Goal: Information Seeking & Learning: Learn about a topic

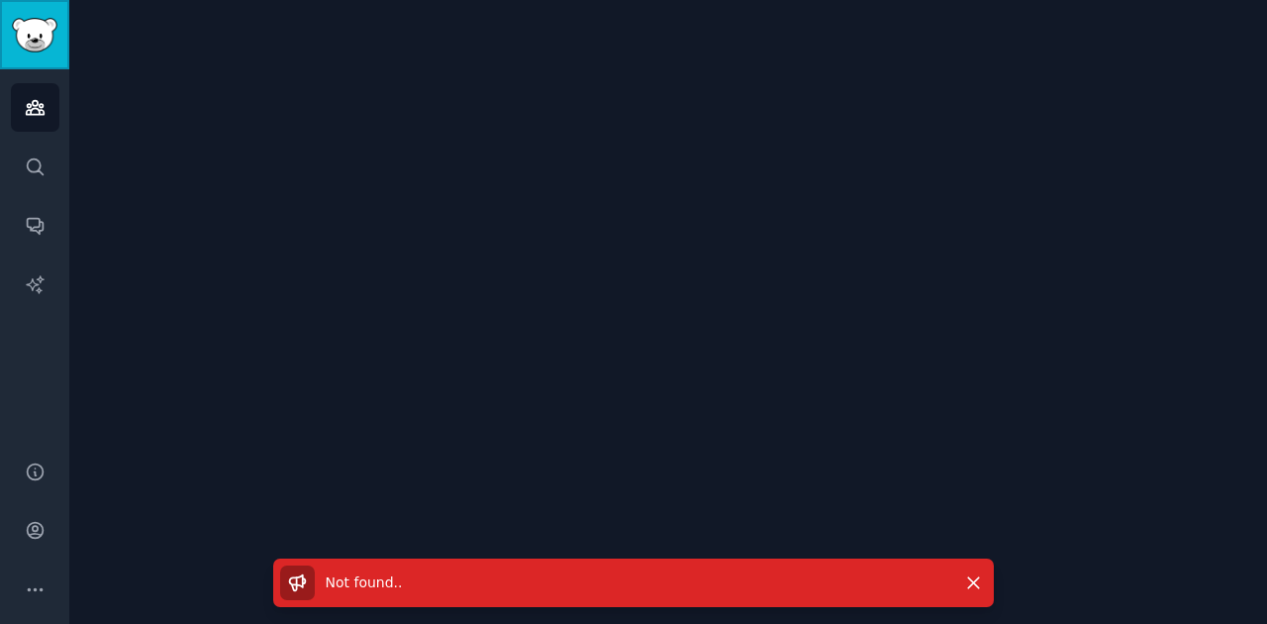
click at [42, 38] on img "Sidebar" at bounding box center [35, 35] width 46 height 35
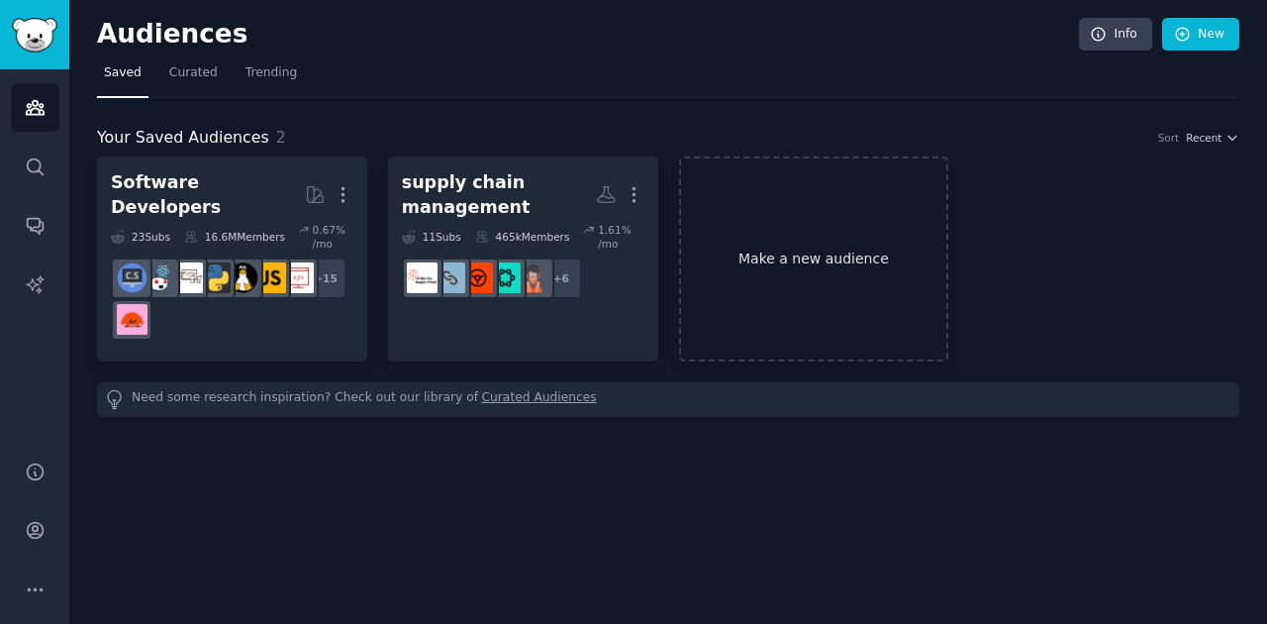
click at [857, 234] on link "Make a new audience" at bounding box center [814, 258] width 270 height 205
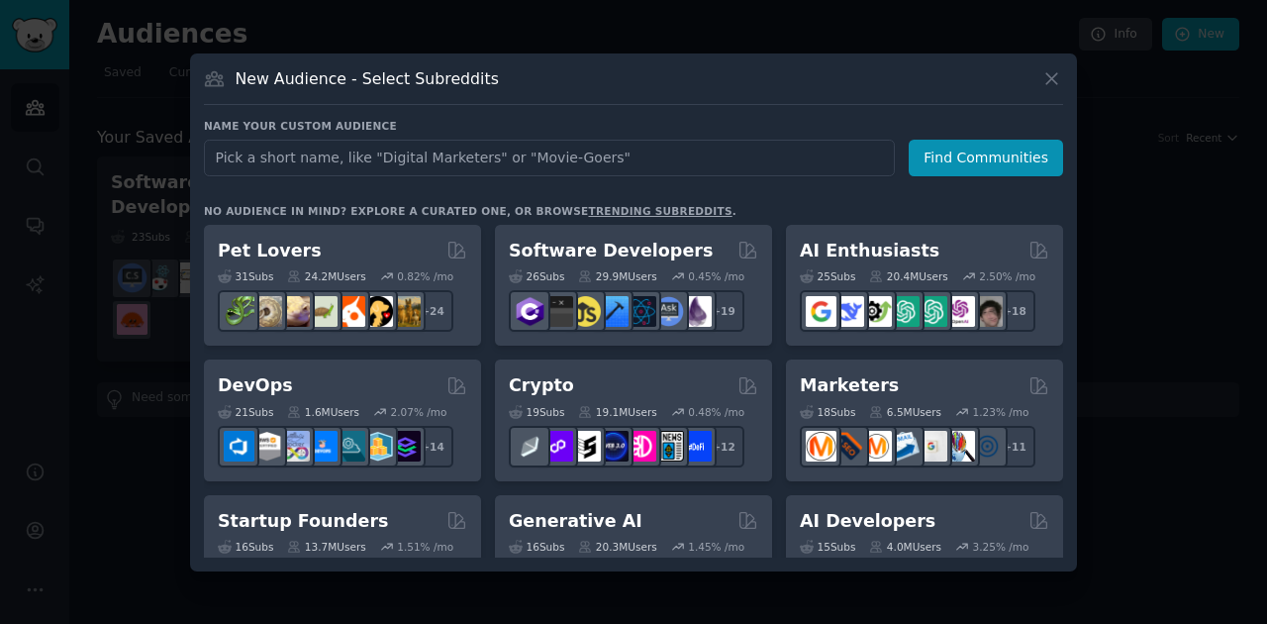
click at [392, 148] on input "text" at bounding box center [549, 158] width 691 height 37
type input "cs career"
click button "Find Communities" at bounding box center [986, 158] width 154 height 37
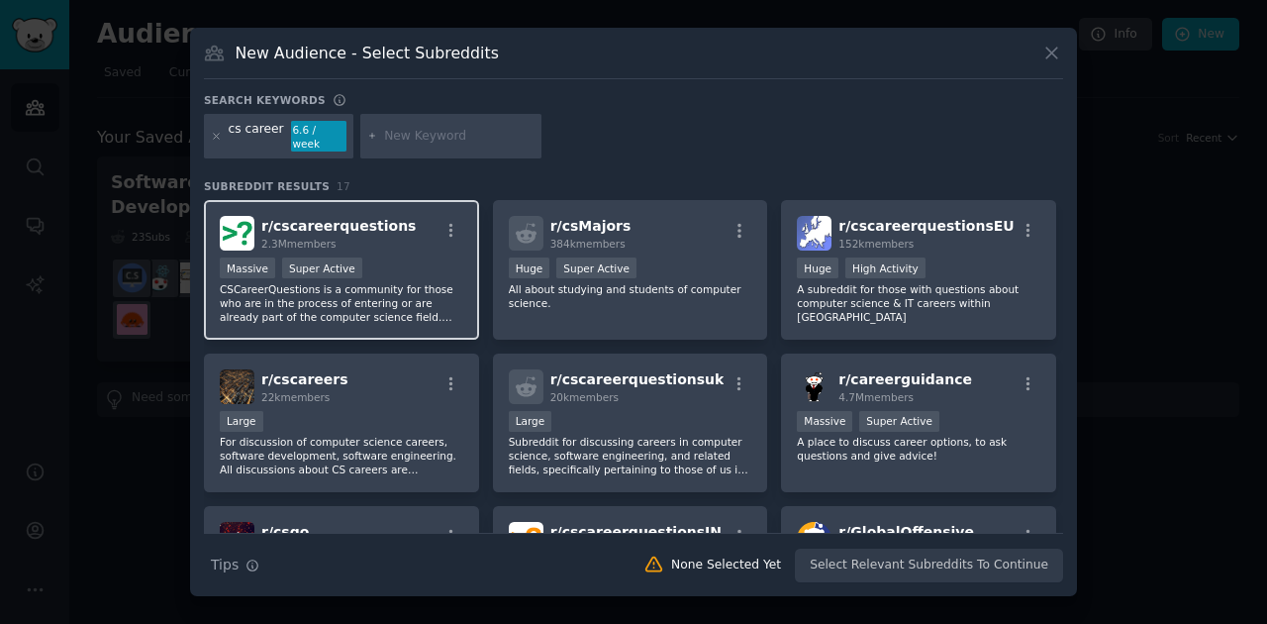
click at [392, 257] on div "Massive Super Active" at bounding box center [342, 269] width 244 height 25
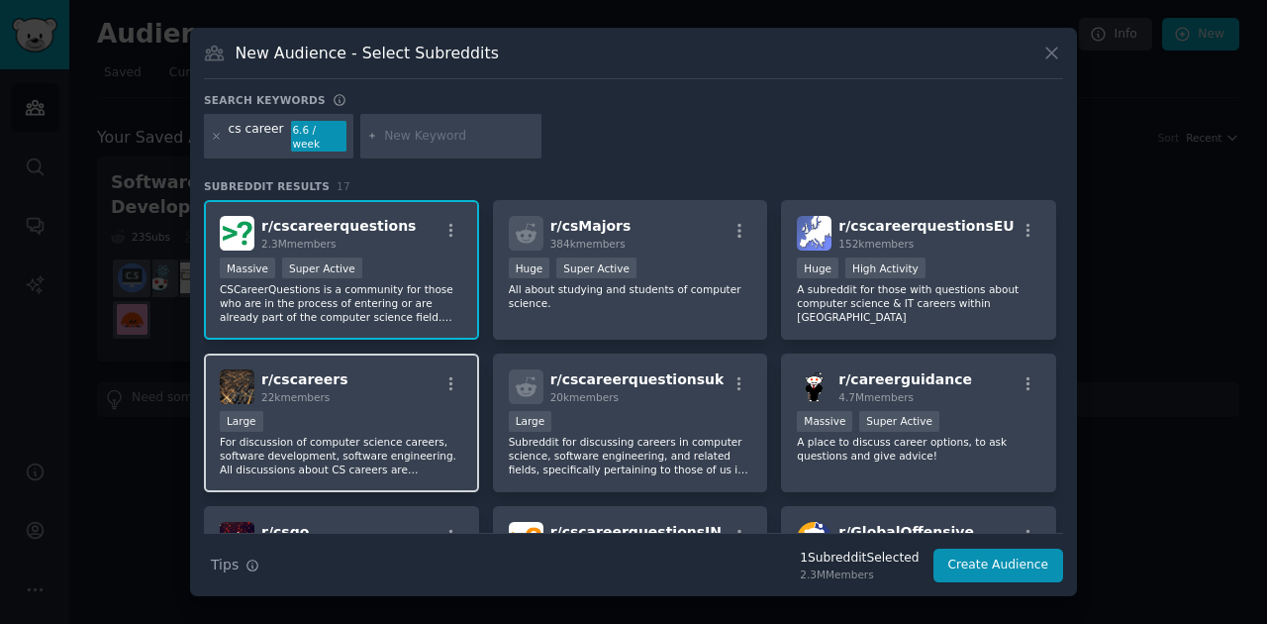
click at [399, 393] on div "r/ cscareers 22k members" at bounding box center [342, 386] width 244 height 35
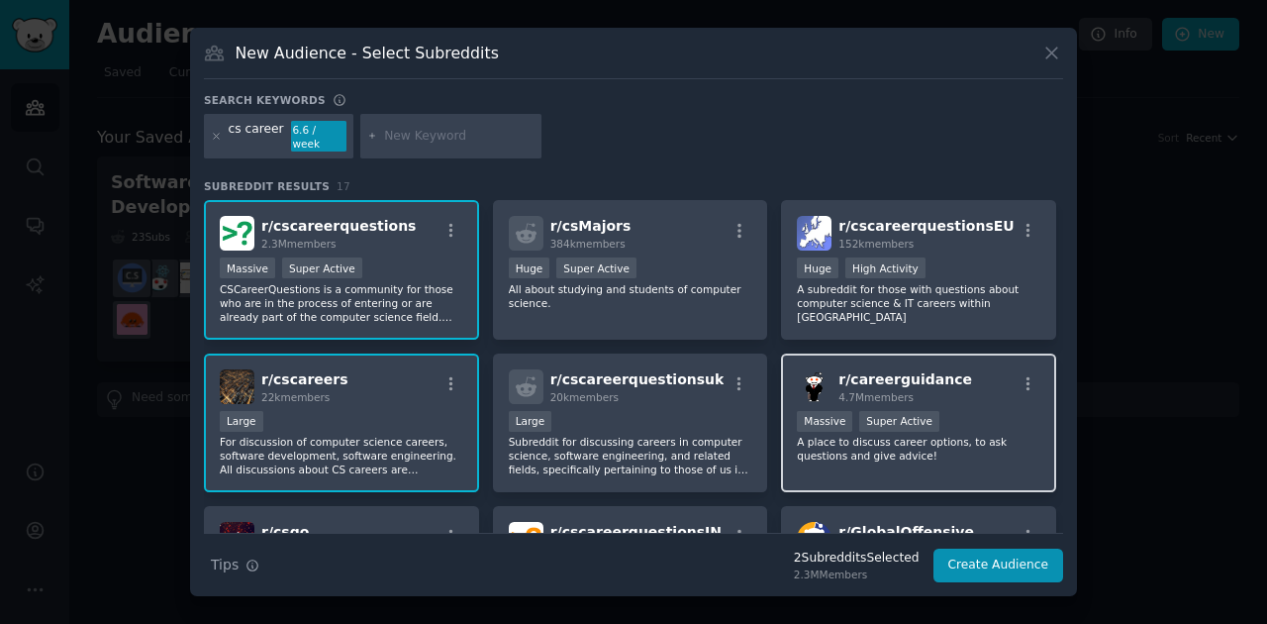
click at [976, 400] on div "r/ careerguidance 4.7M members Massive Super Active A place to discuss career o…" at bounding box center [918, 423] width 275 height 140
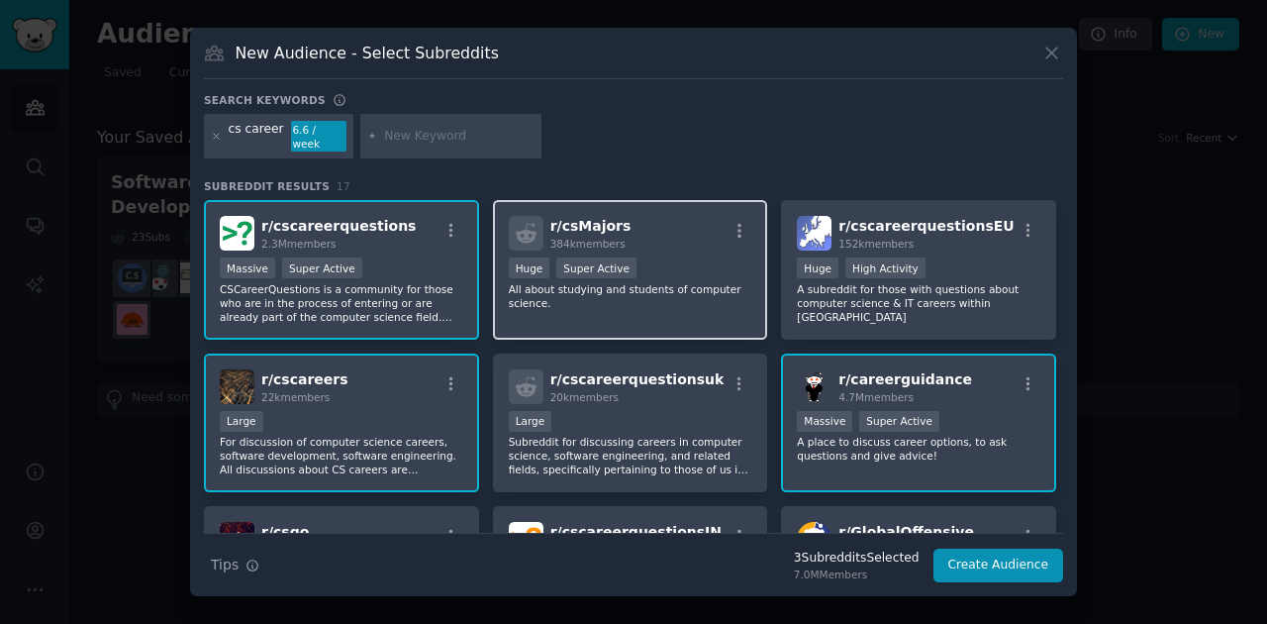
click at [709, 259] on div "Huge Super Active" at bounding box center [631, 269] width 244 height 25
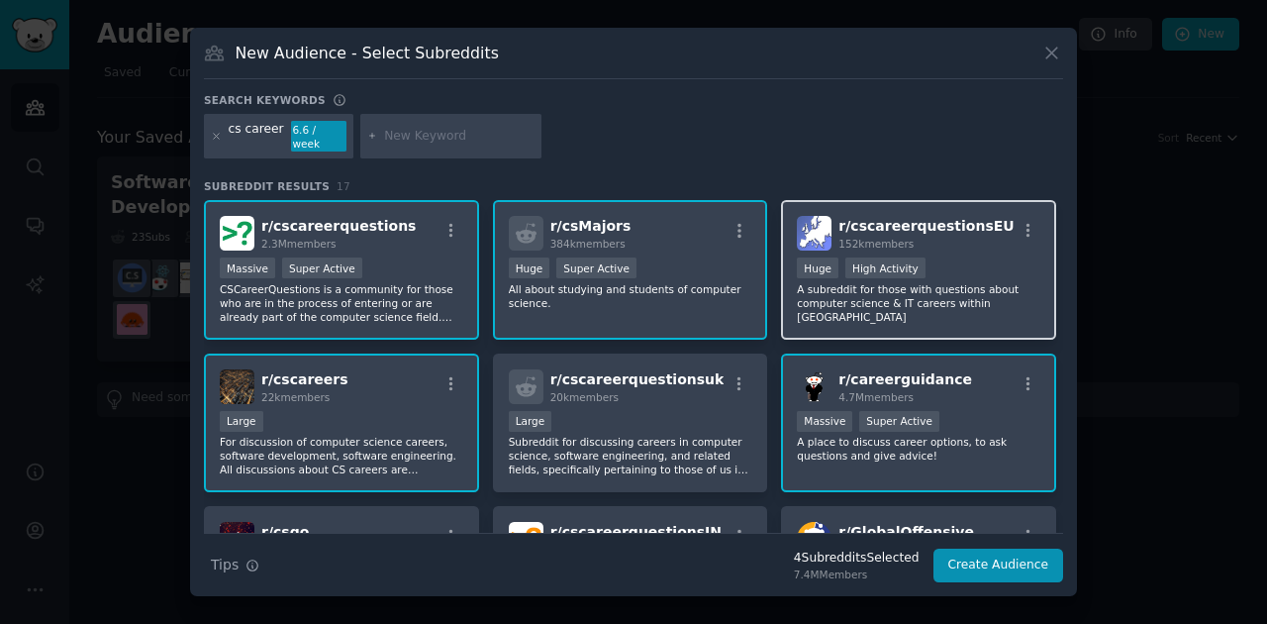
click at [970, 293] on p "A subreddit for those with questions about computer science & IT careers within…" at bounding box center [919, 303] width 244 height 42
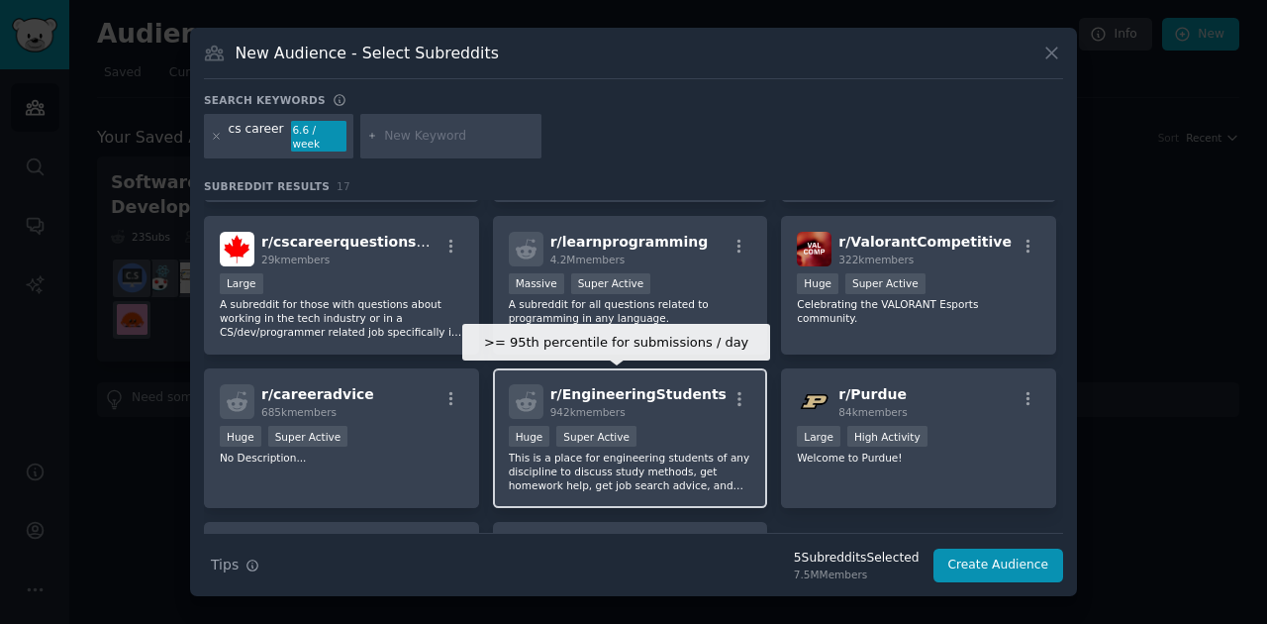
scroll to position [461, 0]
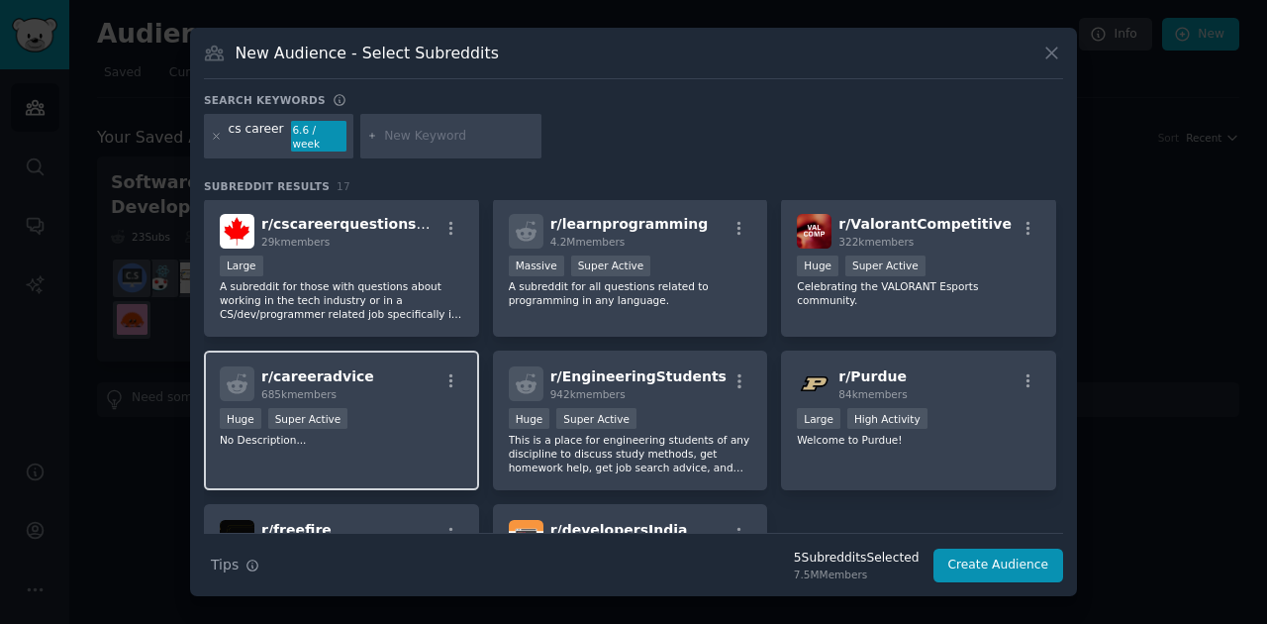
click at [397, 421] on div "Huge Super Active" at bounding box center [342, 420] width 244 height 25
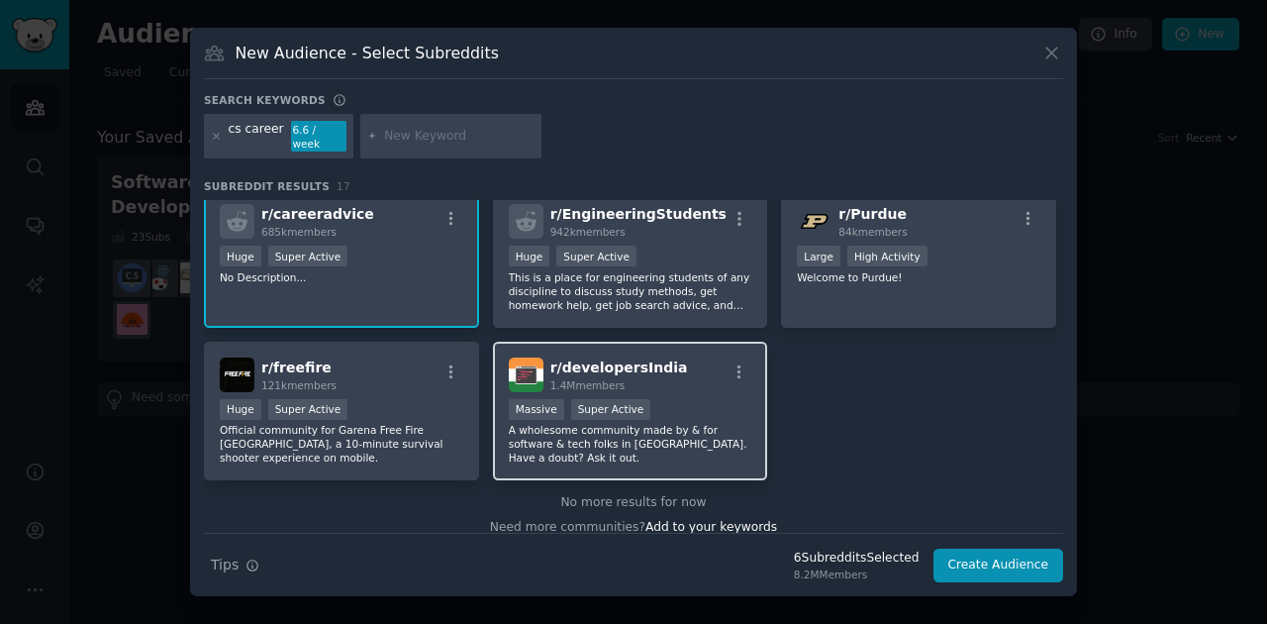
scroll to position [640, 0]
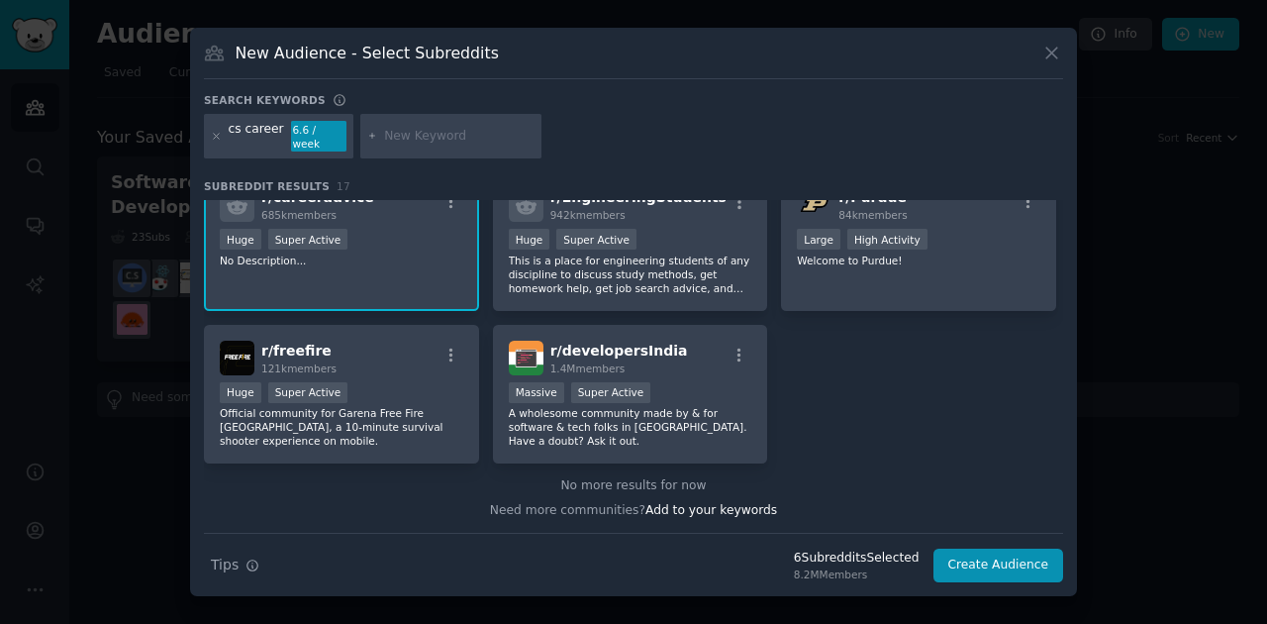
click at [229, 141] on div "cs career" at bounding box center [256, 137] width 55 height 32
click at [213, 140] on icon at bounding box center [216, 136] width 11 height 11
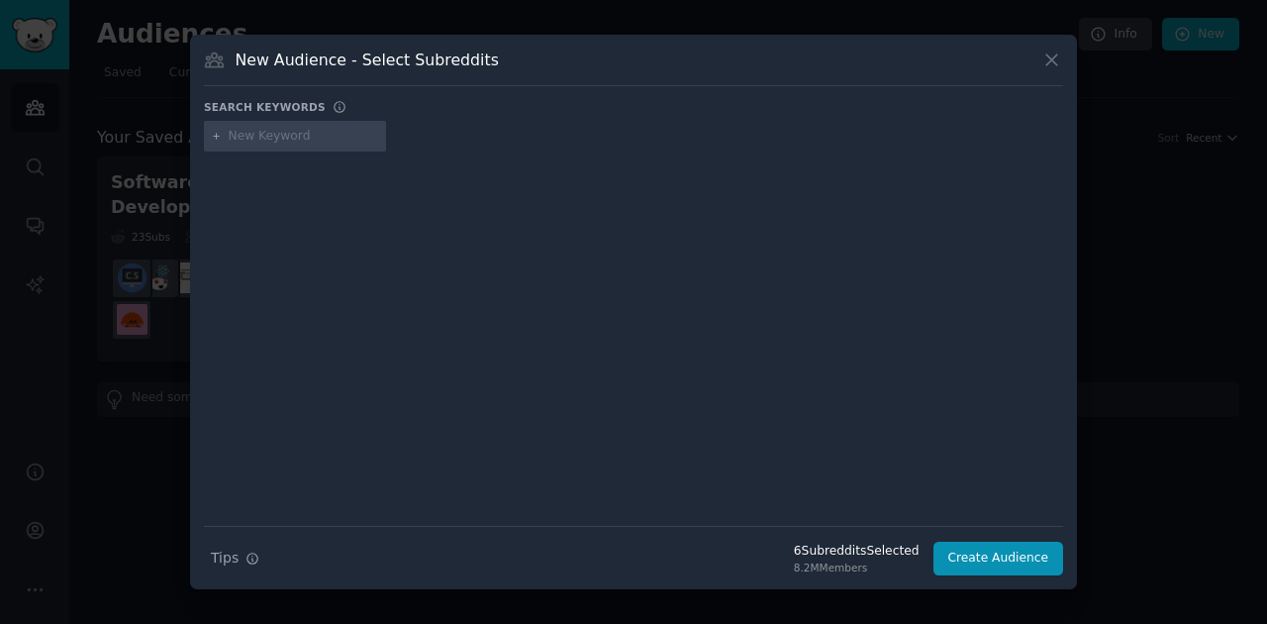
click at [274, 151] on div at bounding box center [633, 140] width 859 height 39
click at [269, 146] on div at bounding box center [295, 137] width 182 height 32
click at [258, 138] on input "text" at bounding box center [304, 137] width 150 height 18
click at [217, 135] on icon at bounding box center [216, 136] width 11 height 11
click at [217, 133] on icon at bounding box center [216, 136] width 11 height 11
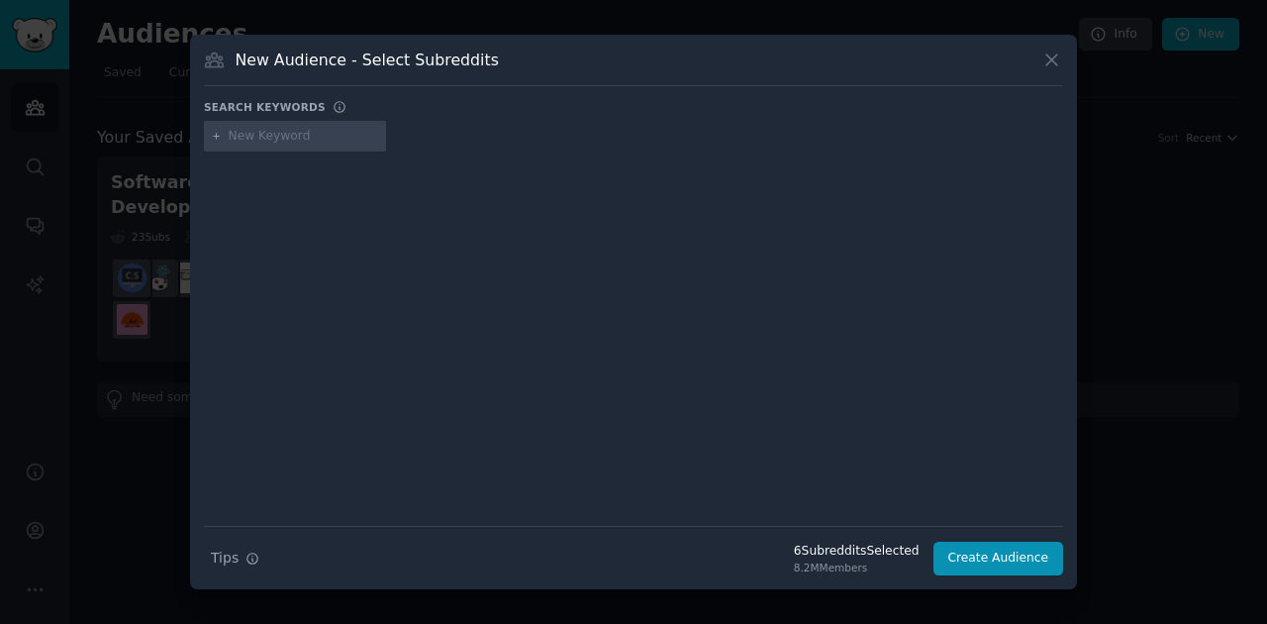
click at [273, 139] on input "text" at bounding box center [304, 137] width 150 height 18
type input "career switcher"
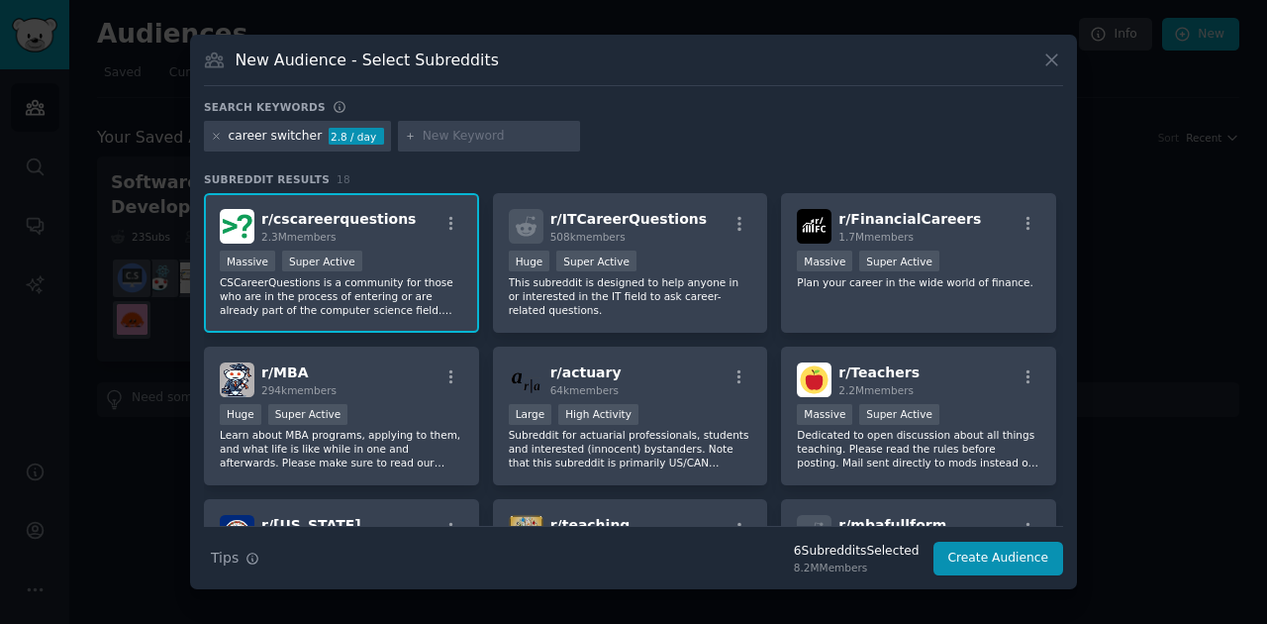
click at [937, 100] on div "Search keywords" at bounding box center [633, 110] width 859 height 21
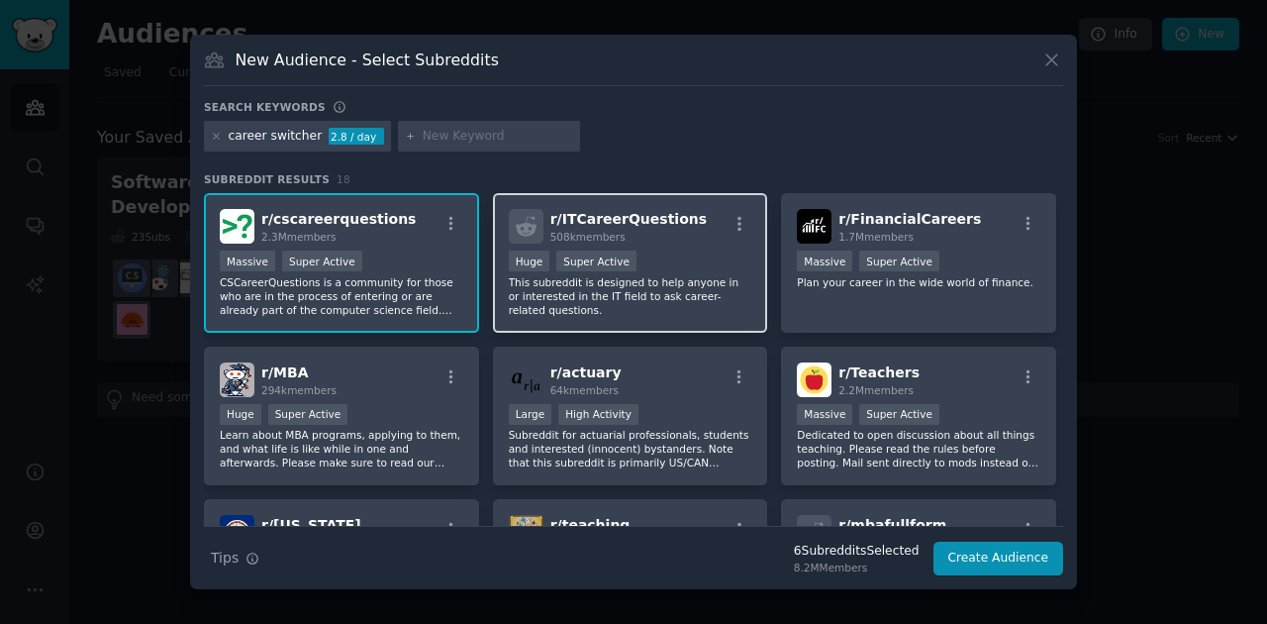
click at [689, 259] on div ">= 95th percentile for submissions / day Huge Super Active" at bounding box center [631, 262] width 244 height 25
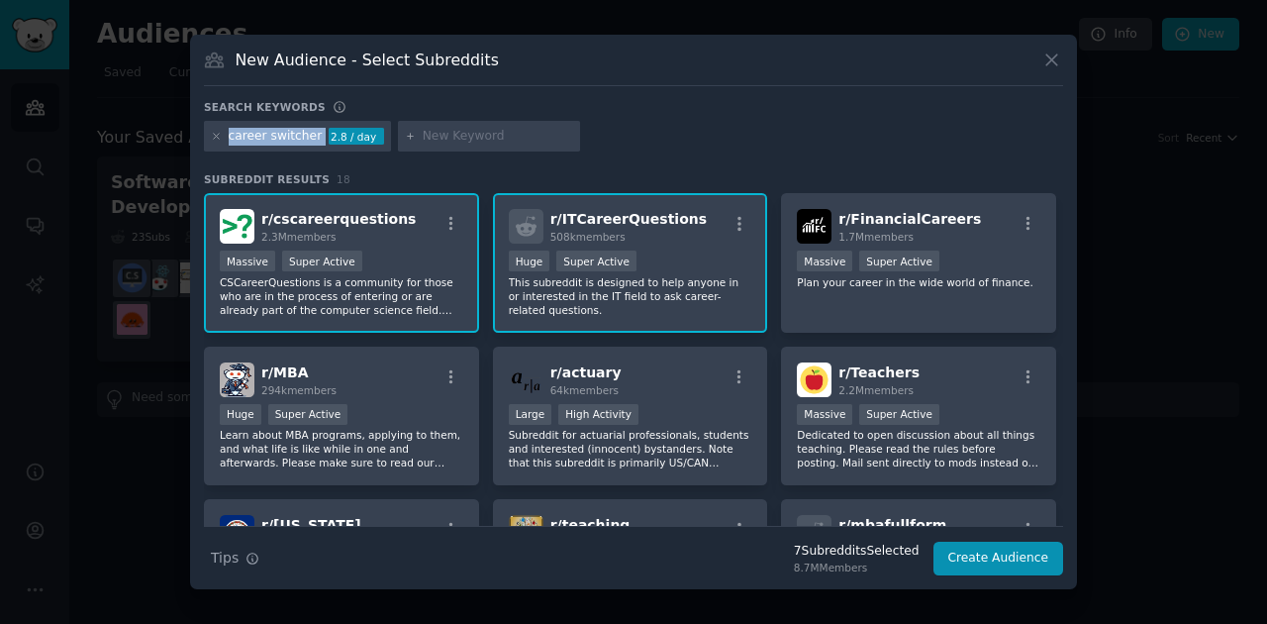
copy div "career switcher"
drag, startPoint x: 222, startPoint y: 137, endPoint x: 313, endPoint y: 145, distance: 91.4
click at [313, 145] on div "career switcher 2.8 / day" at bounding box center [297, 137] width 187 height 32
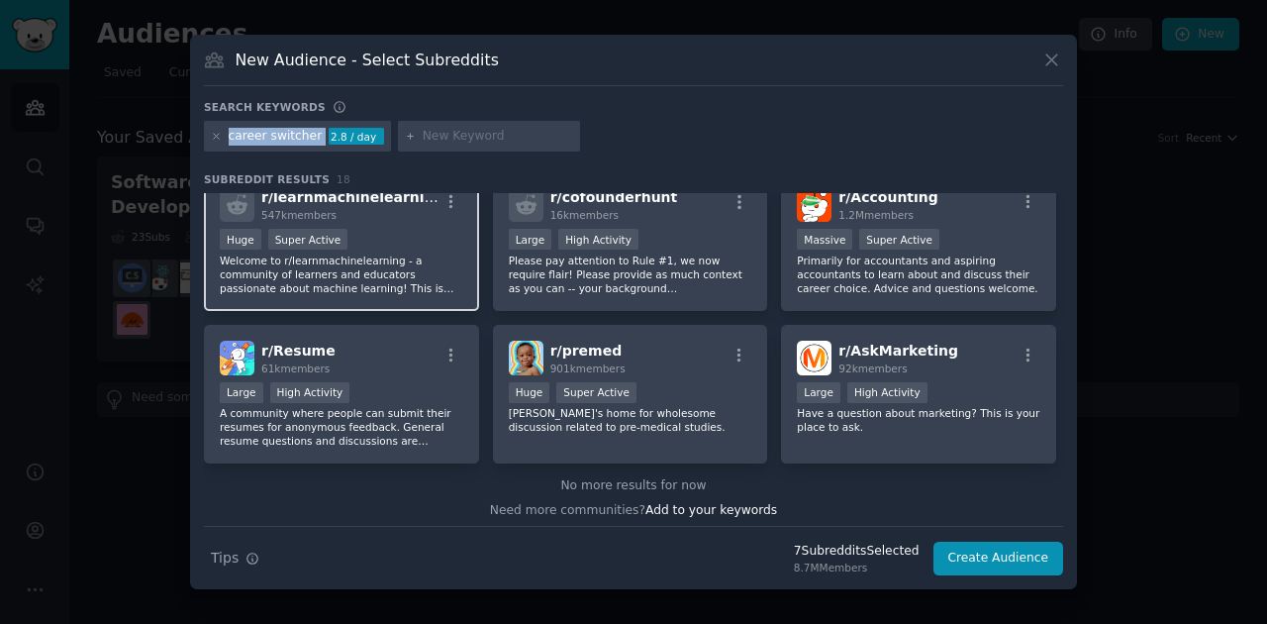
scroll to position [640, 0]
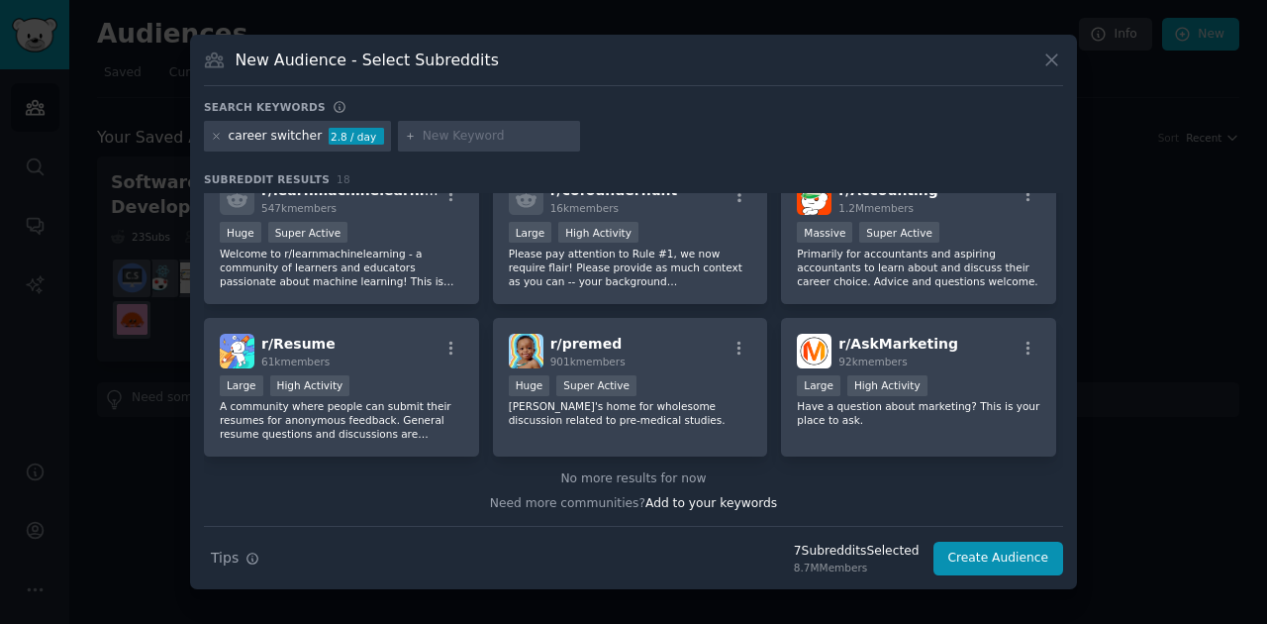
click at [432, 137] on input "text" at bounding box center [498, 137] width 150 height 18
paste input "careerchange"
type input "careerchange"
click at [216, 138] on icon at bounding box center [216, 136] width 11 height 11
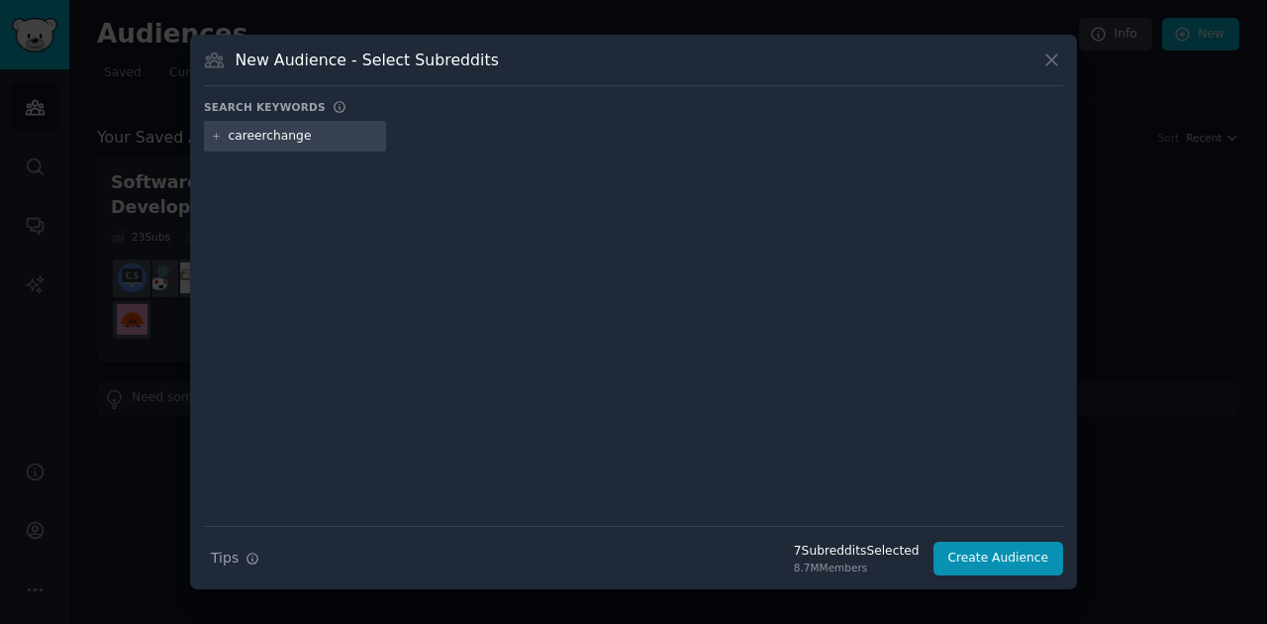
click at [291, 137] on input "careerchange" at bounding box center [304, 137] width 150 height 18
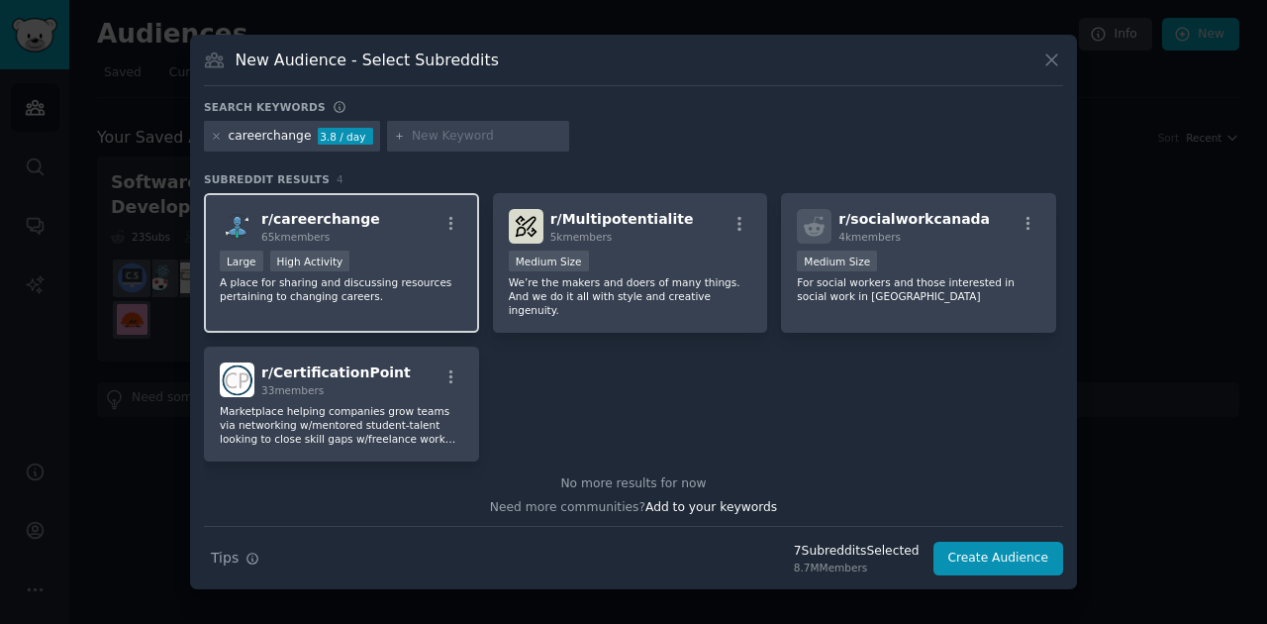
click at [396, 279] on p "A place for sharing and discussing resources pertaining to changing careers." at bounding box center [342, 289] width 244 height 28
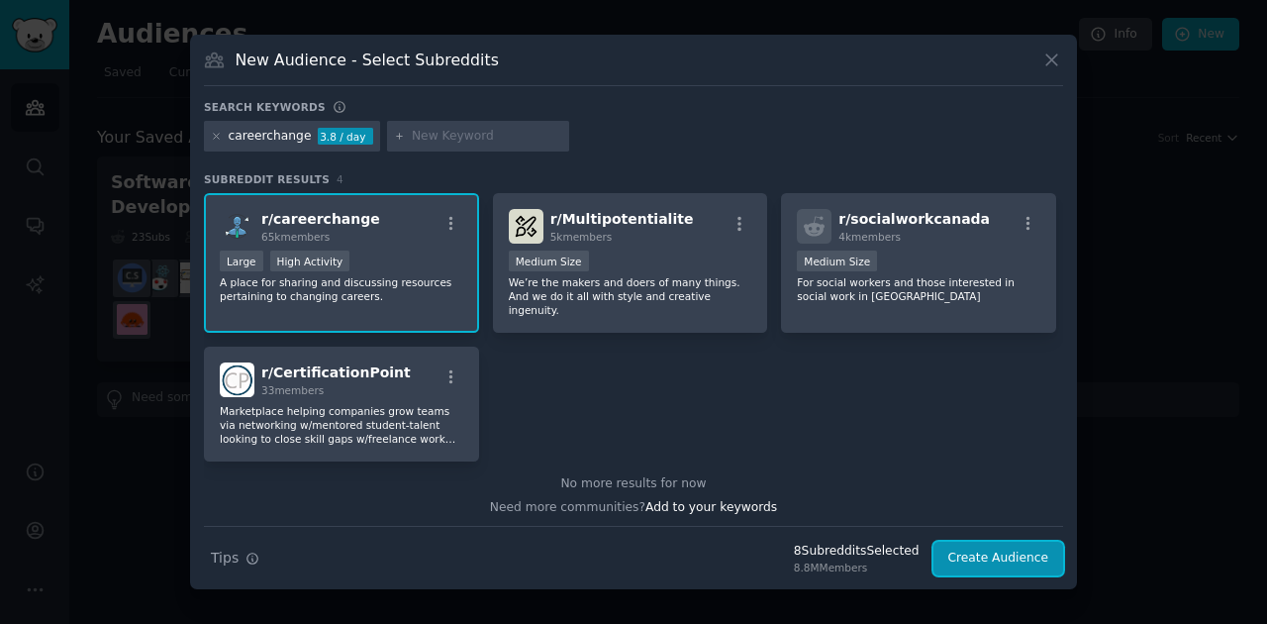
click at [1004, 546] on button "Create Audience" at bounding box center [999, 558] width 131 height 34
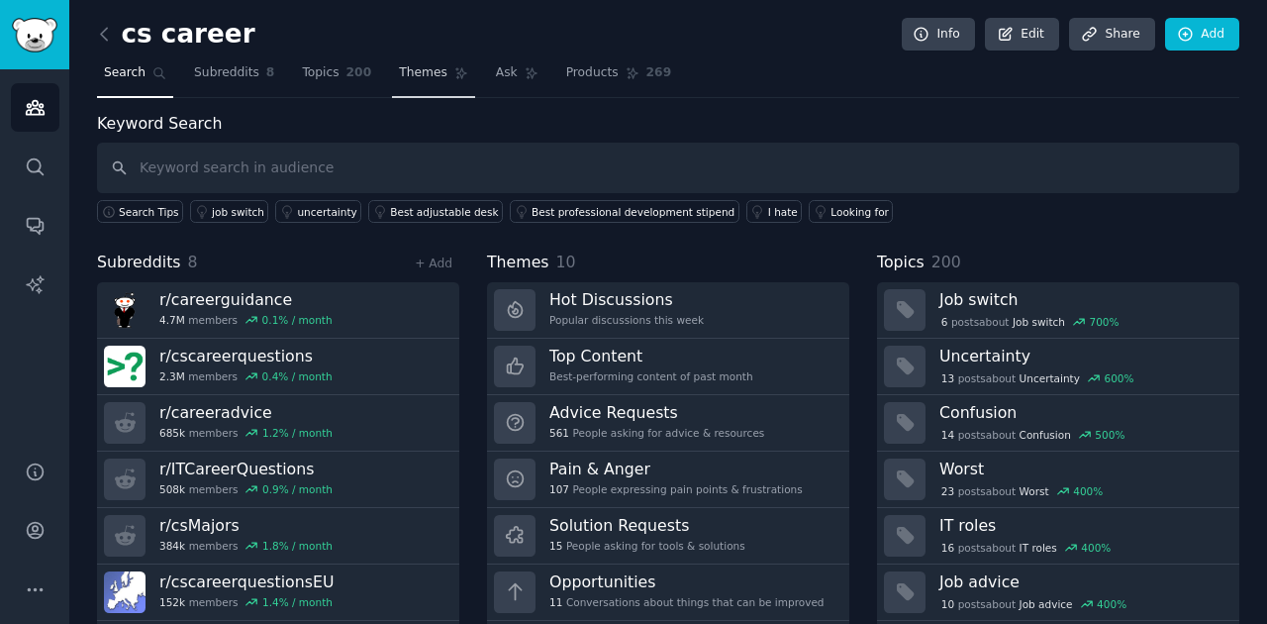
click at [416, 67] on span "Themes" at bounding box center [423, 73] width 49 height 18
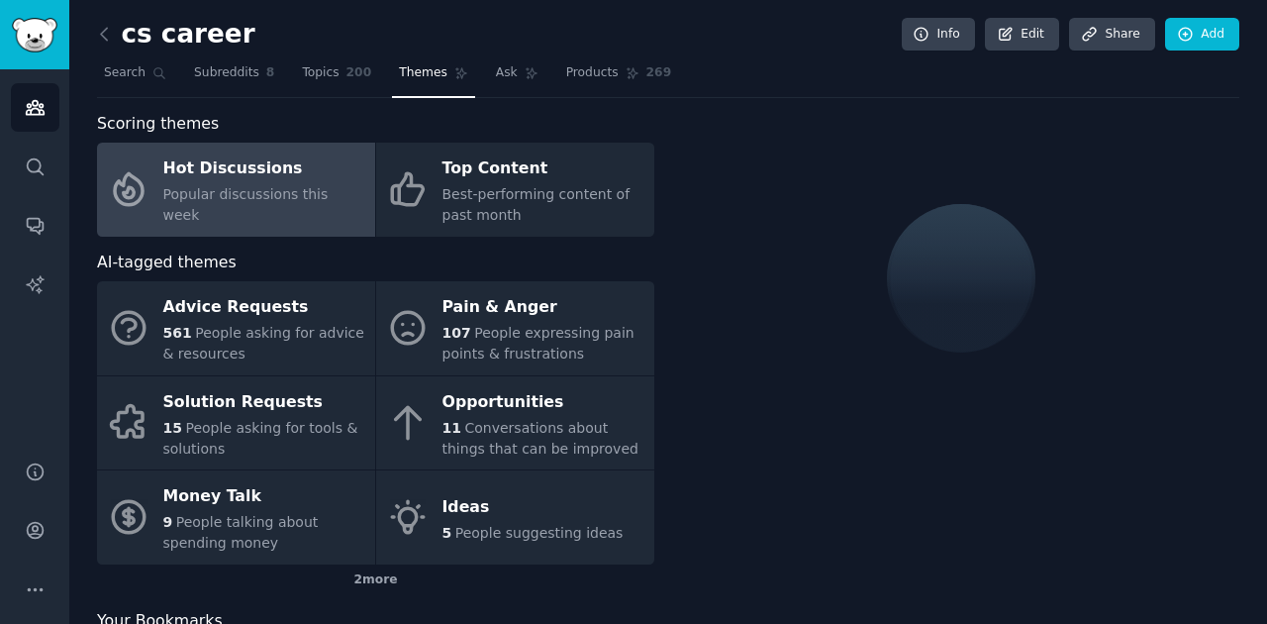
click at [289, 197] on span "Popular discussions this week" at bounding box center [245, 204] width 165 height 37
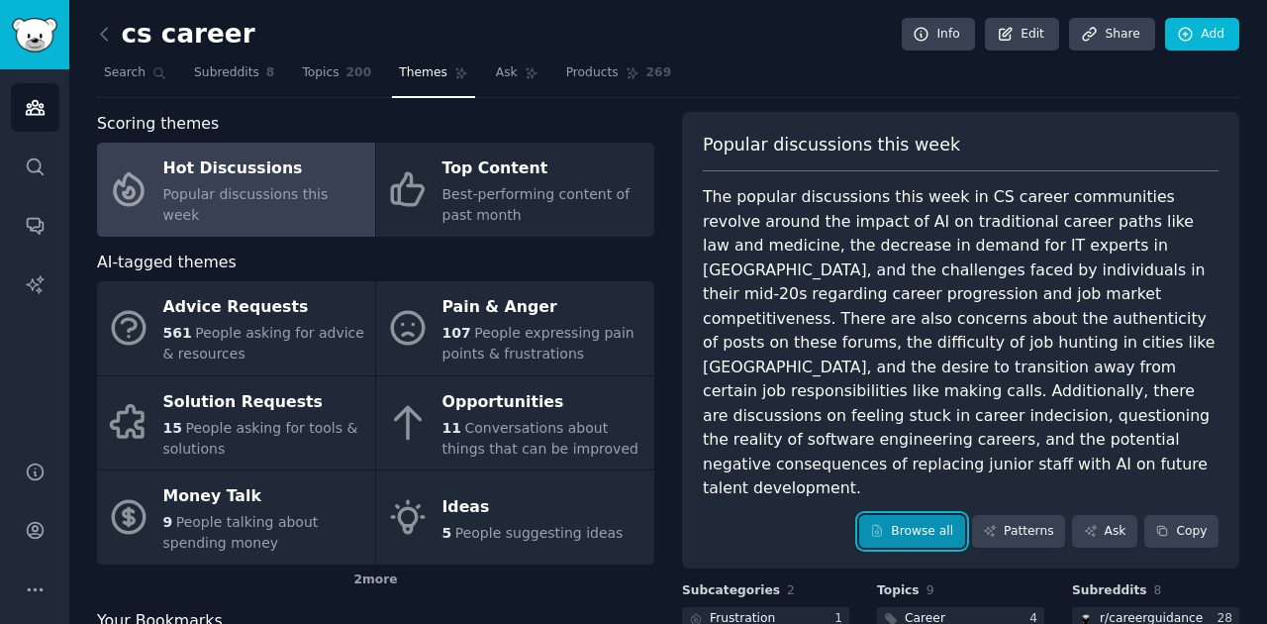
click at [939, 515] on link "Browse all" at bounding box center [912, 532] width 106 height 34
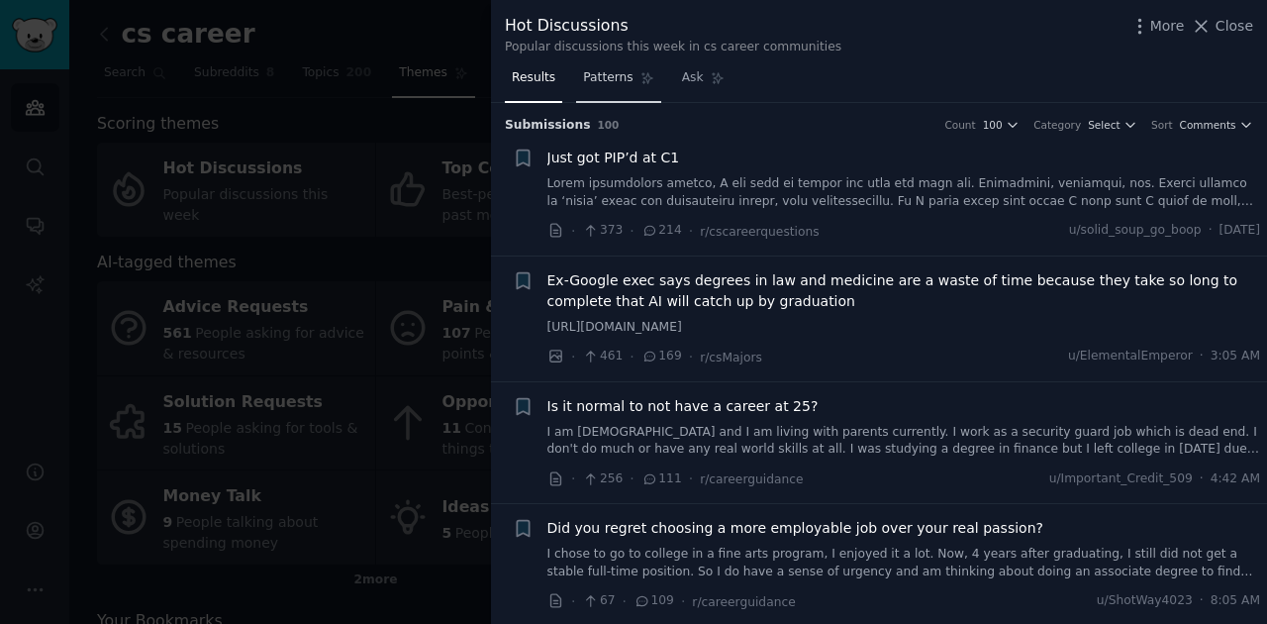
click at [618, 82] on span "Patterns" at bounding box center [607, 78] width 49 height 18
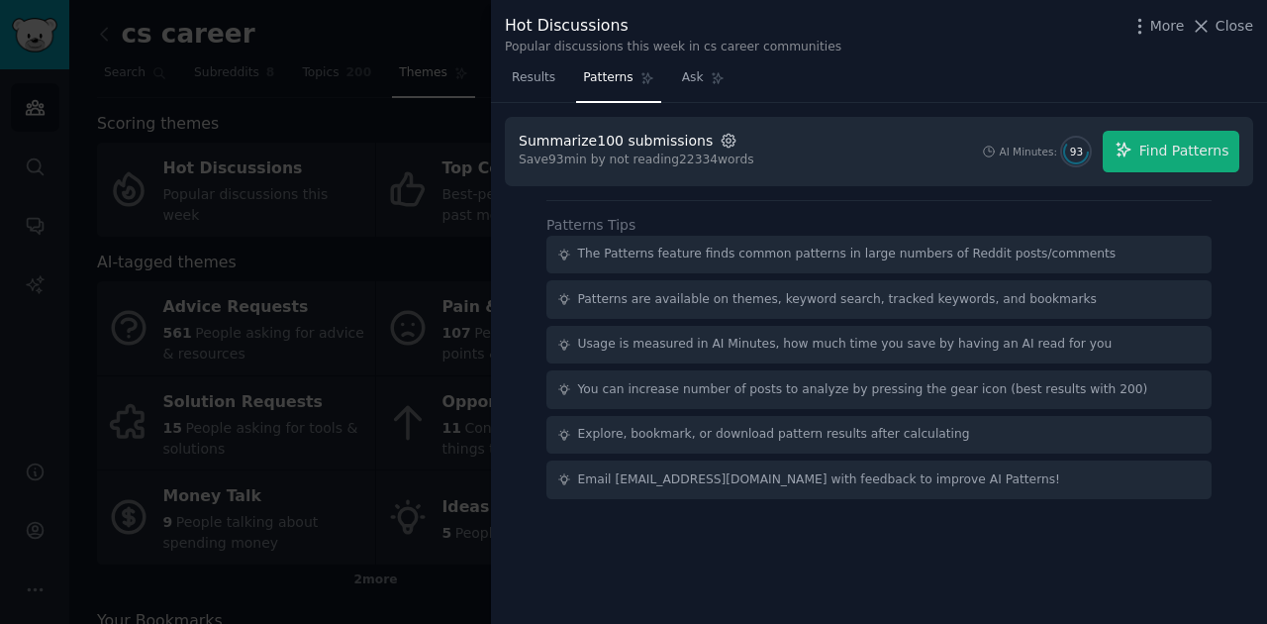
click at [720, 139] on icon "button" at bounding box center [729, 141] width 18 height 18
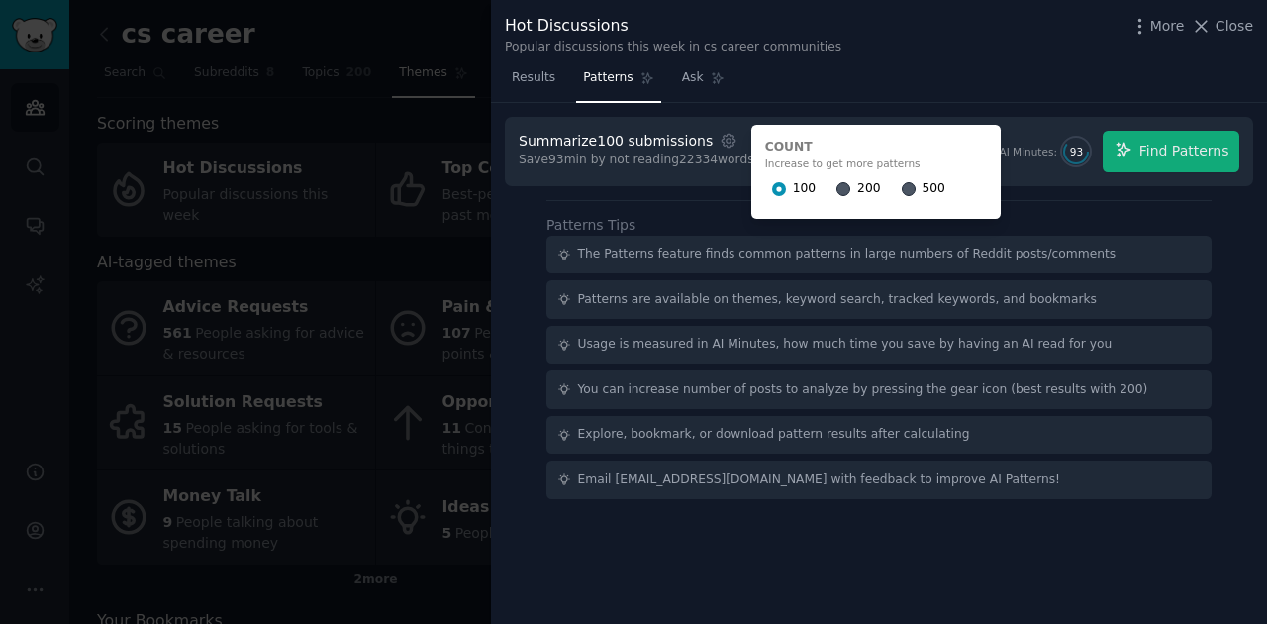
click at [674, 194] on div "Summarize 100 submissions Settings Count Increase to get more patterns 100 200 …" at bounding box center [879, 364] width 776 height 522
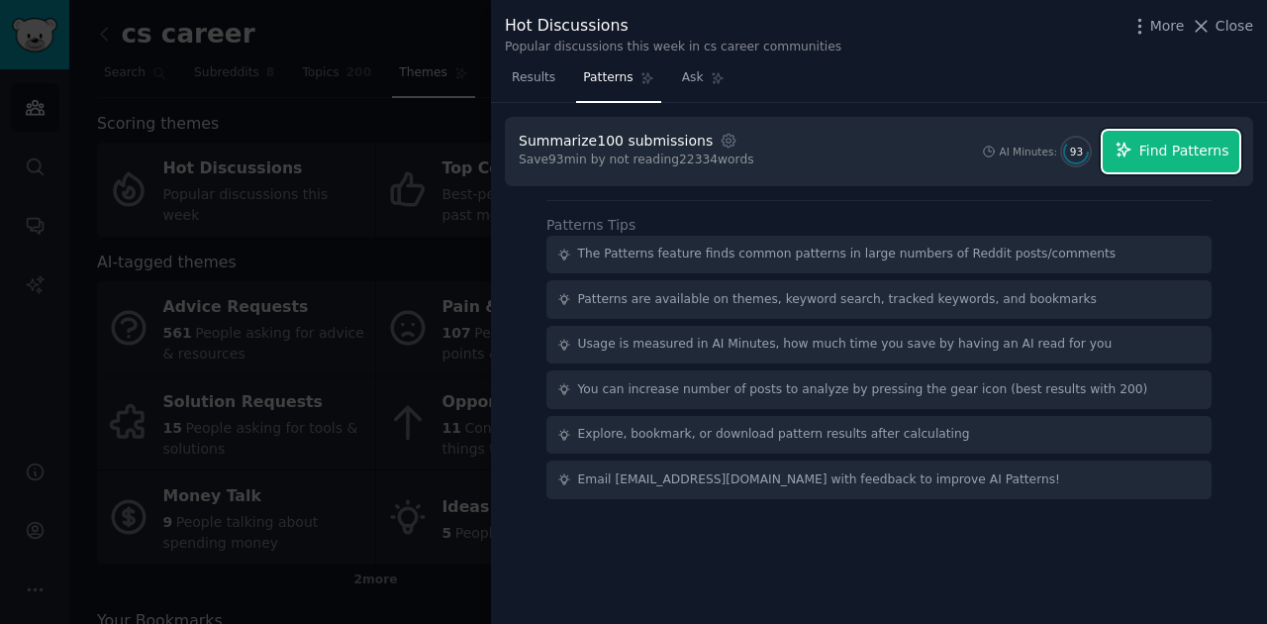
click at [1149, 148] on span "Find Patterns" at bounding box center [1184, 151] width 90 height 21
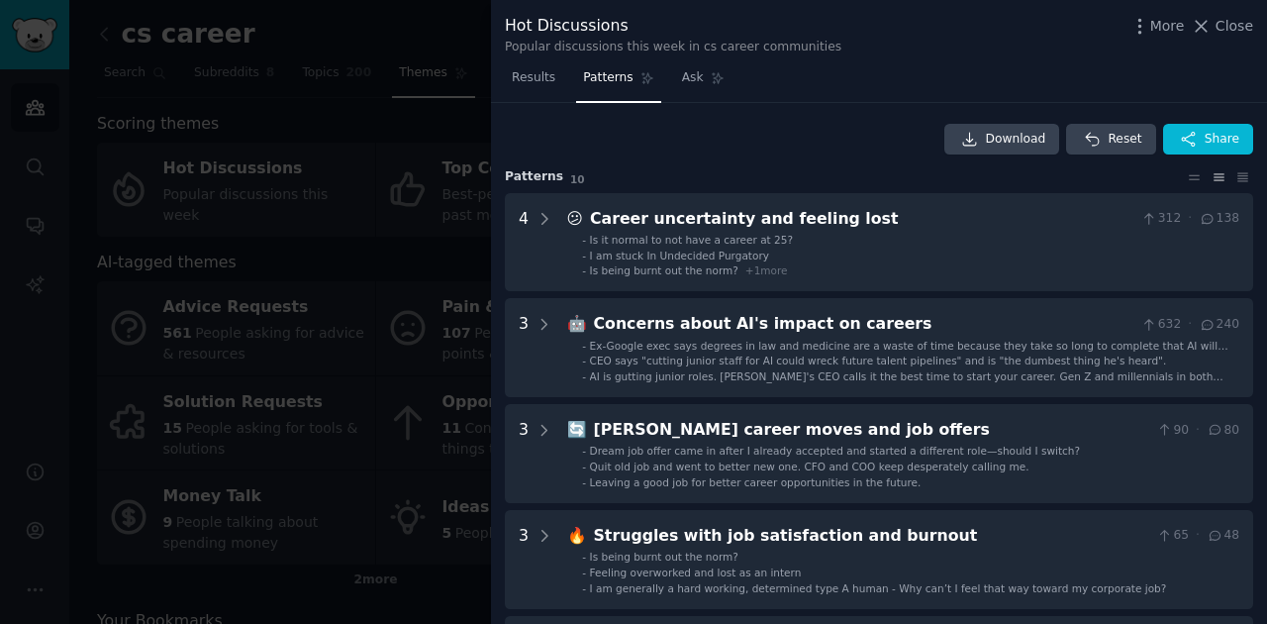
click at [933, 227] on div "Career uncertainty and feeling lost" at bounding box center [861, 219] width 543 height 25
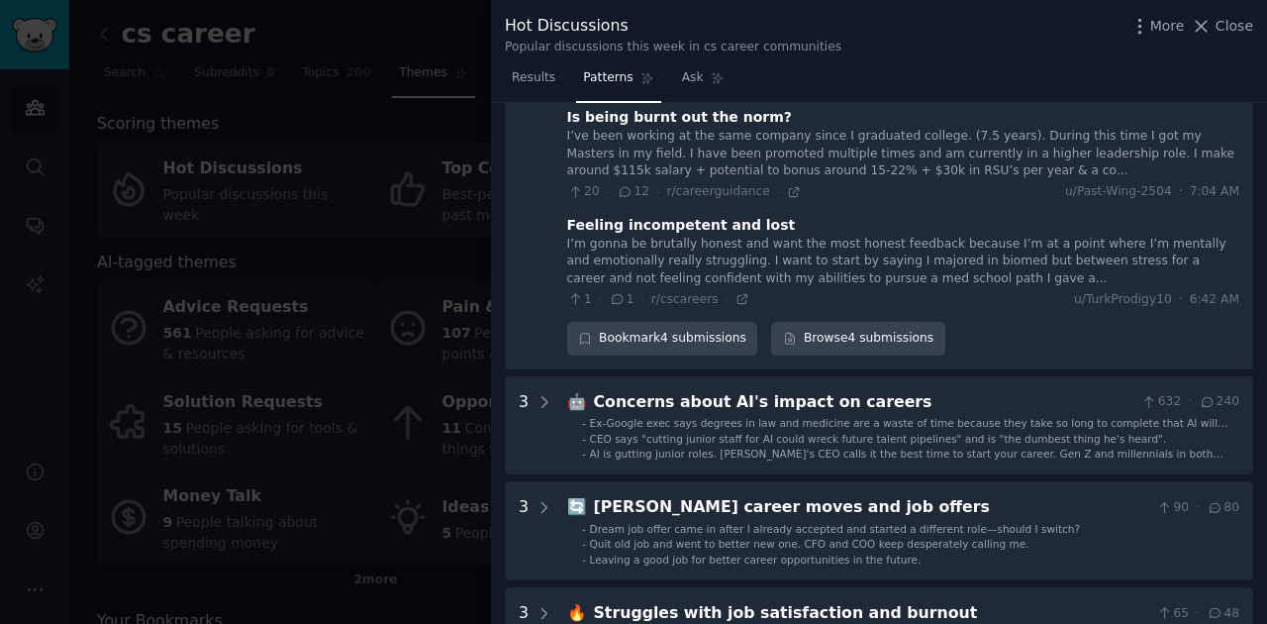
scroll to position [354, 0]
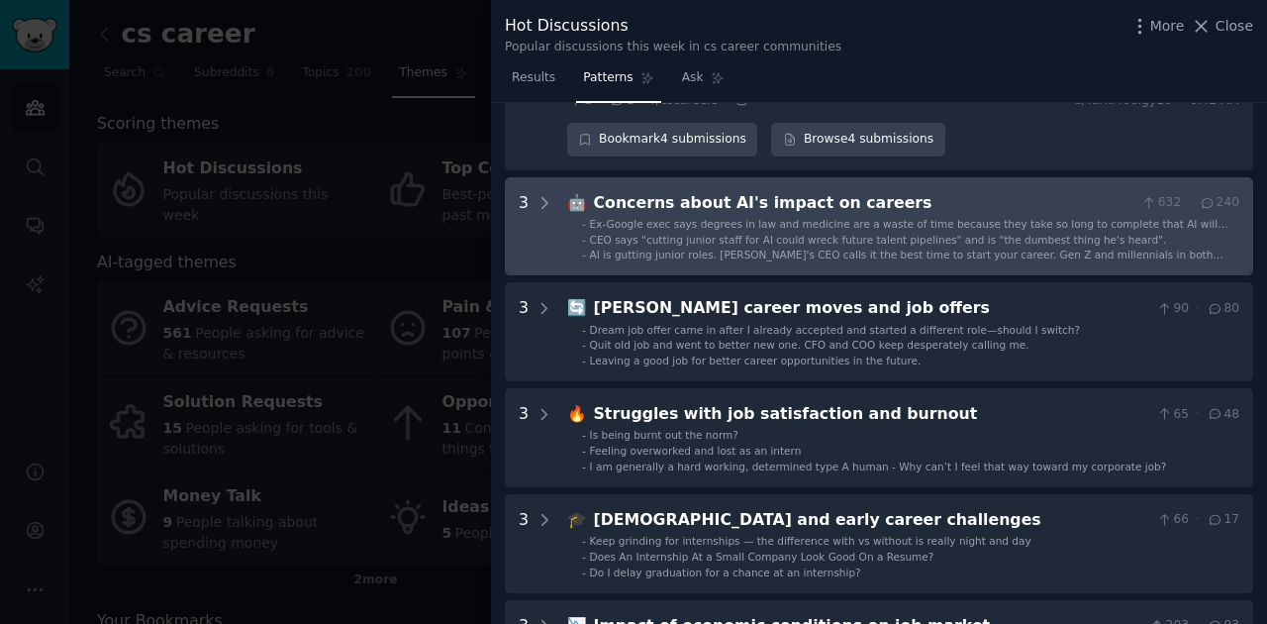
click at [785, 254] on span "AI is gutting junior roles. OpenAI's CEO calls it the best time to start your c…" at bounding box center [907, 261] width 634 height 26
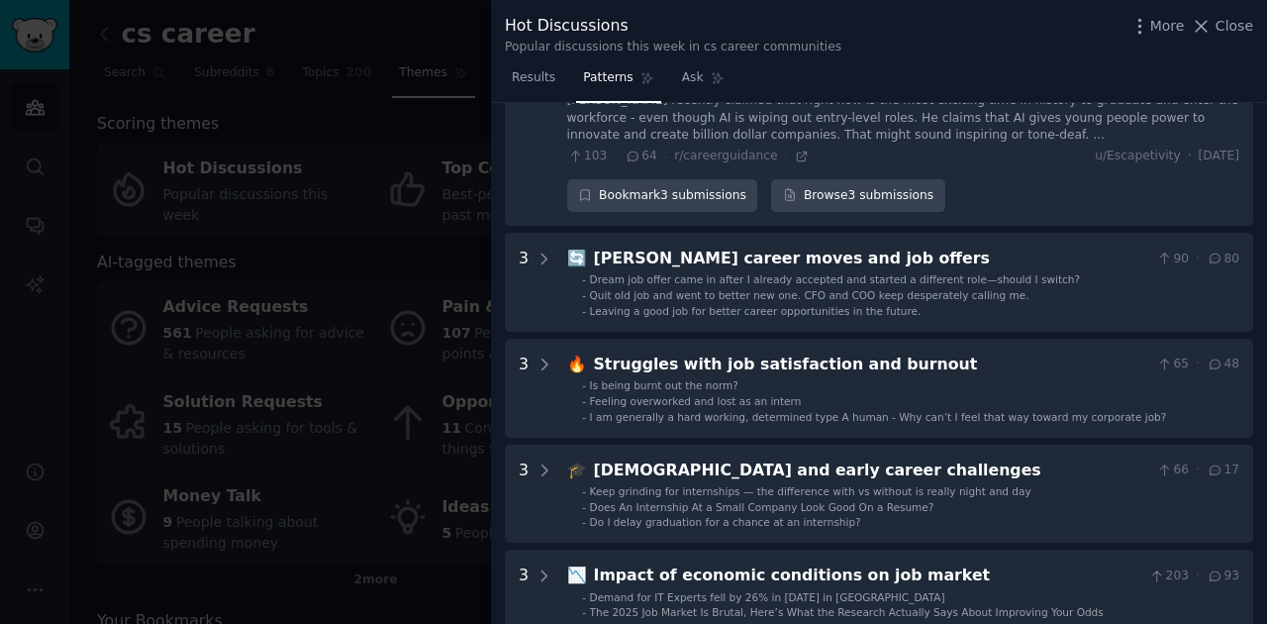
scroll to position [955, 0]
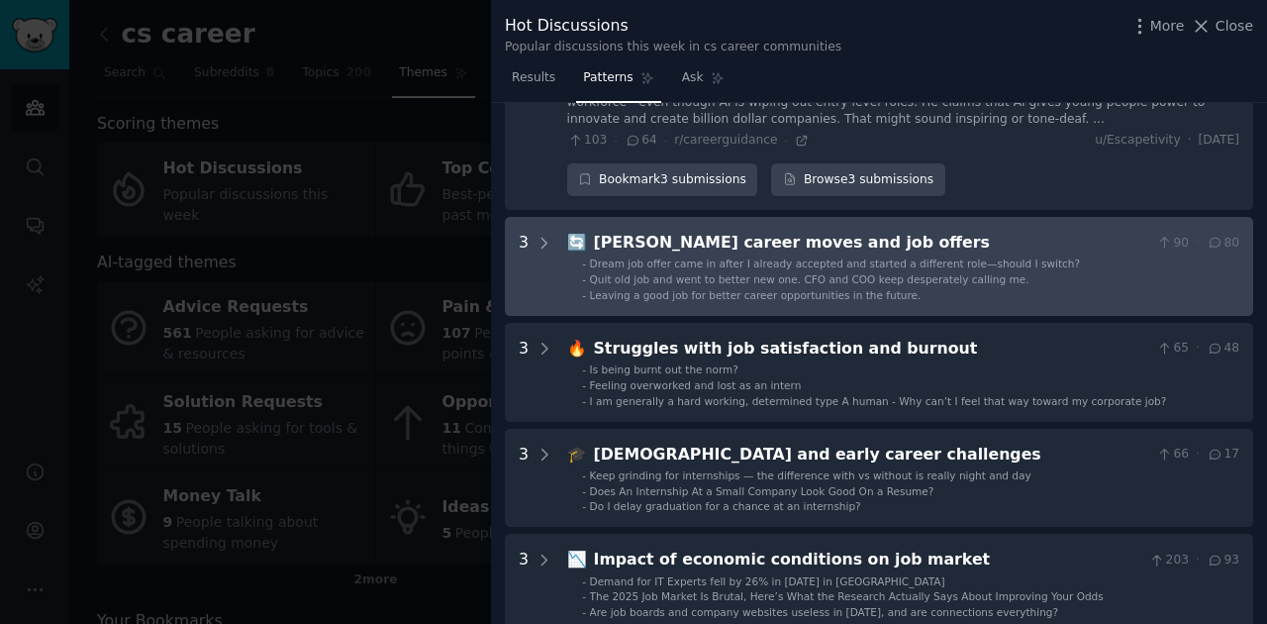
click at [751, 273] on span "Quit old job and went to better new one. CFO and COO keep desperately calling m…" at bounding box center [810, 279] width 440 height 12
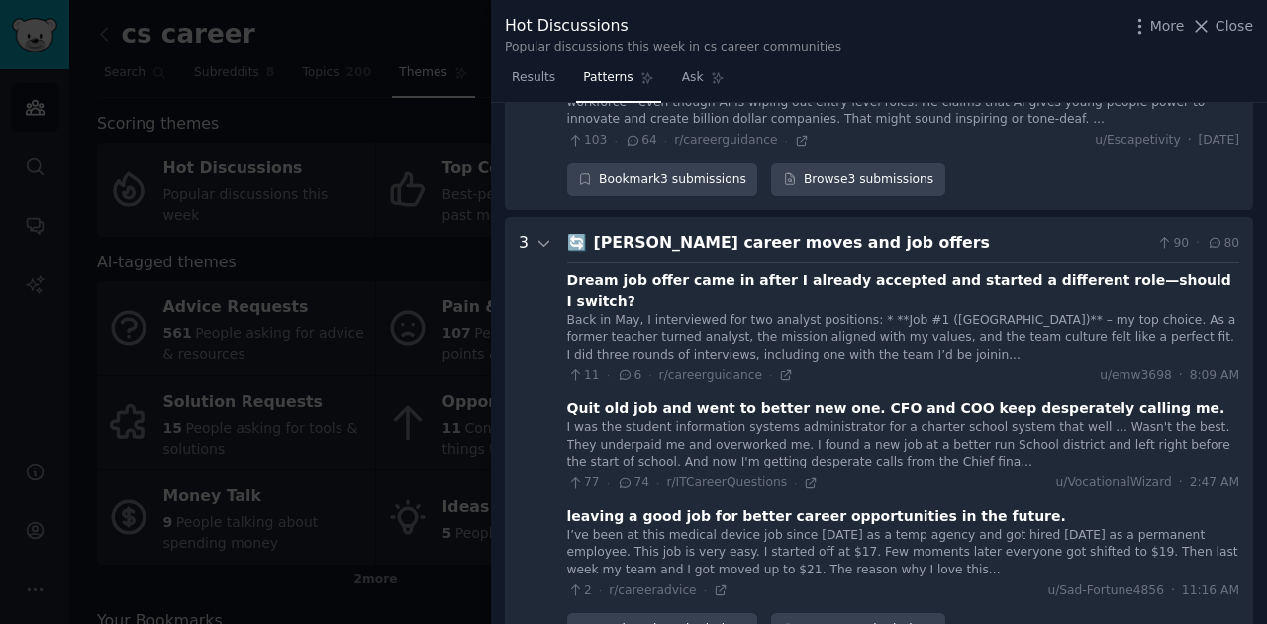
scroll to position [1064, 0]
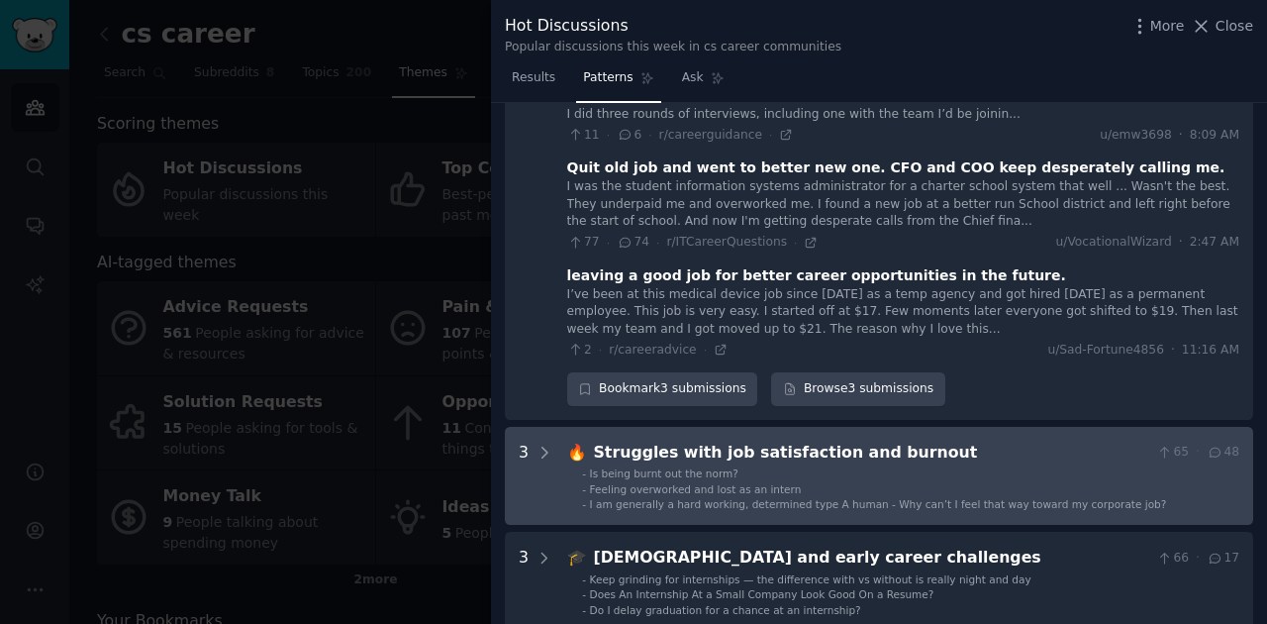
click at [908, 466] on li "- Is being burnt out the norm?" at bounding box center [910, 473] width 657 height 14
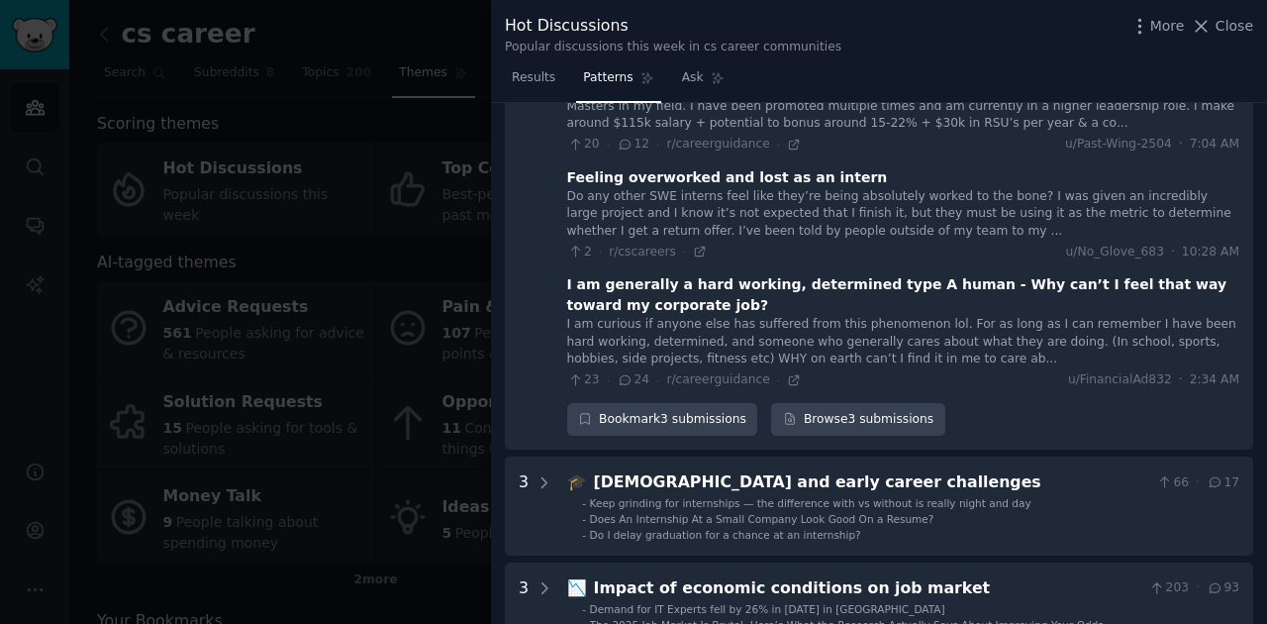
scroll to position [1858, 0]
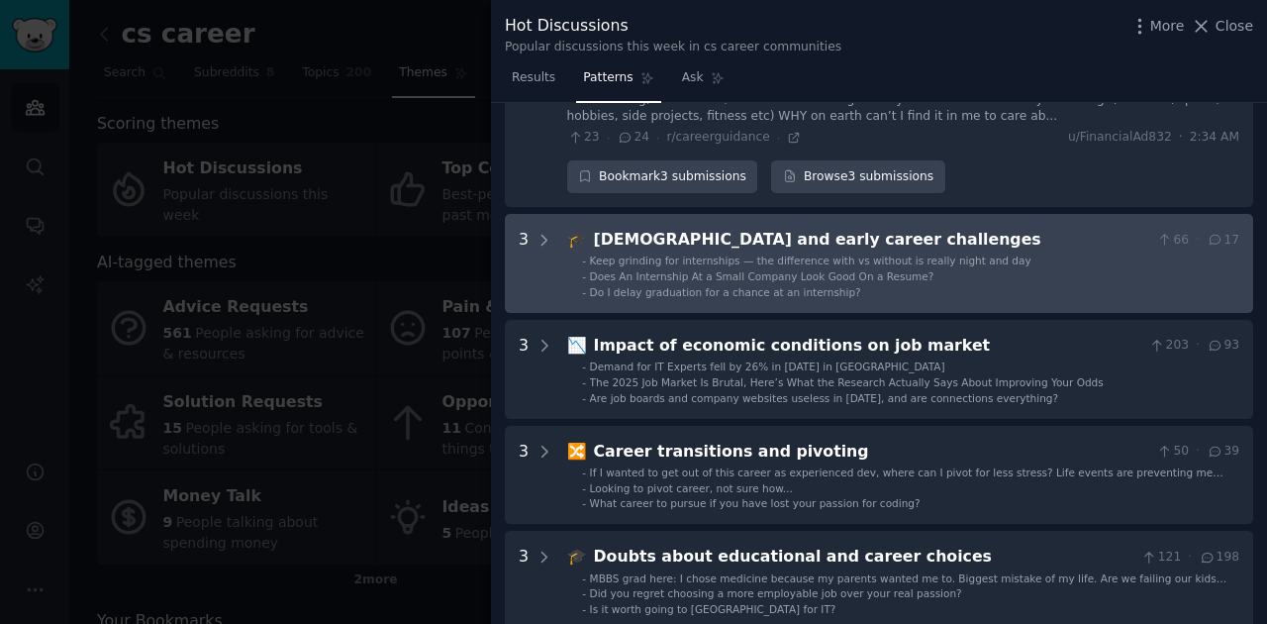
click at [764, 270] on span "Does An Internship At a Small Company Look Good On a Resume?" at bounding box center [762, 276] width 345 height 12
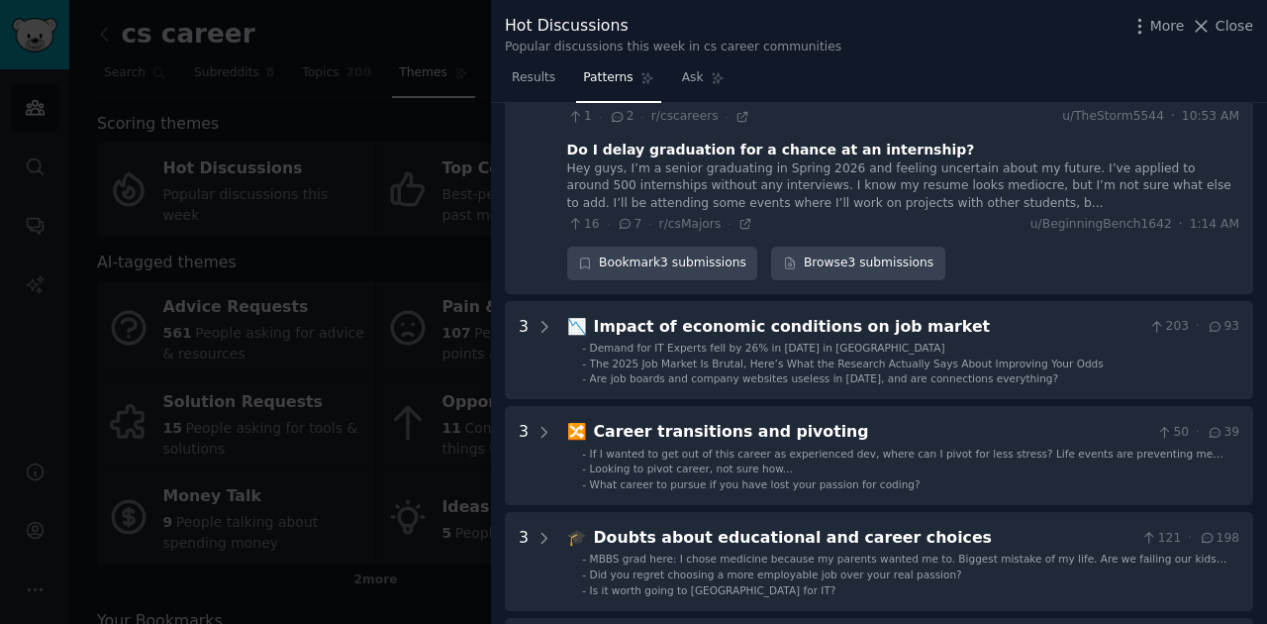
scroll to position [2206, 0]
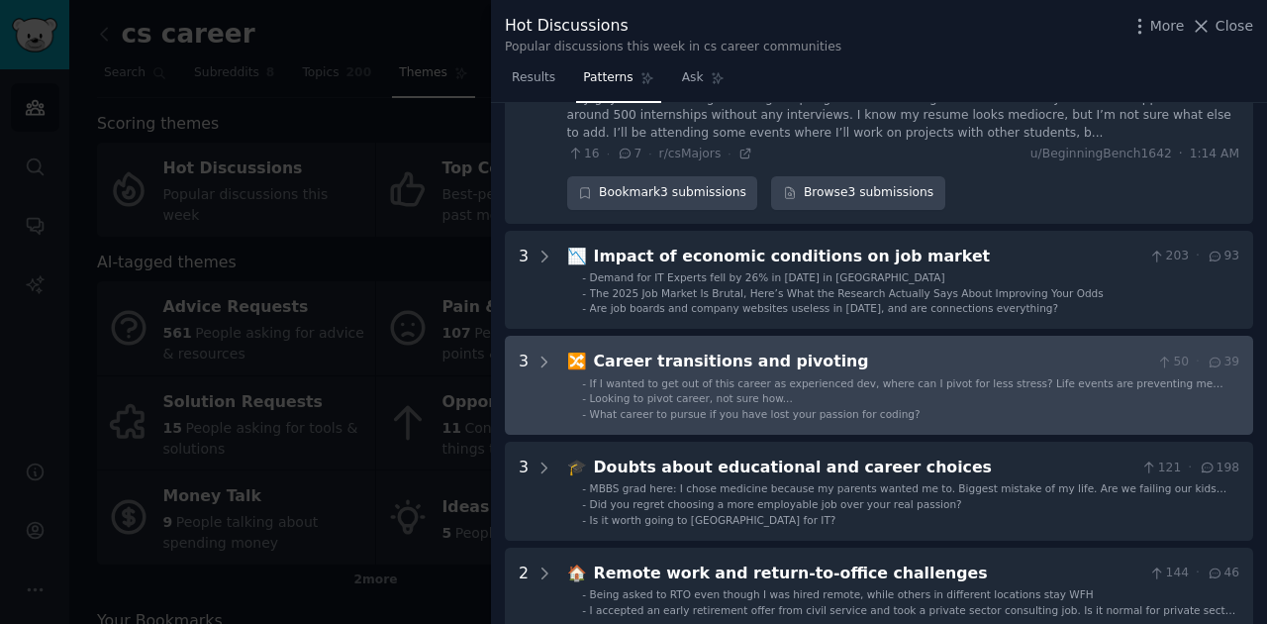
click at [876, 336] on pivoting "3 🔀 Career transitions and pivoting 50 · 39 - If I wanted to get out of this ca…" at bounding box center [879, 385] width 748 height 99
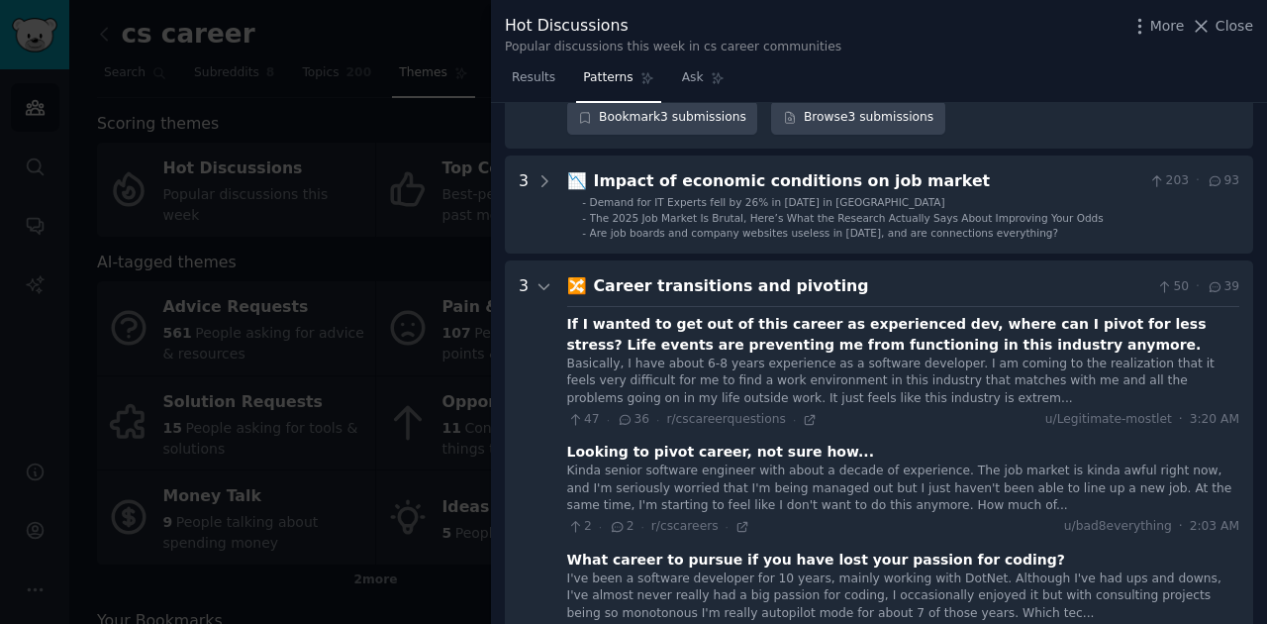
scroll to position [2342, 0]
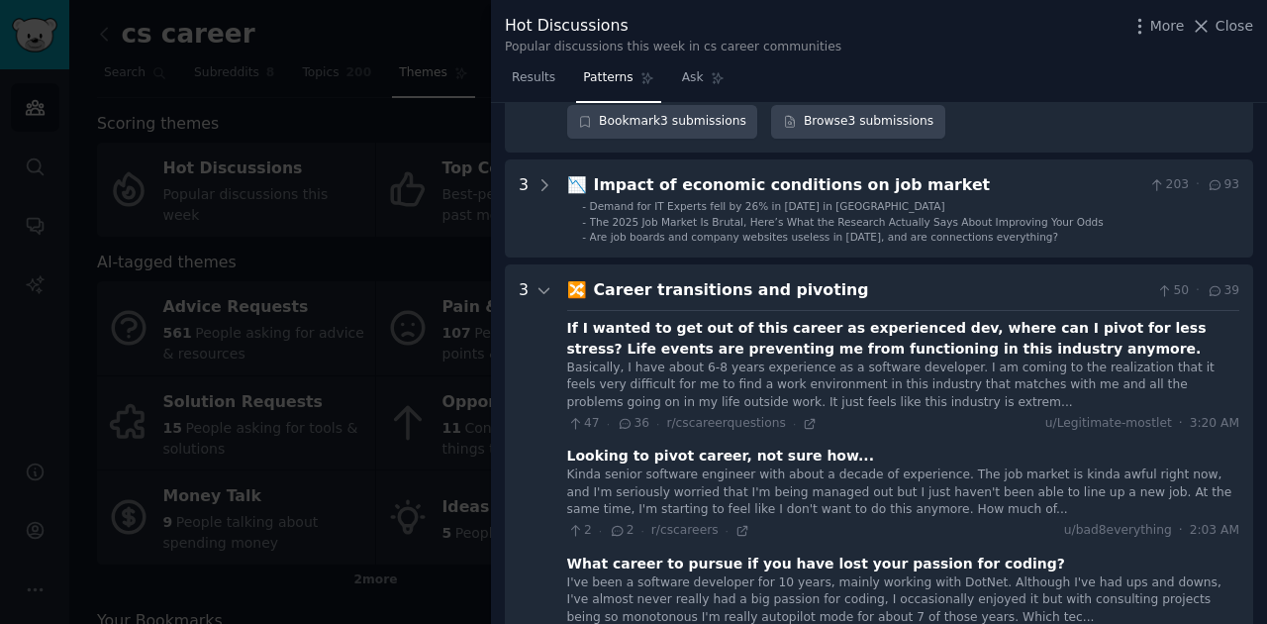
click at [823, 278] on div "Career transitions and pivoting" at bounding box center [871, 290] width 555 height 25
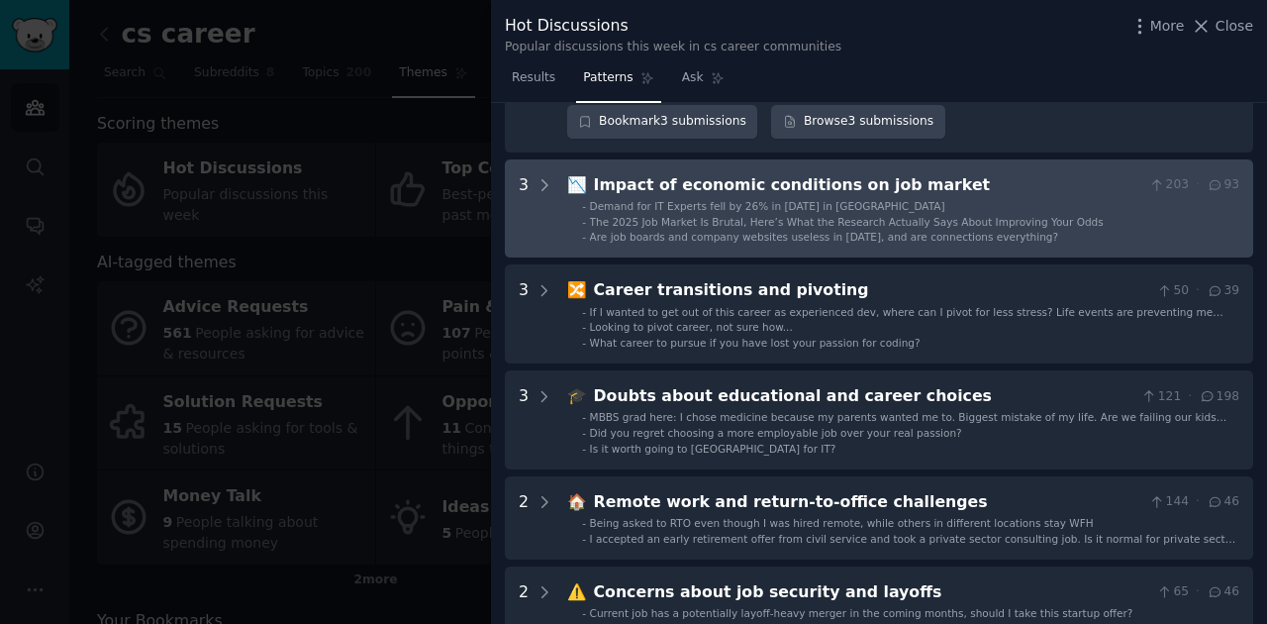
click at [821, 216] on span "The 2025 Job Market Is Brutal, Here’s What the Research Actually Says About Imp…" at bounding box center [847, 222] width 514 height 12
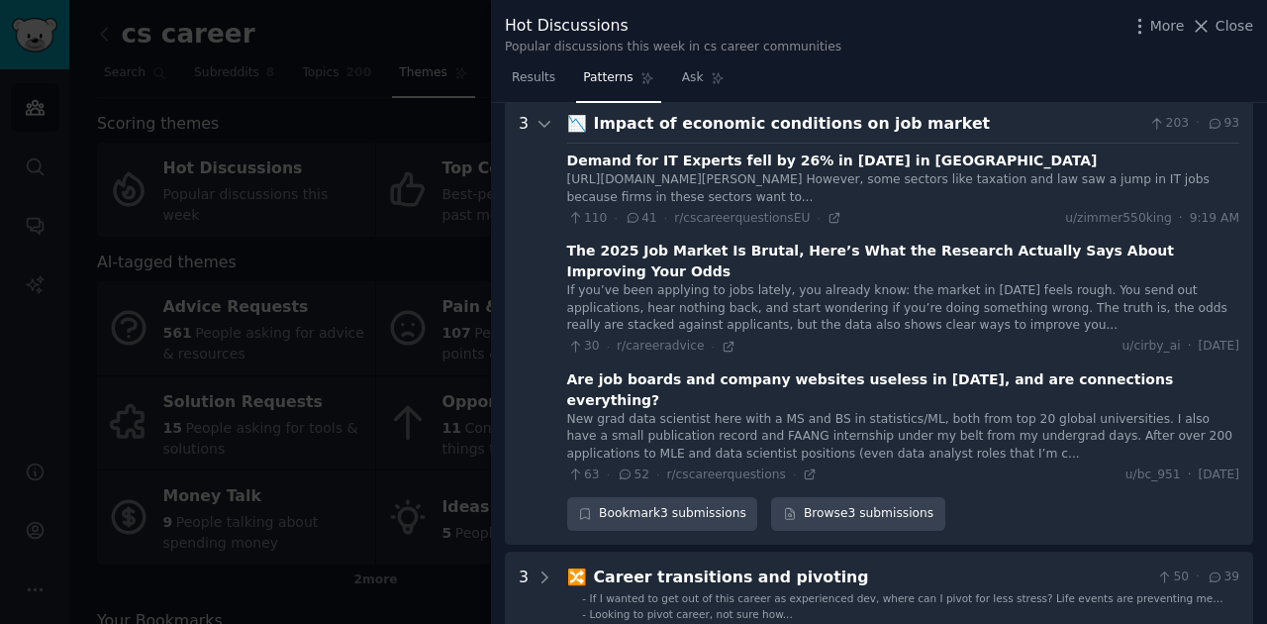
scroll to position [2435, 0]
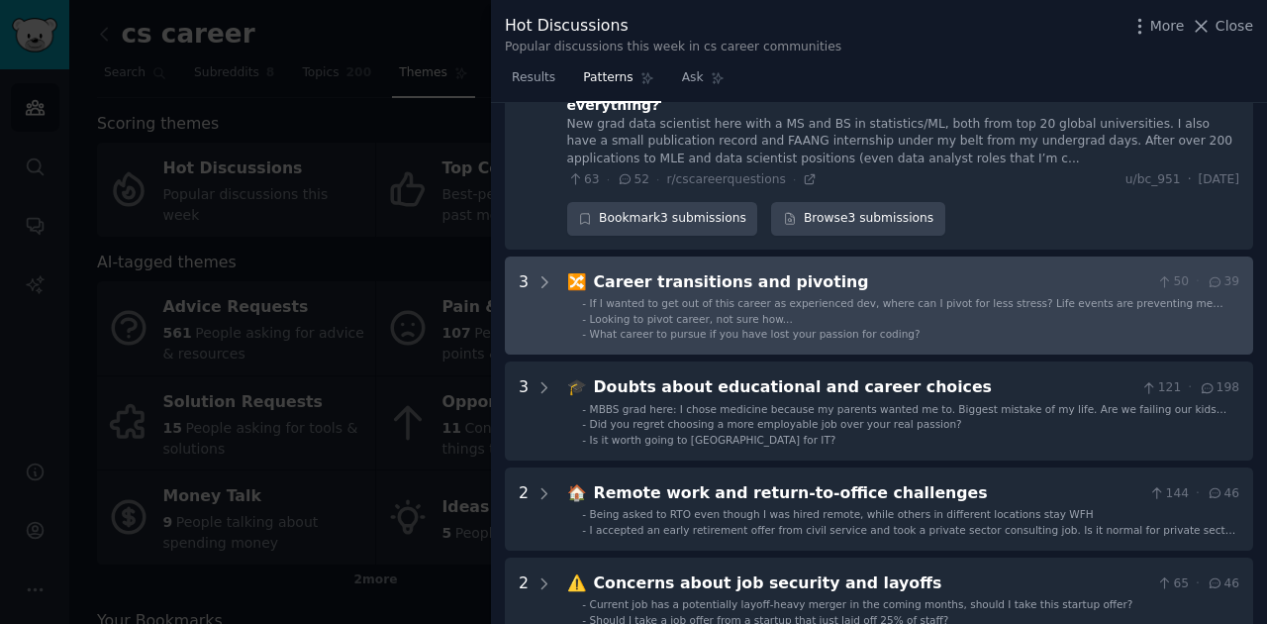
click at [794, 312] on li "- Looking to pivot career, not sure how..." at bounding box center [910, 319] width 657 height 14
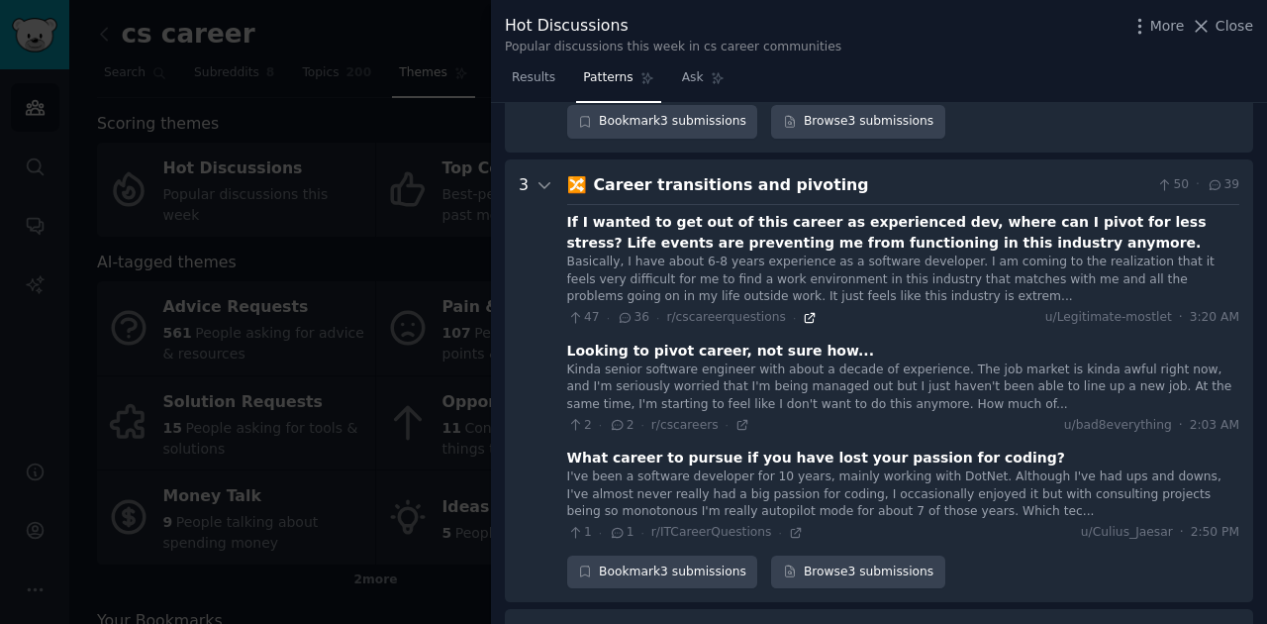
scroll to position [2798, 0]
click at [803, 309] on icon at bounding box center [810, 316] width 14 height 14
click at [736, 416] on icon at bounding box center [743, 423] width 14 height 14
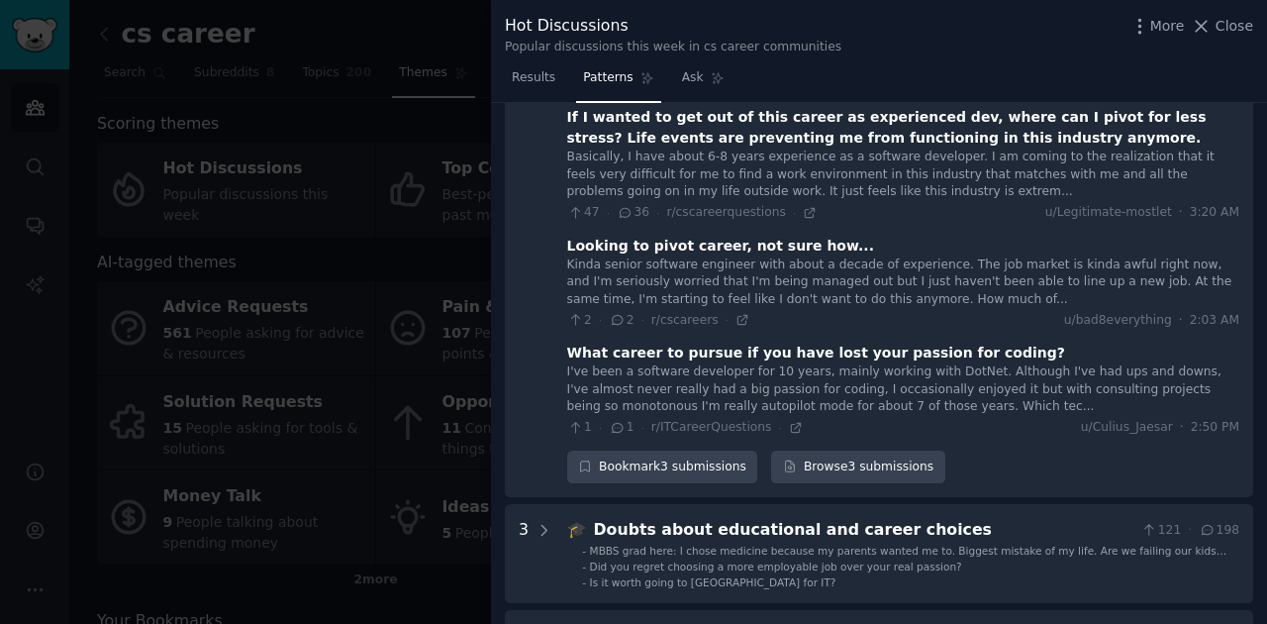
scroll to position [2929, 0]
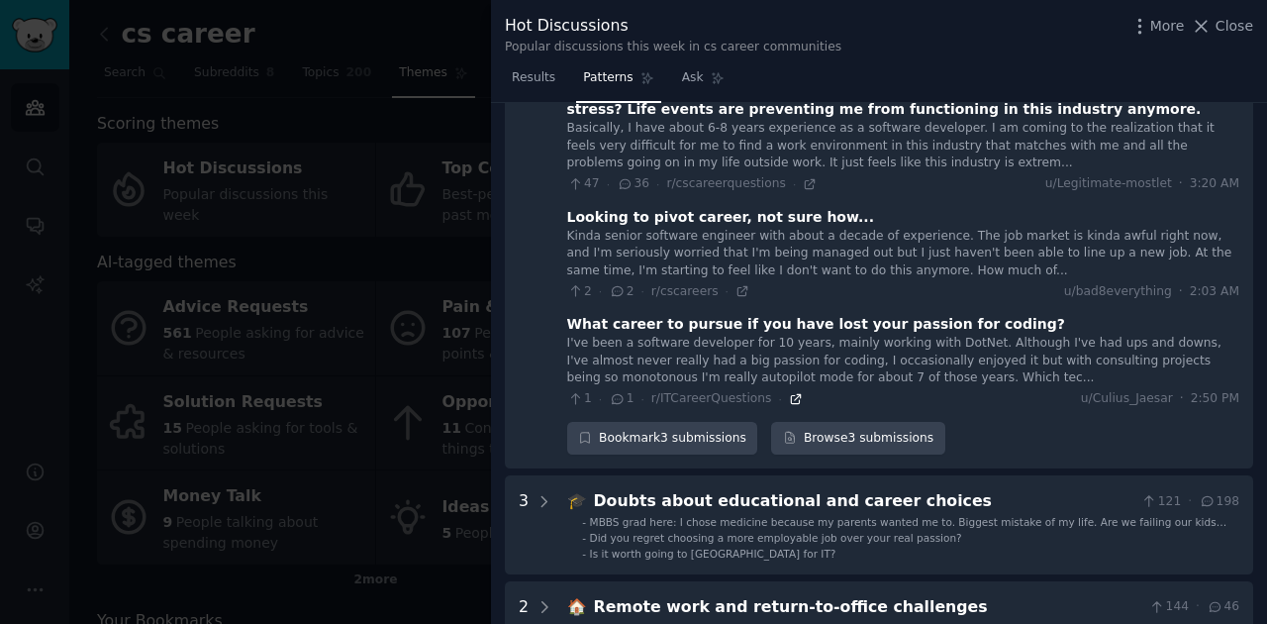
click at [791, 394] on icon at bounding box center [795, 398] width 9 height 9
click at [850, 422] on link "Browse 3 submissions" at bounding box center [857, 439] width 173 height 34
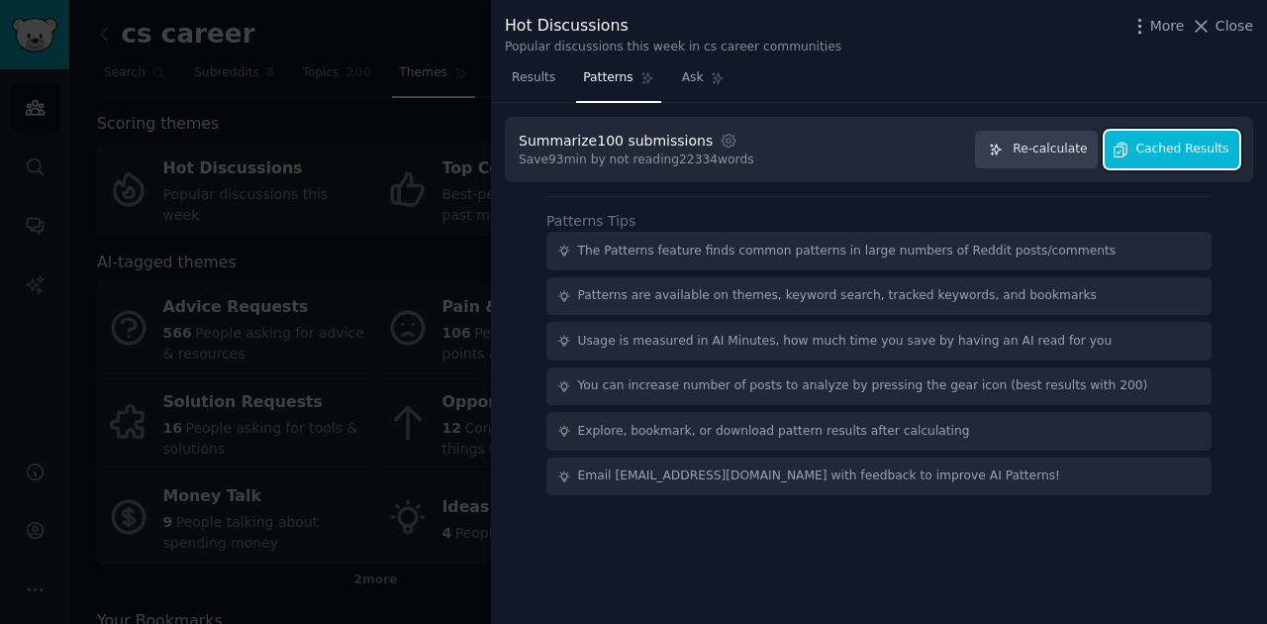
click at [1188, 163] on button "Cached Results" at bounding box center [1172, 150] width 135 height 39
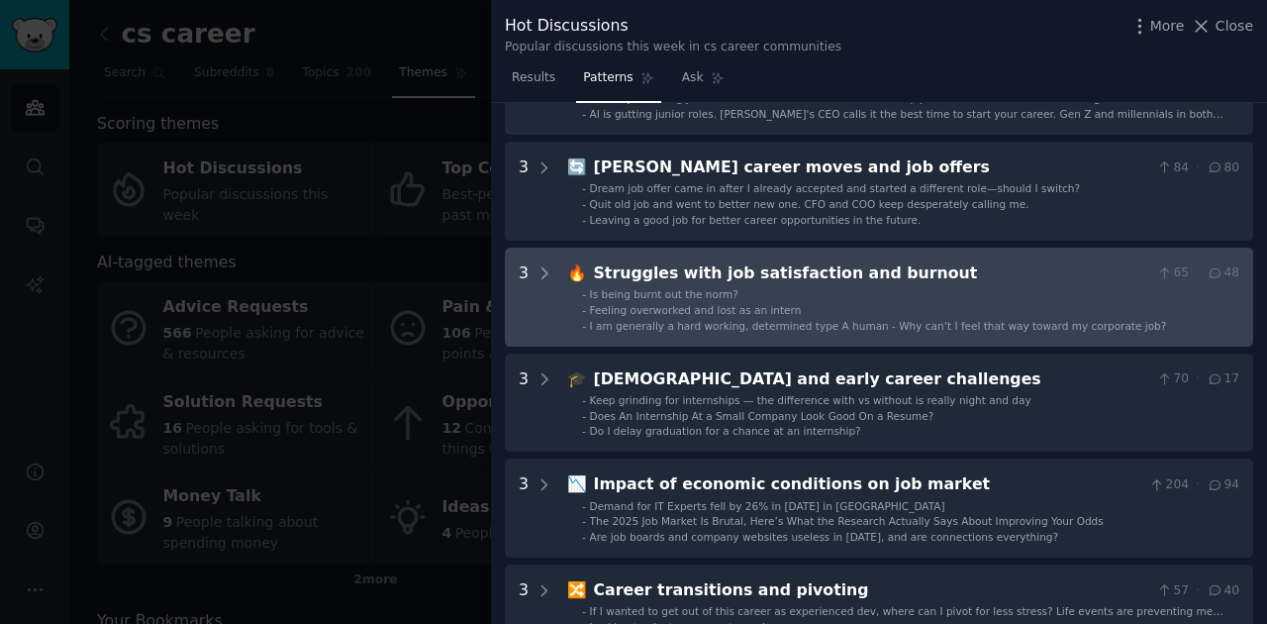
scroll to position [263, 0]
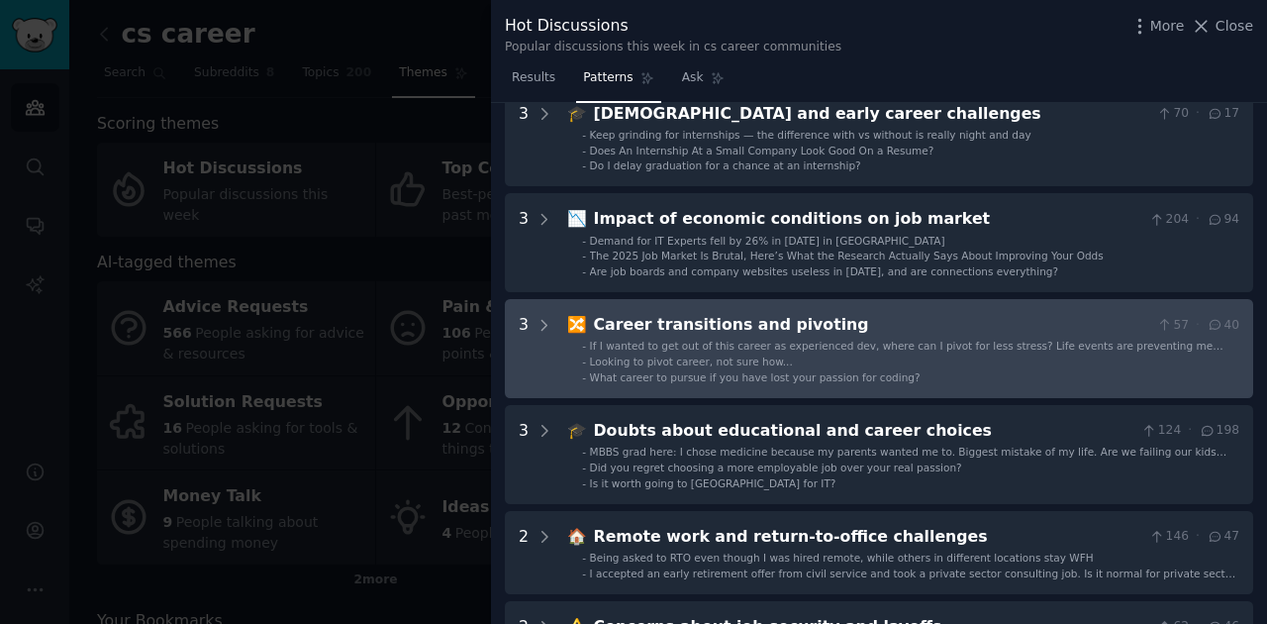
click at [875, 366] on li "- Looking to pivot career, not sure how..." at bounding box center [910, 361] width 657 height 14
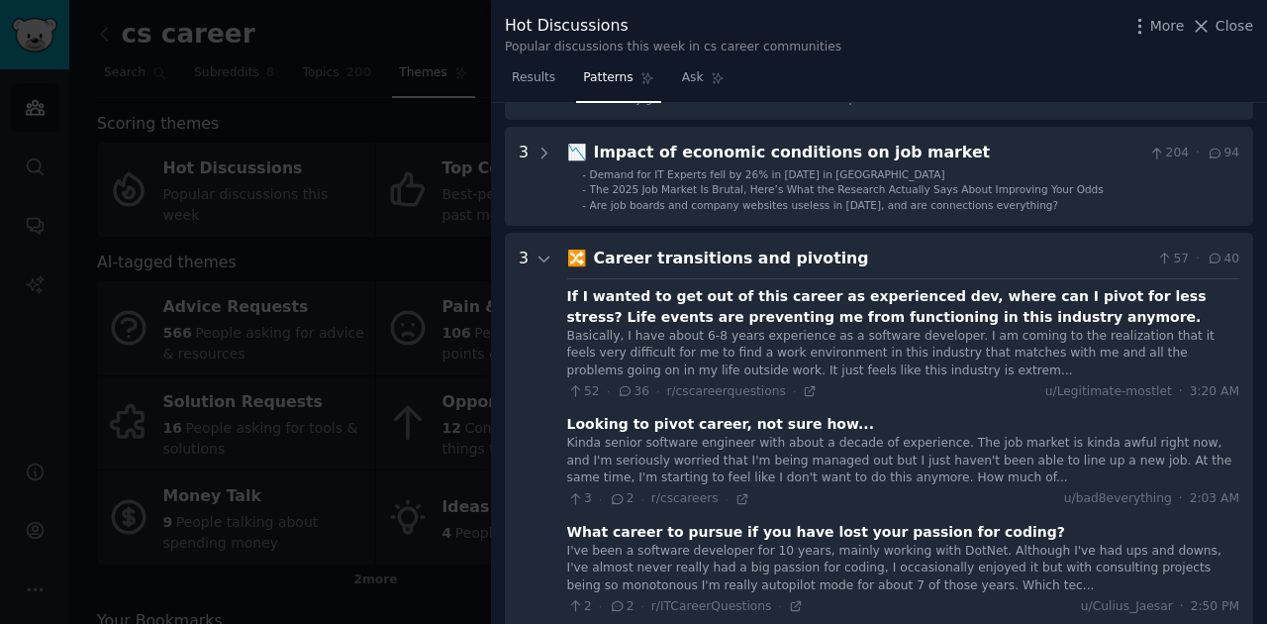
scroll to position [724, 0]
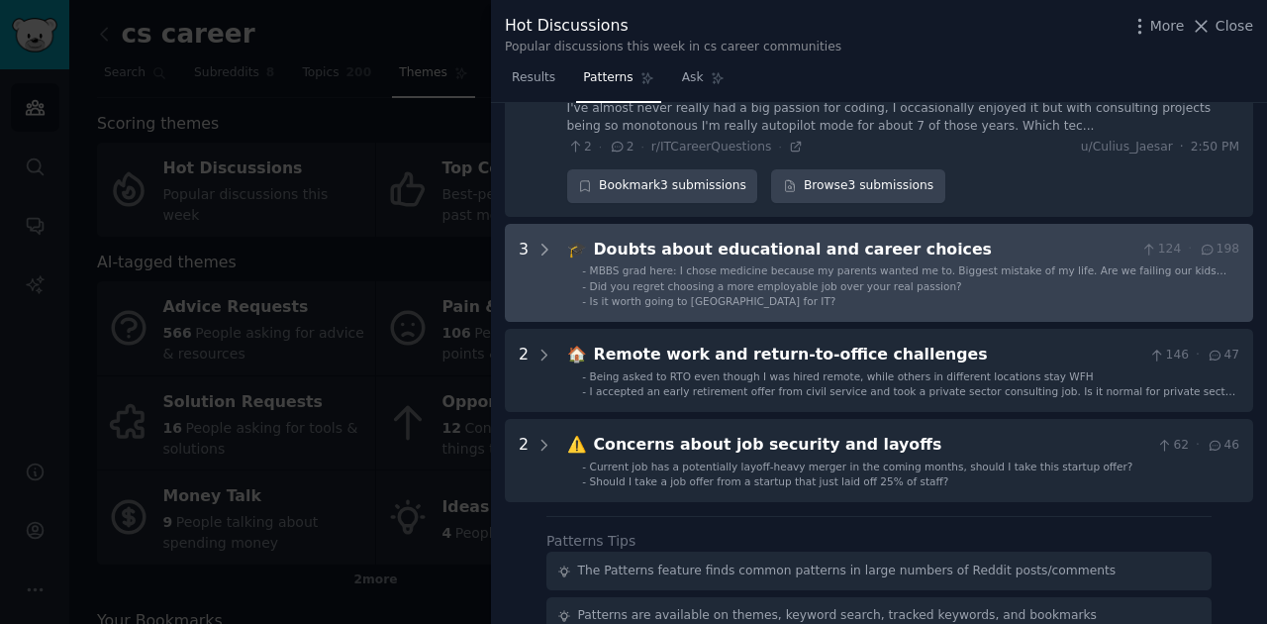
click at [861, 294] on li "- Is it worth going to community college for IT?" at bounding box center [910, 301] width 657 height 14
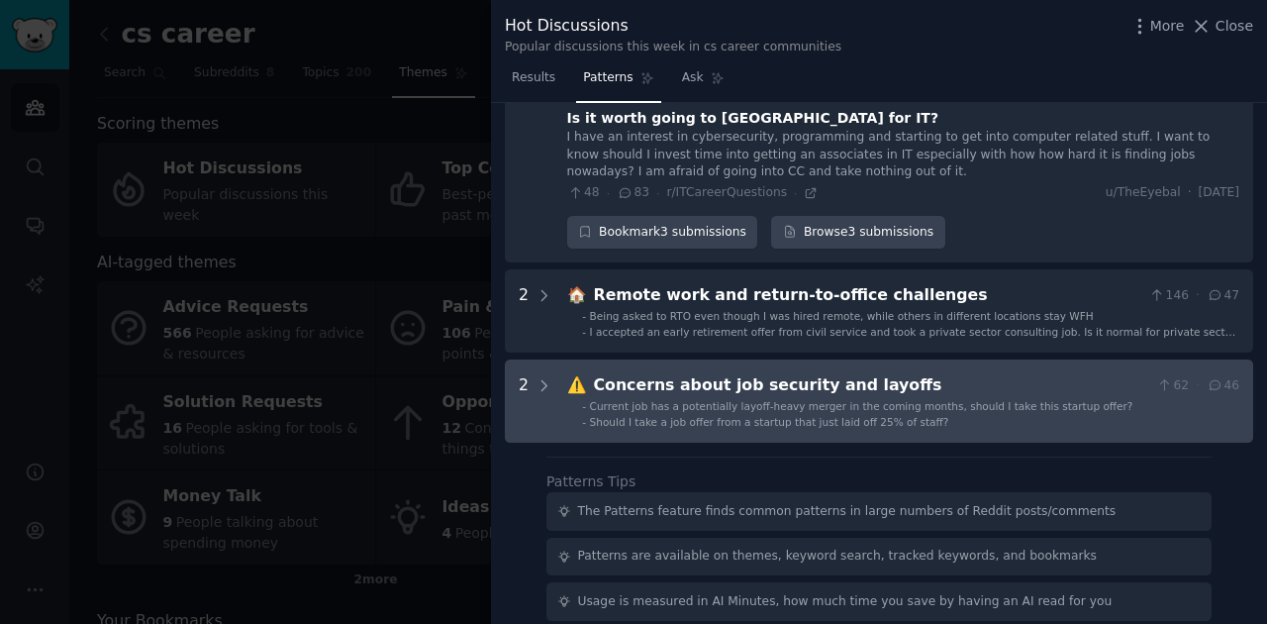
scroll to position [1503, 0]
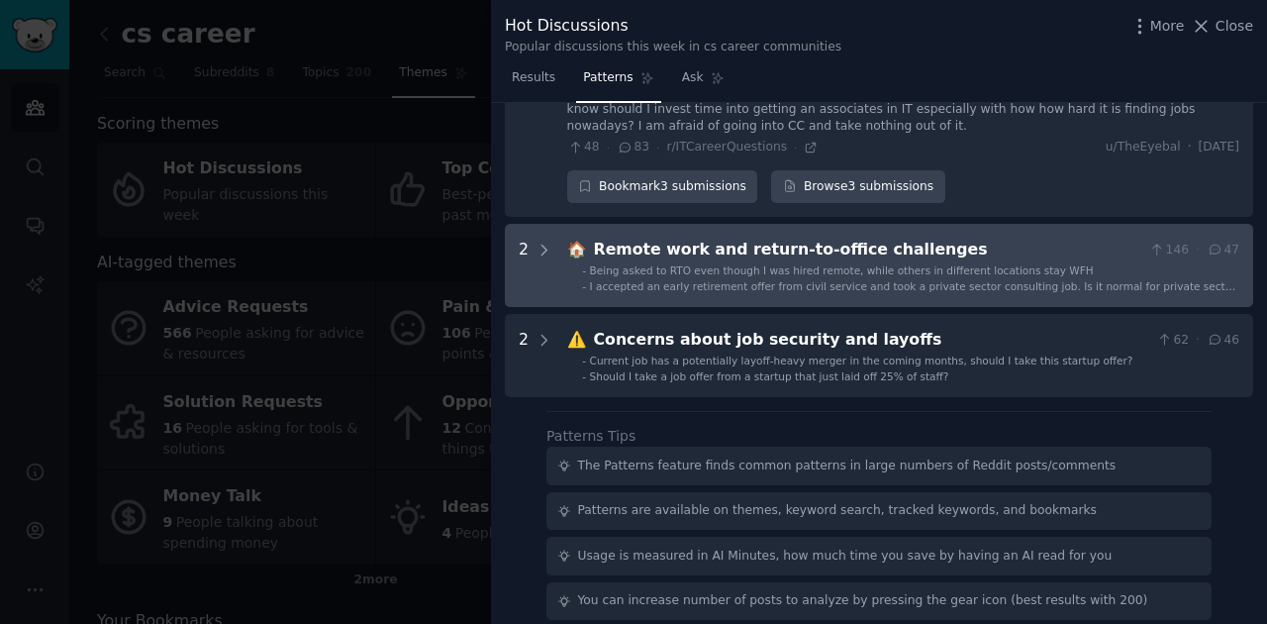
click at [955, 274] on ul "- Being asked to RTO even though I was hired remote, while others in different …" at bounding box center [903, 278] width 671 height 30
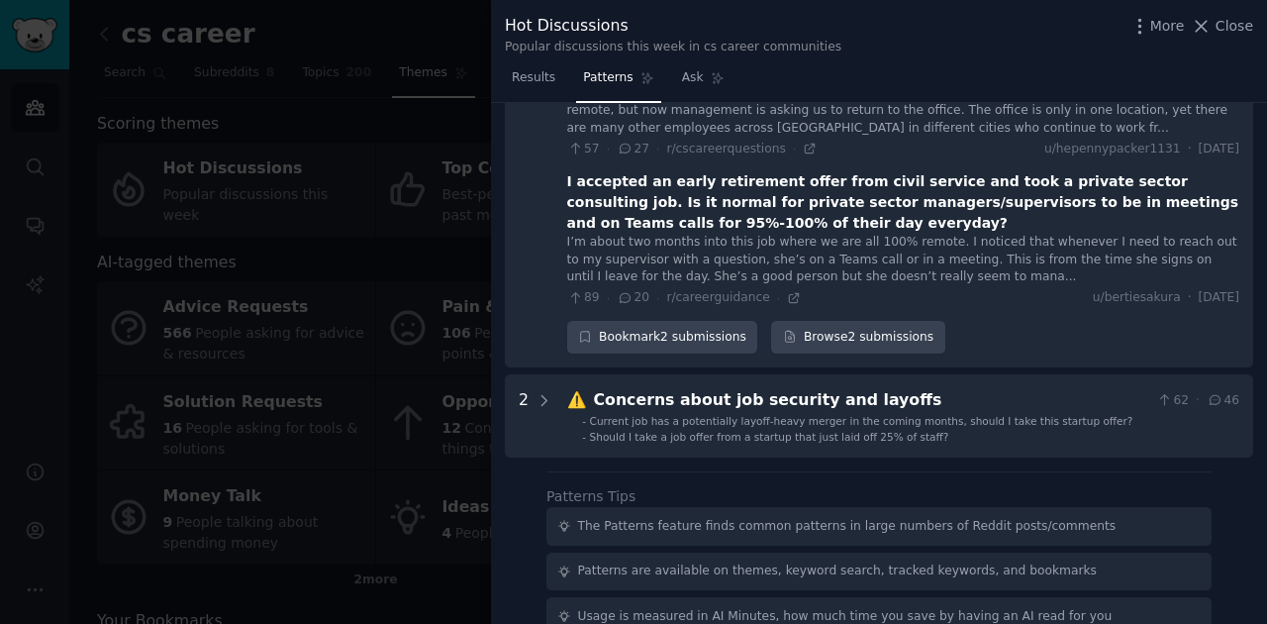
scroll to position [1754, 0]
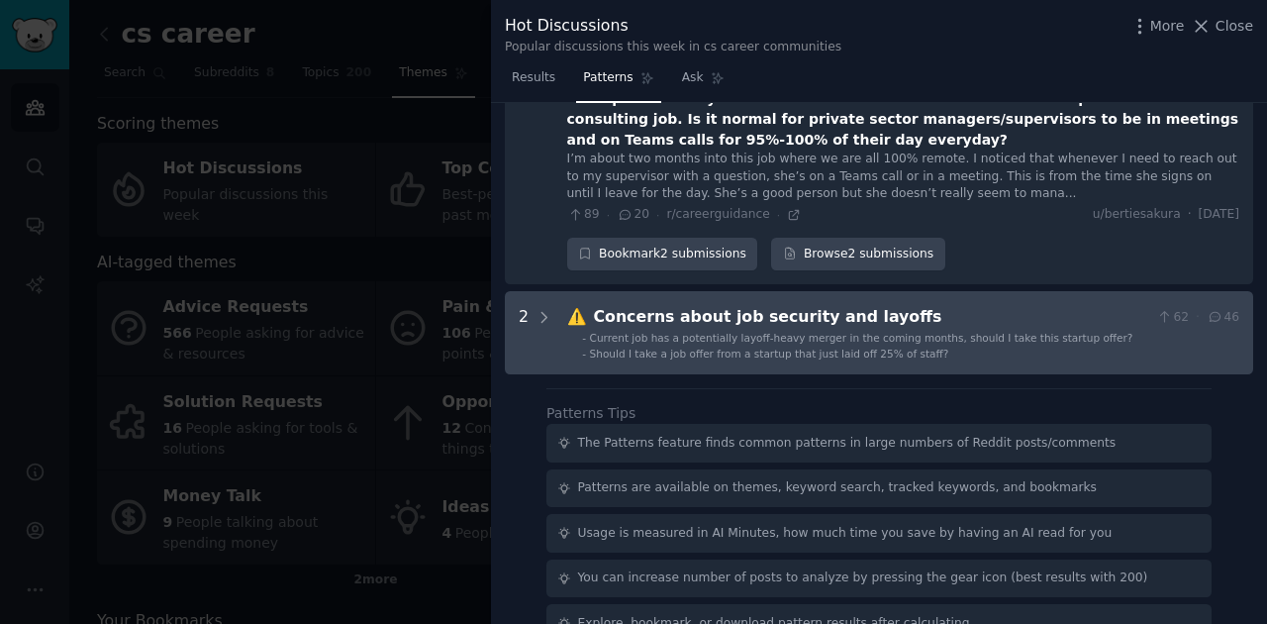
click at [918, 346] on li "- Should I take a job offer from a startup that just laid off 25% of staff?" at bounding box center [910, 353] width 657 height 14
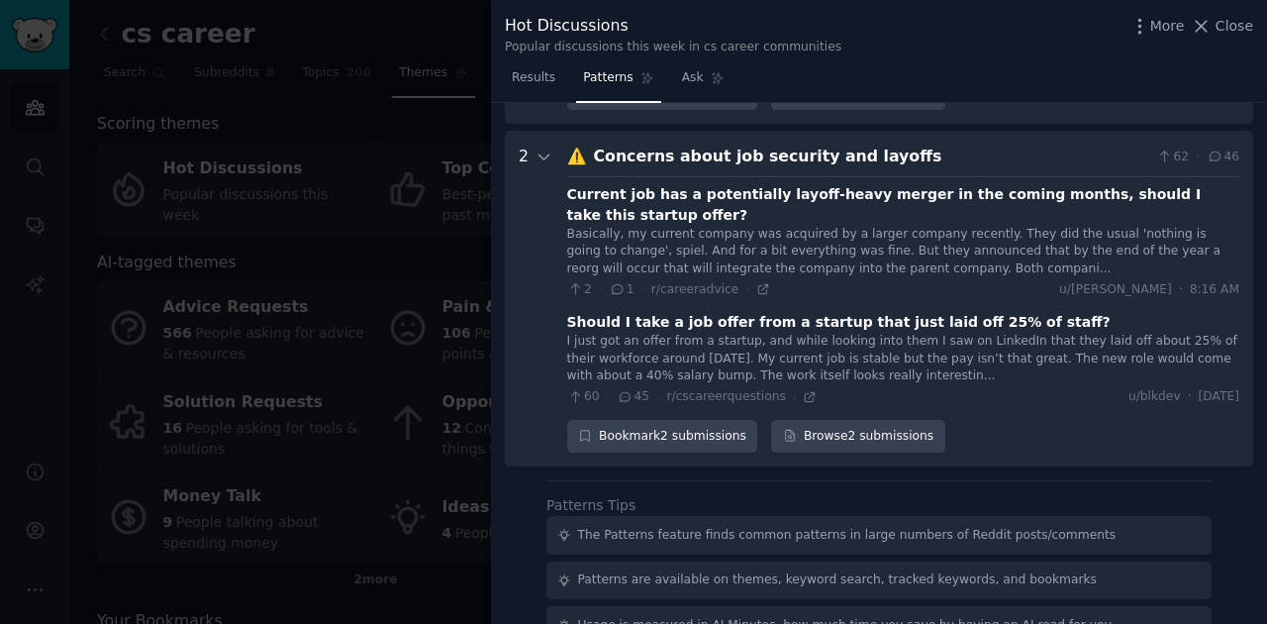
scroll to position [1984, 0]
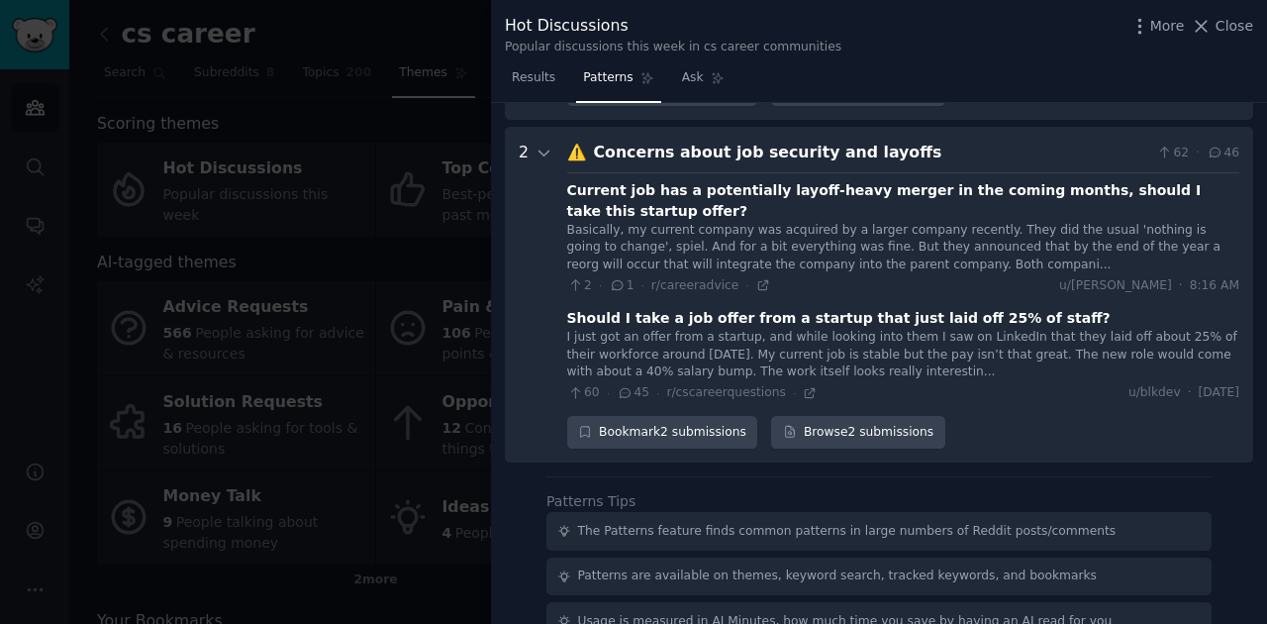
click at [357, 289] on div at bounding box center [633, 312] width 1267 height 624
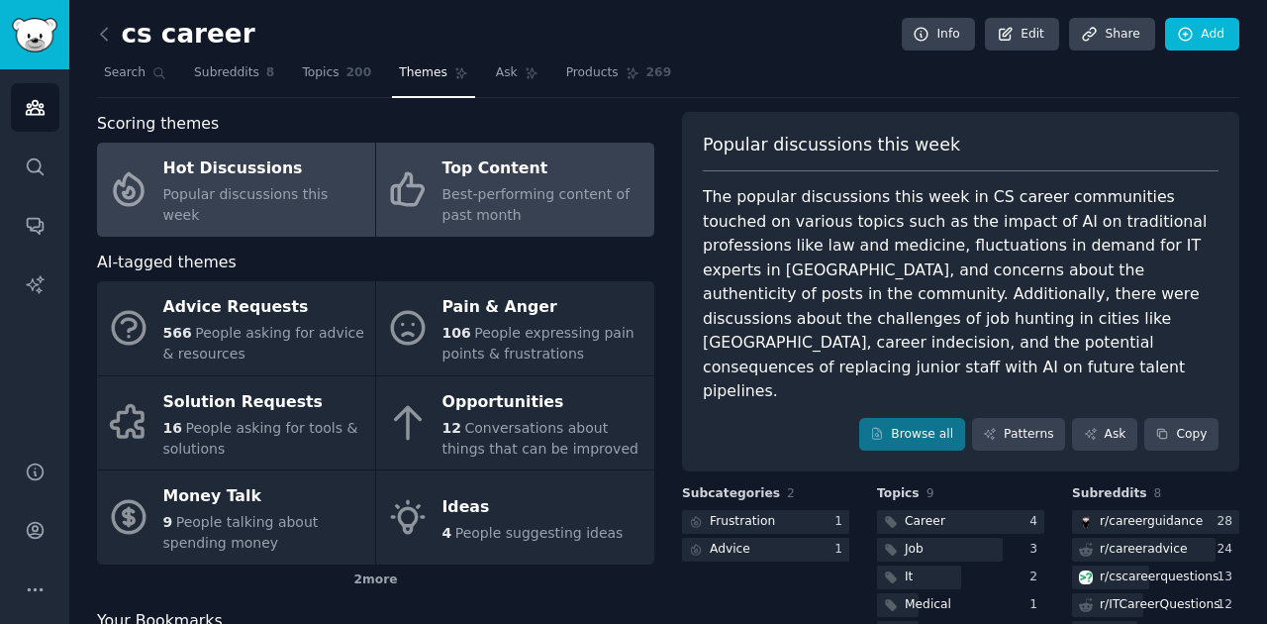
click at [515, 184] on div "Best-performing content of past month" at bounding box center [544, 205] width 202 height 42
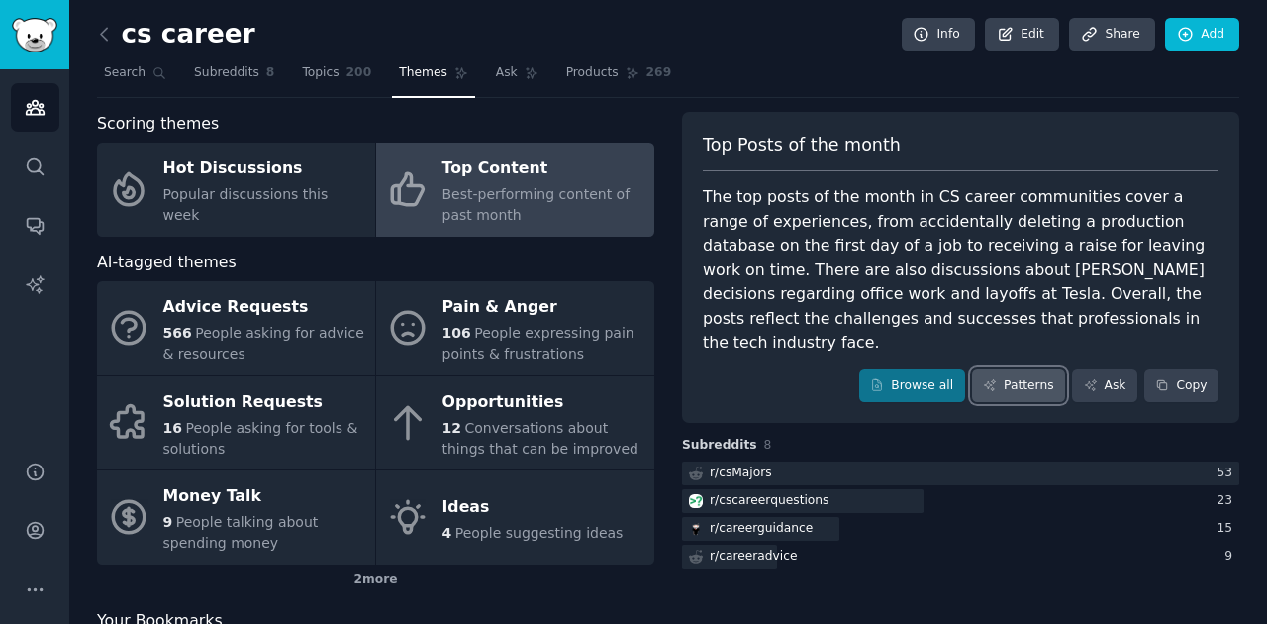
click at [995, 380] on icon at bounding box center [989, 385] width 11 height 11
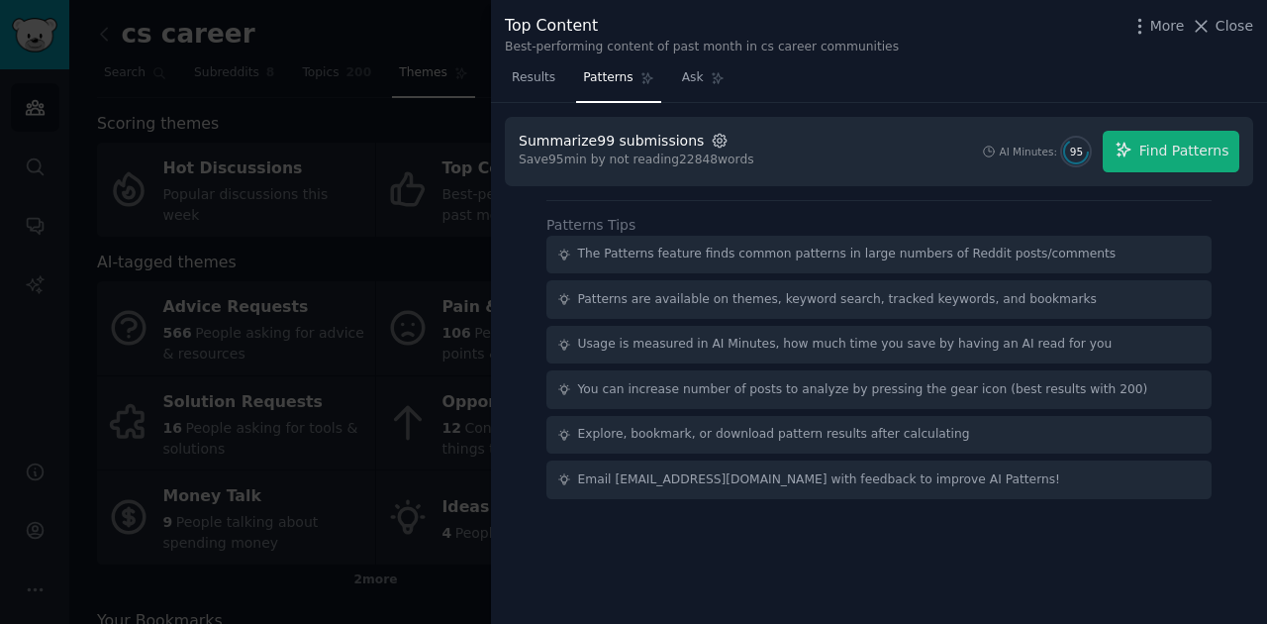
click at [713, 142] on icon "button" at bounding box center [719, 140] width 13 height 13
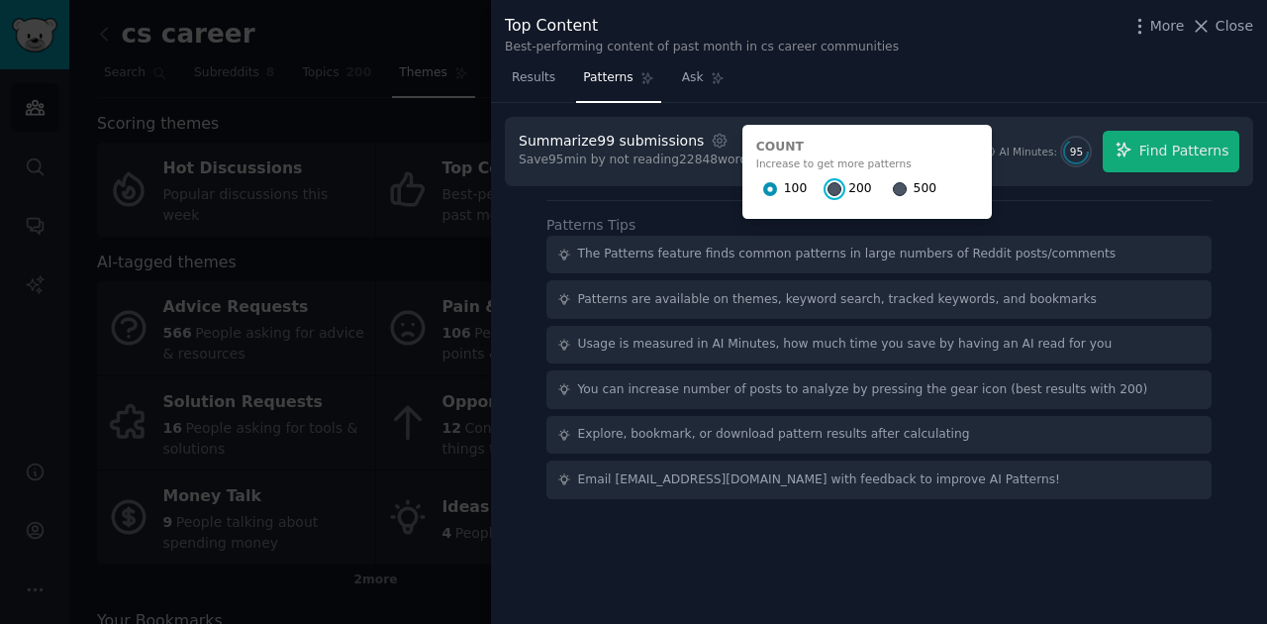
click at [828, 188] on input "200" at bounding box center [835, 189] width 14 height 14
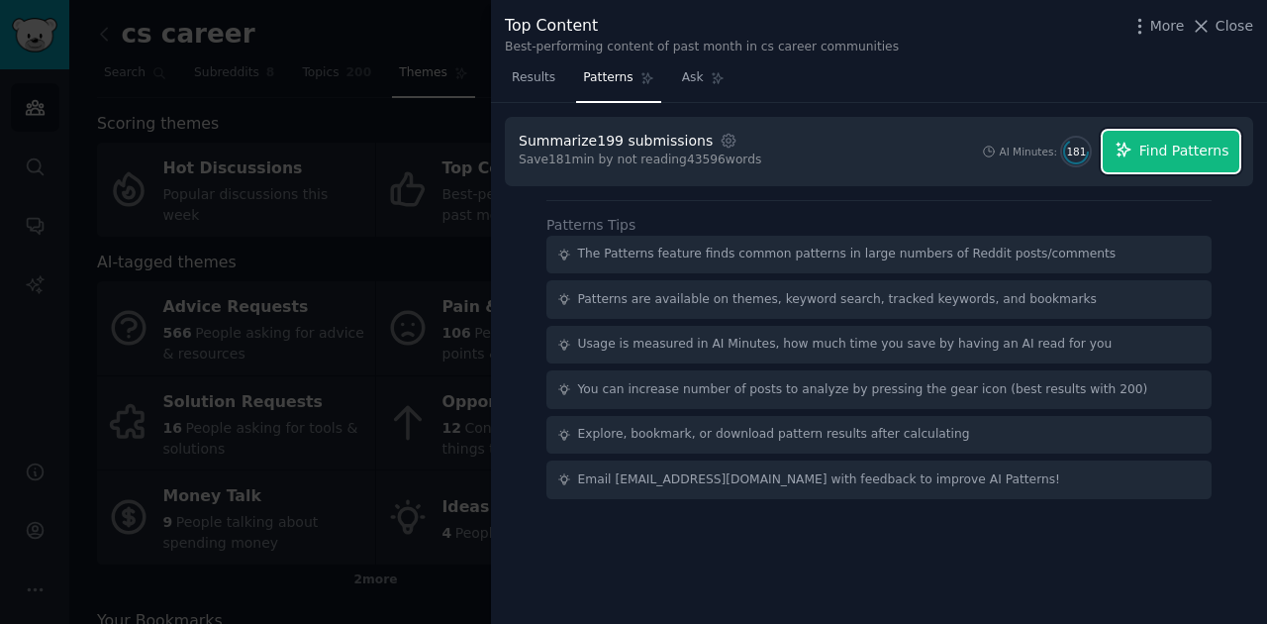
click at [1151, 141] on span "Find Patterns" at bounding box center [1184, 151] width 90 height 21
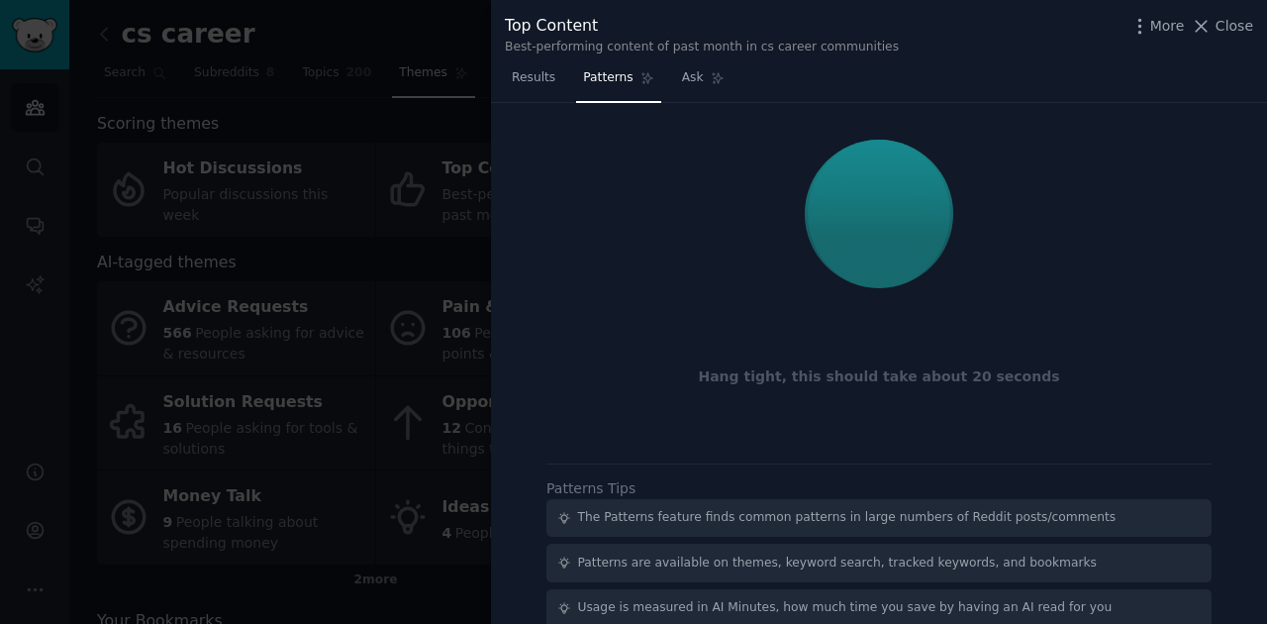
click at [798, 236] on div at bounding box center [879, 214] width 721 height 166
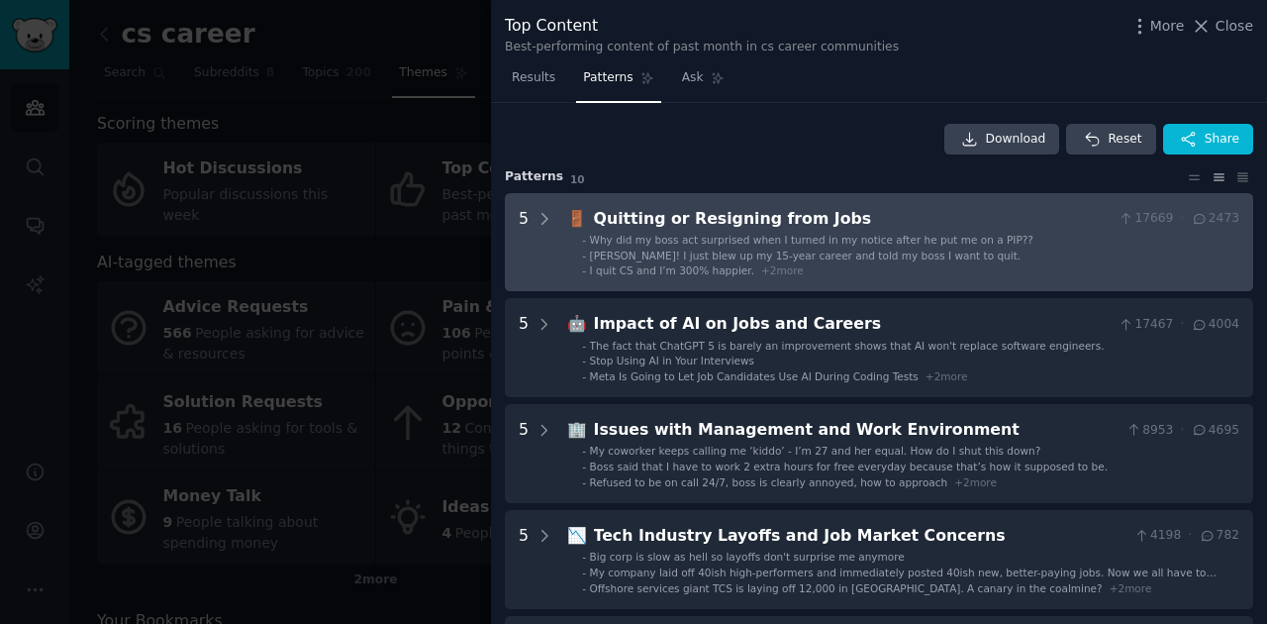
click at [674, 240] on span "Why did my boss act surprised when I turned in my notice after he put me on a P…" at bounding box center [811, 240] width 443 height 12
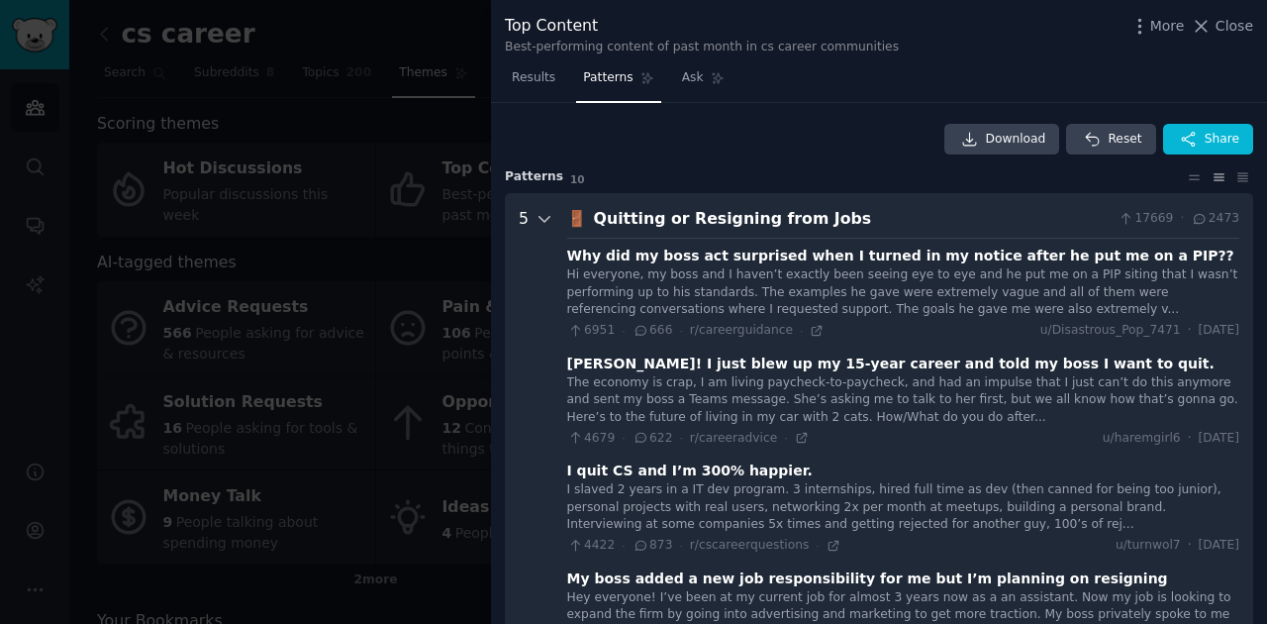
click at [545, 220] on icon at bounding box center [545, 219] width 18 height 18
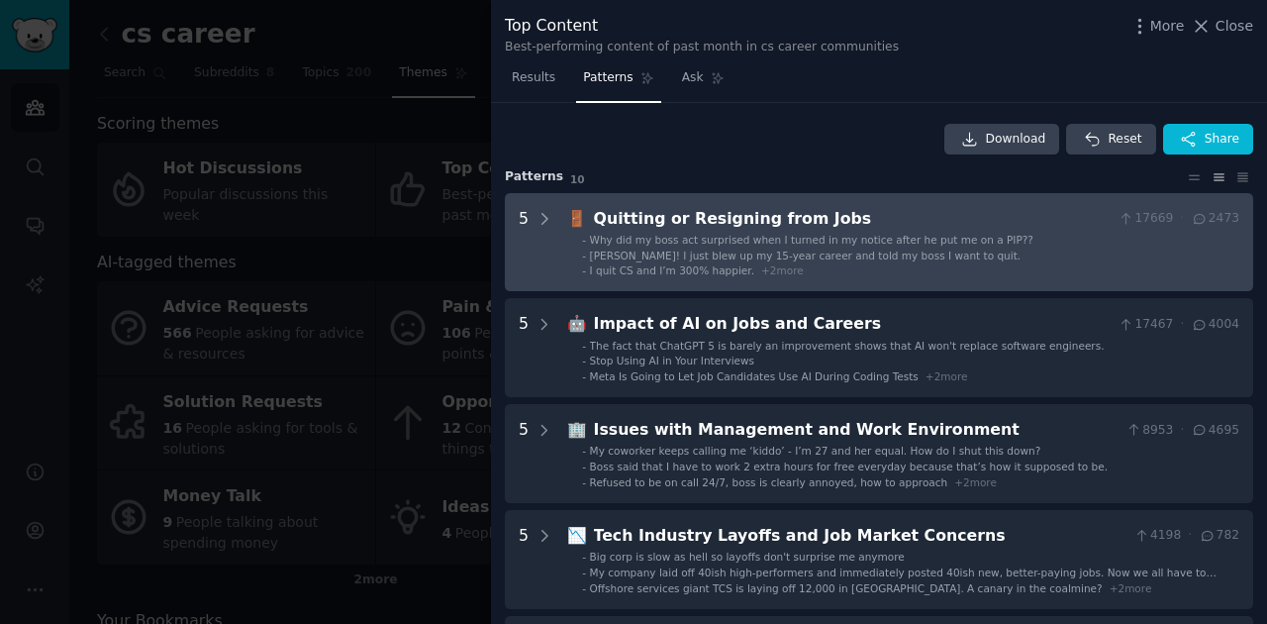
click at [928, 265] on li "- I quit CS and I’m 300% happier. + 2 more" at bounding box center [910, 270] width 657 height 14
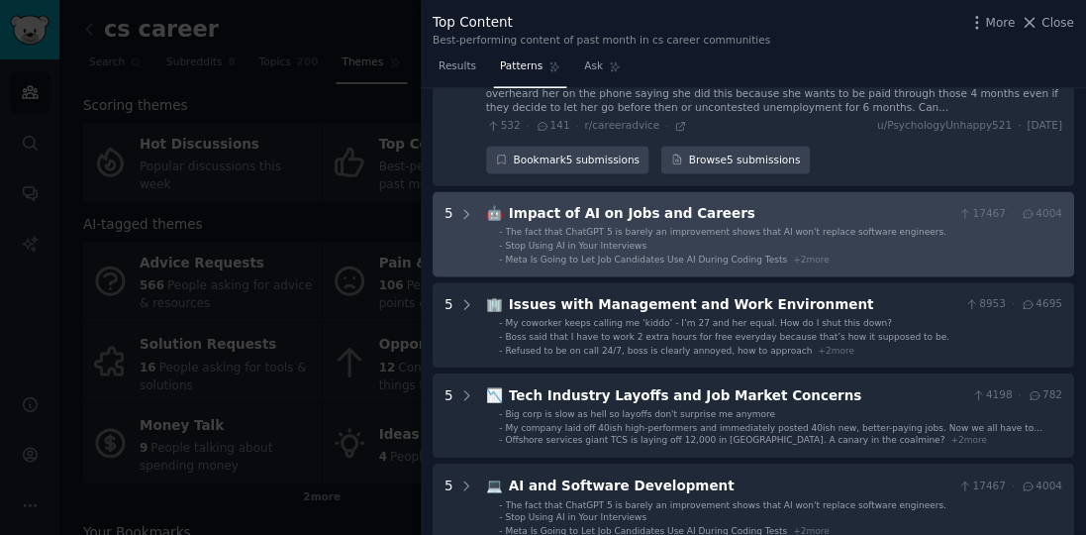
scroll to position [618, 0]
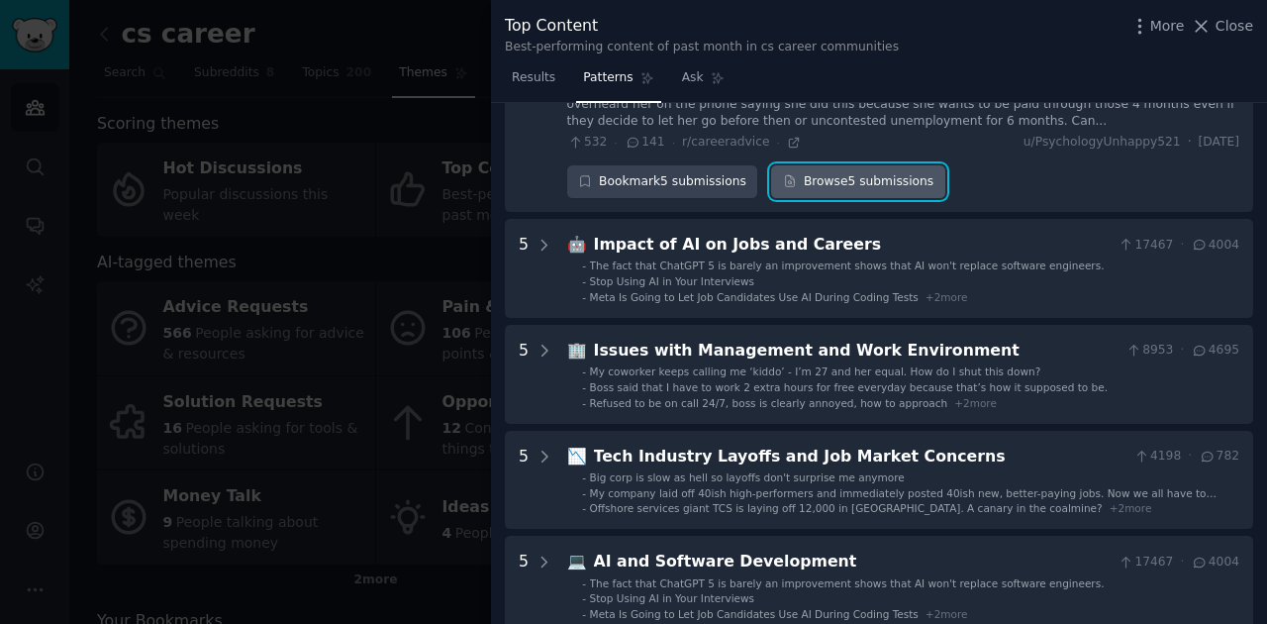
click at [859, 188] on link "Browse 5 submissions" at bounding box center [857, 182] width 173 height 34
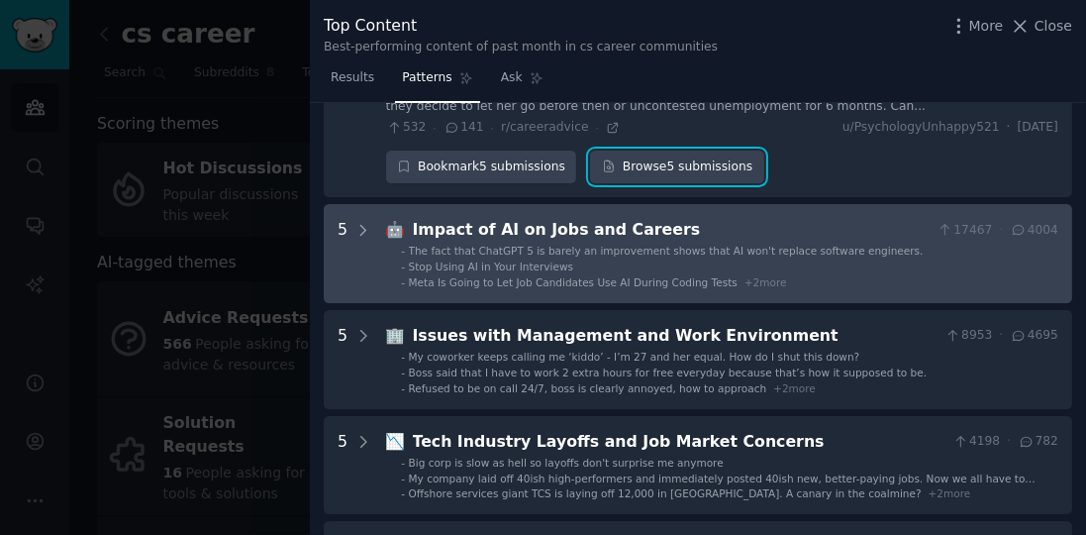
scroll to position [642, 0]
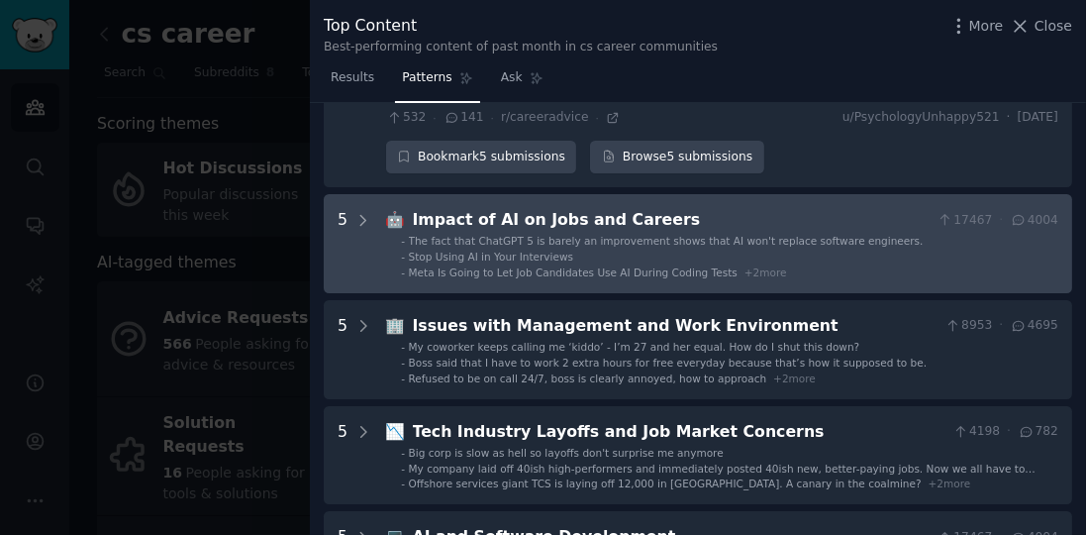
click at [667, 271] on span "Meta Is Going to Let Job Candidates Use AI During Coding Tests" at bounding box center [573, 272] width 329 height 12
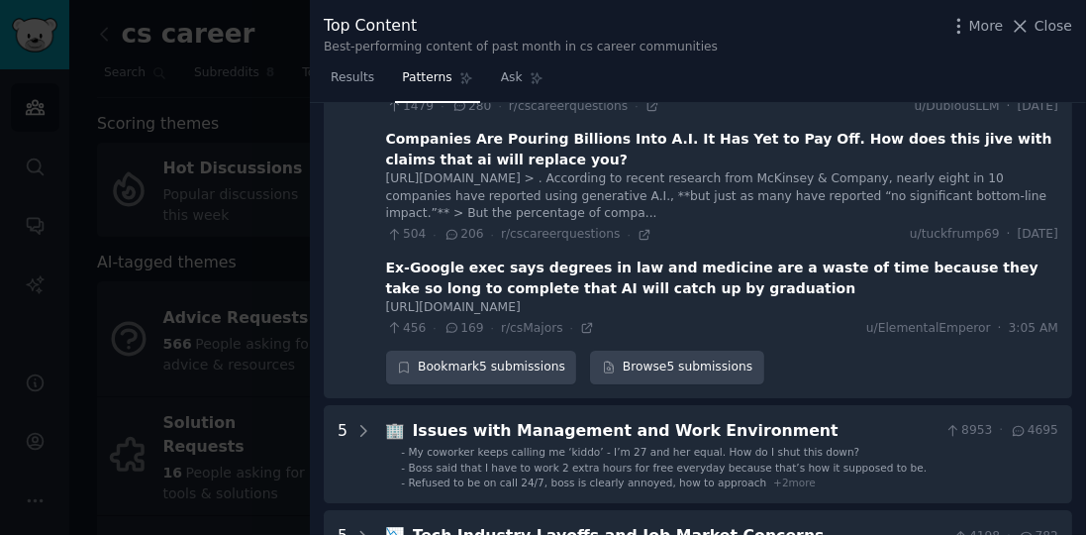
scroll to position [1298, 0]
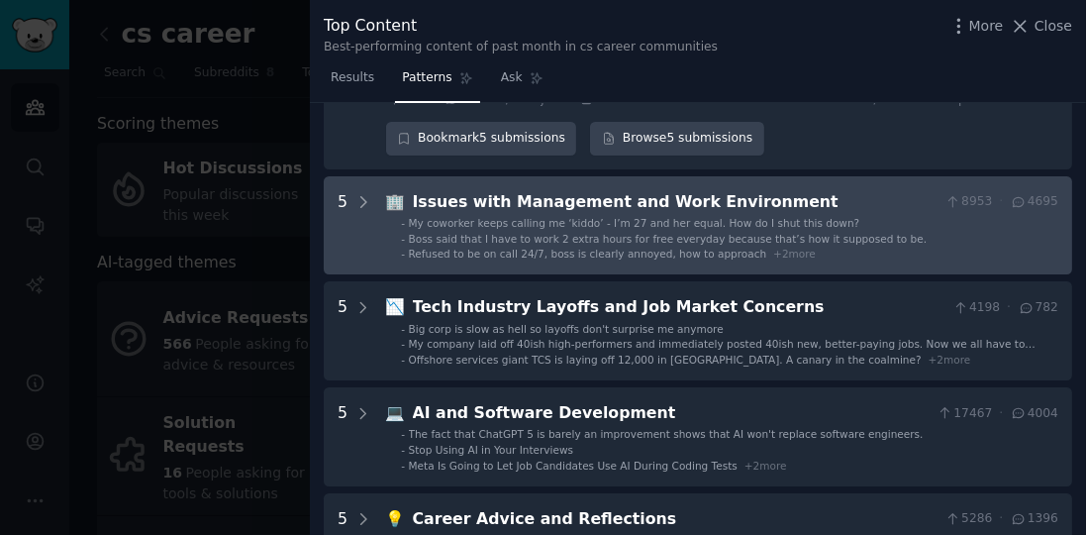
click at [787, 239] on ul "- My coworker keeps calling me ‘kiddo’ - I’m 27 and her equal. How do I shut th…" at bounding box center [722, 239] width 671 height 46
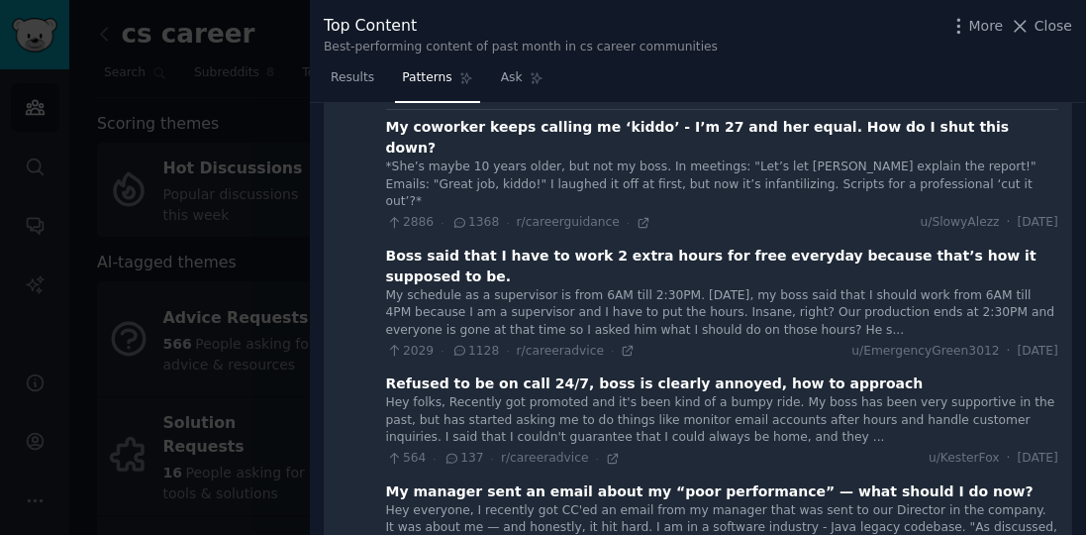
scroll to position [1647, 0]
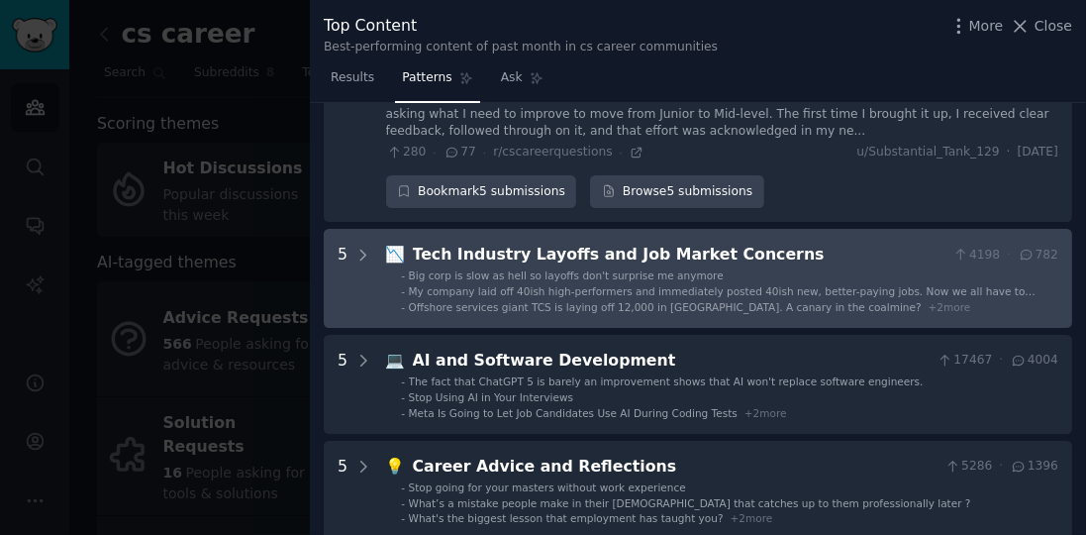
click at [741, 301] on span "Offshore services giant TCS is laying off 12,000 in India. A canary in the coal…" at bounding box center [665, 307] width 513 height 12
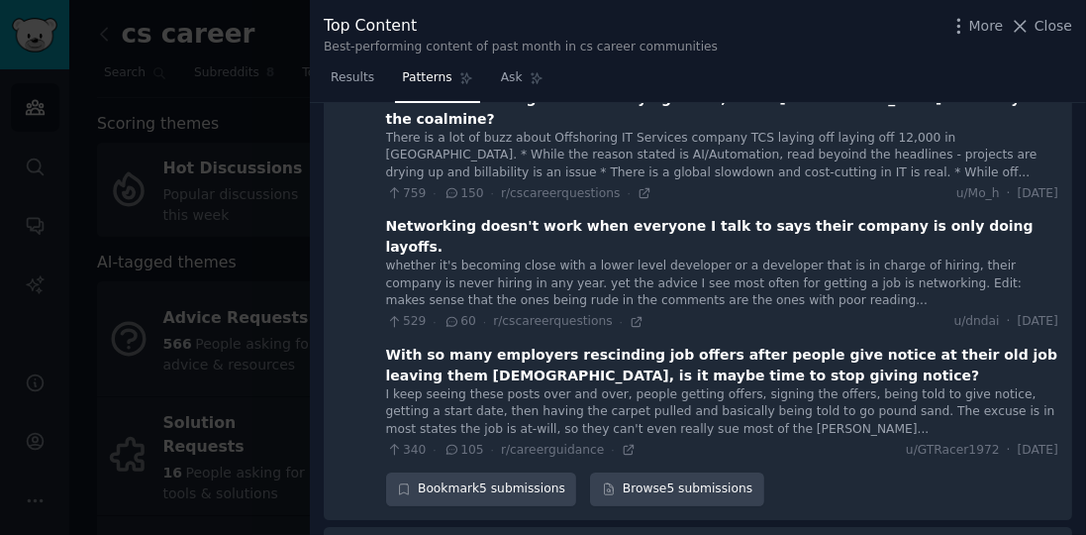
scroll to position [2386, 0]
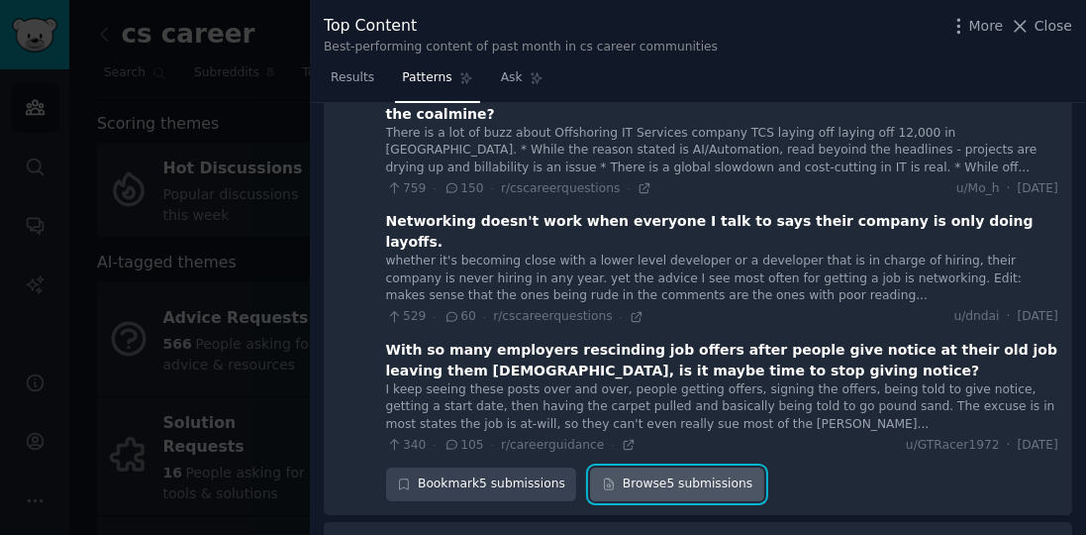
click at [641, 467] on link "Browse 5 submissions" at bounding box center [676, 484] width 173 height 34
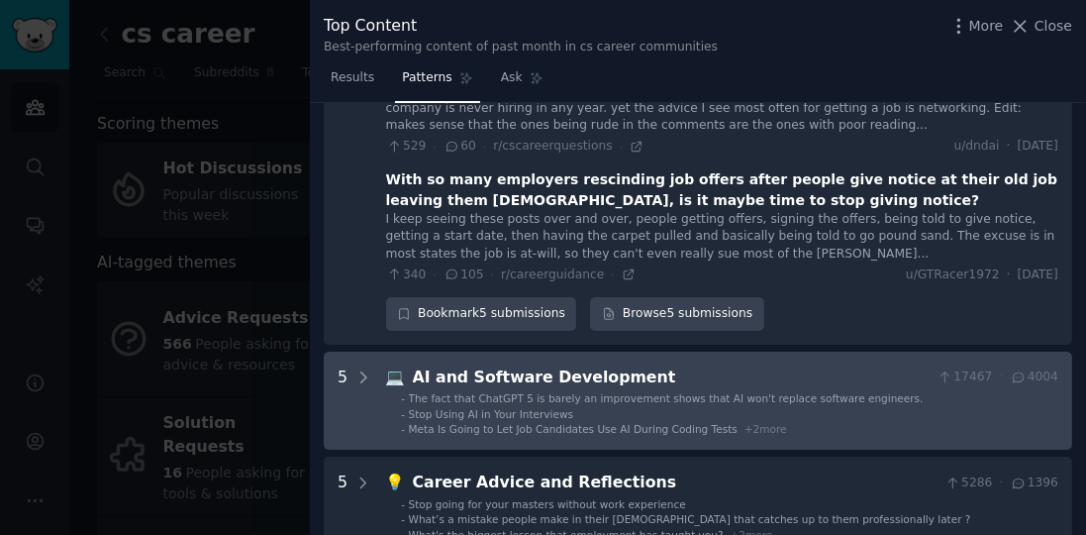
click at [590, 365] on div "AI and Software Development" at bounding box center [671, 377] width 517 height 25
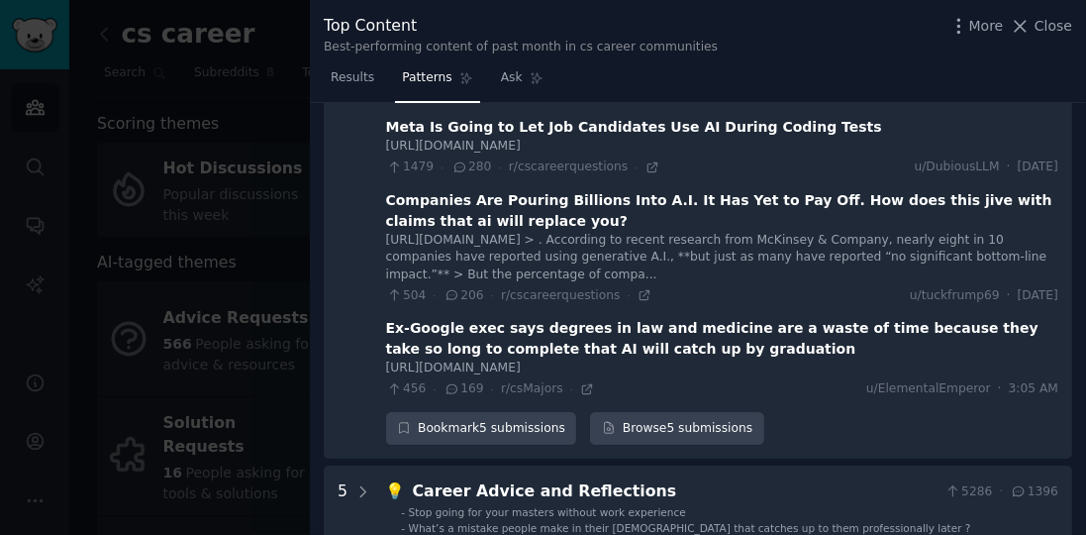
scroll to position [2901, 0]
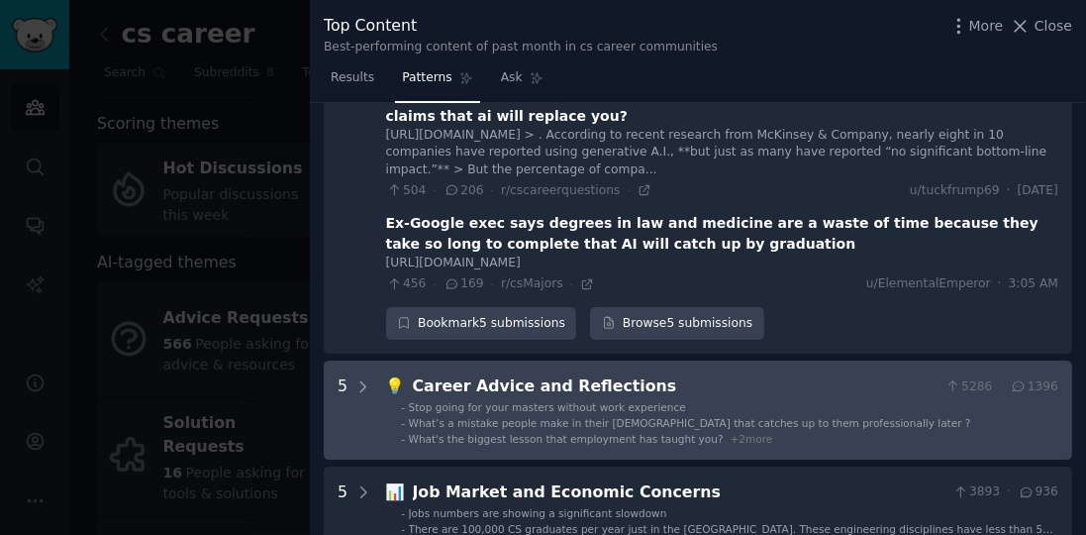
click at [603, 417] on span "What’s a mistake people make in their 20s that catches up to them professionall…" at bounding box center [690, 423] width 562 height 12
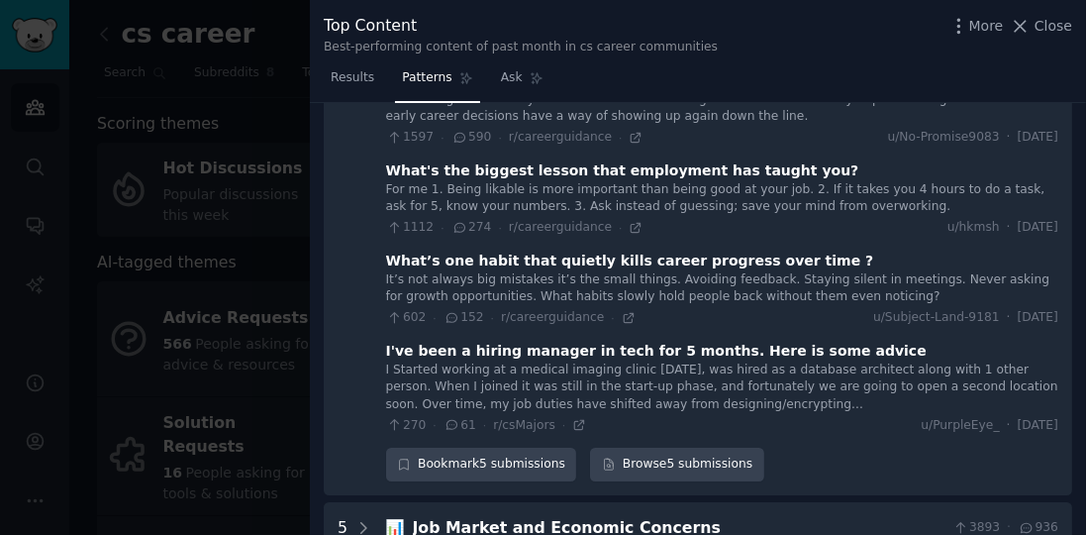
scroll to position [3759, 0]
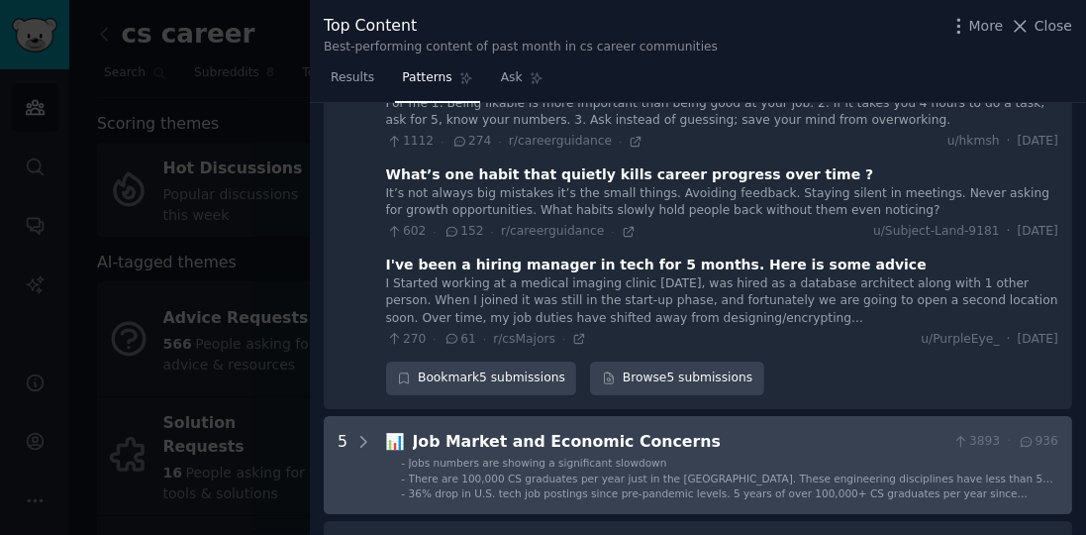
click at [690, 455] on li "- Jobs numbers are showing a significant slowdown" at bounding box center [729, 462] width 657 height 14
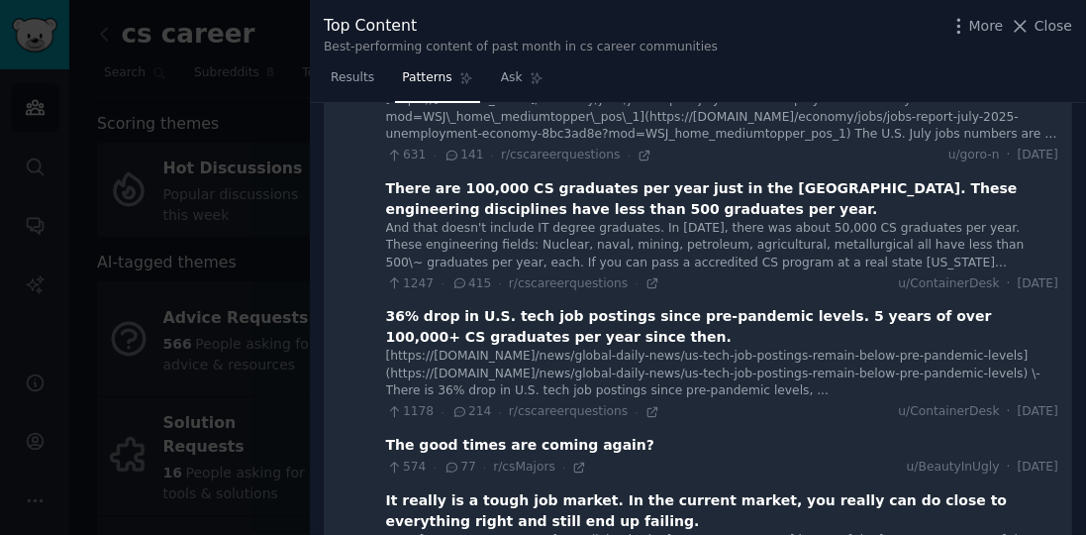
scroll to position [4254, 0]
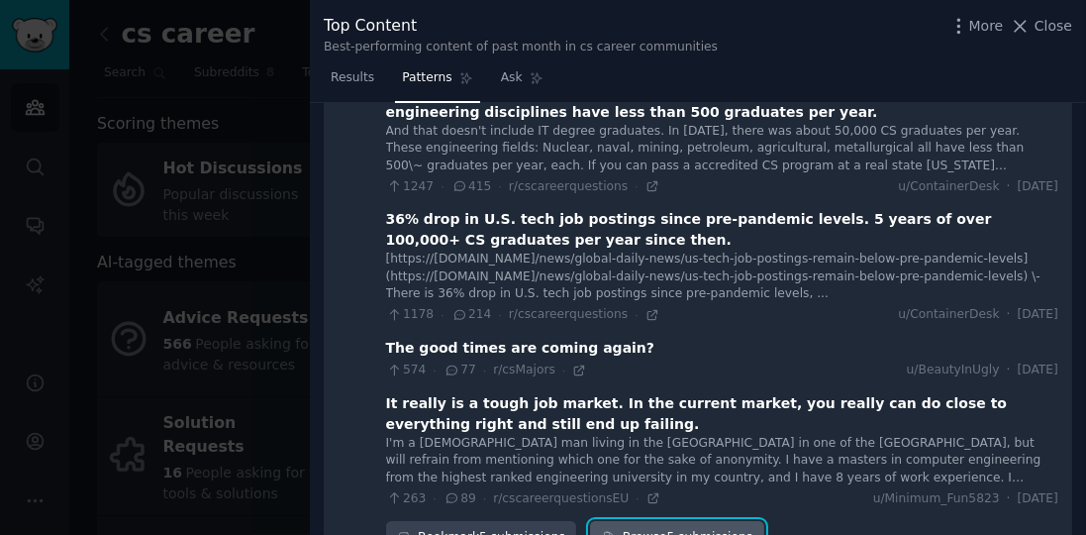
click at [675, 521] on link "Browse 5 submissions" at bounding box center [676, 538] width 173 height 34
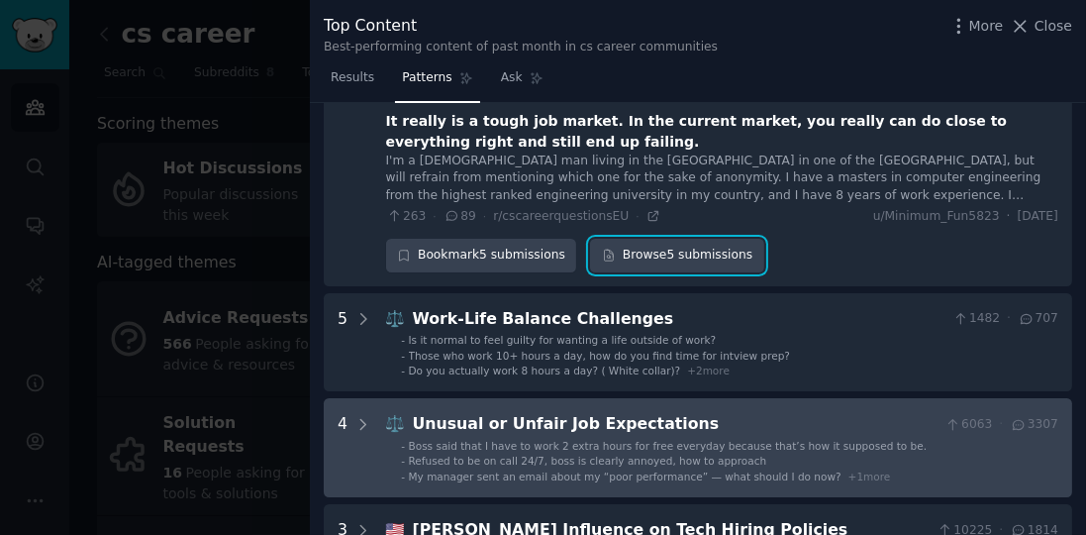
scroll to position [4537, 0]
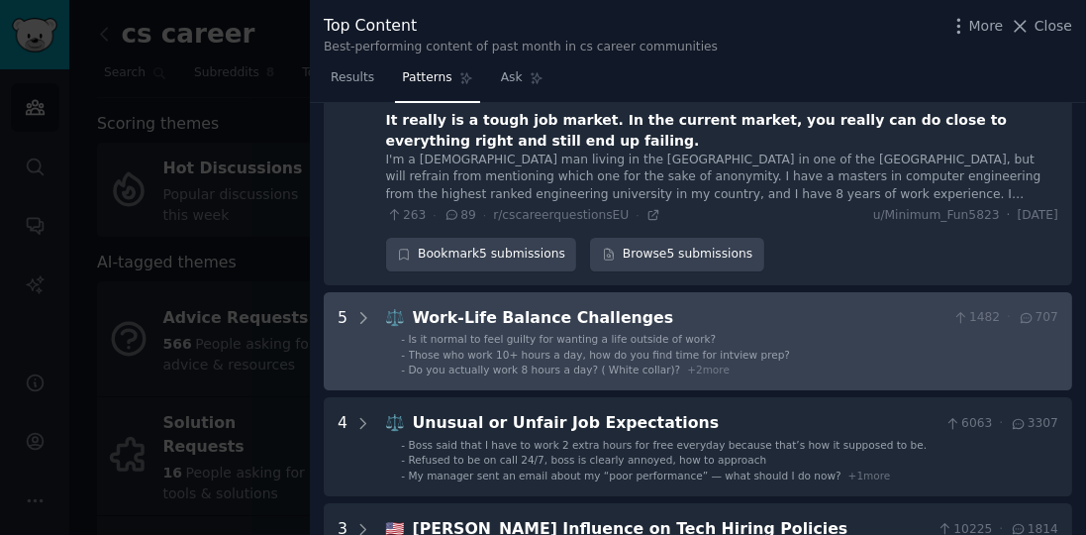
click at [687, 363] on span "+ 2 more" at bounding box center [708, 369] width 43 height 12
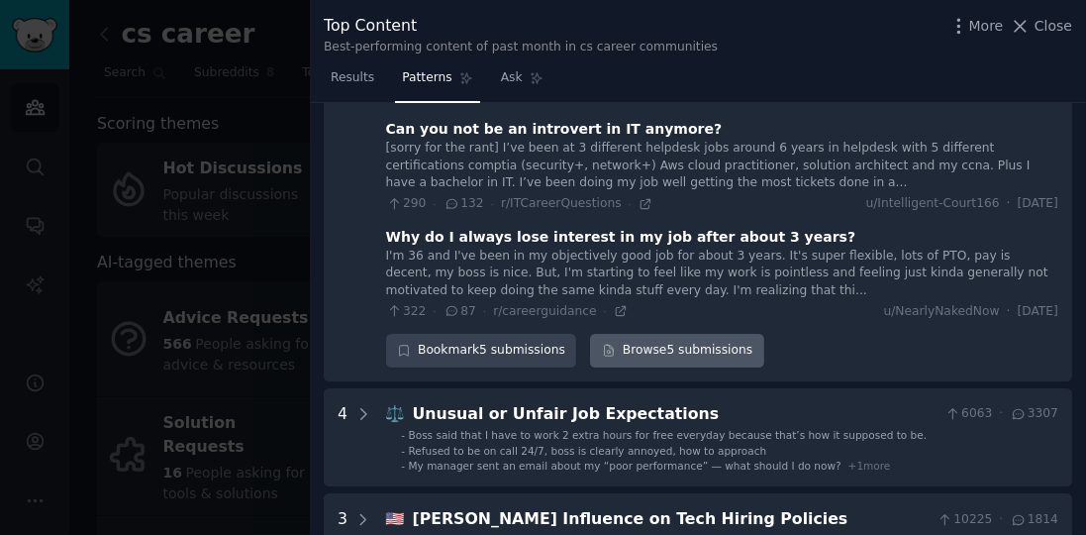
scroll to position [5076, 0]
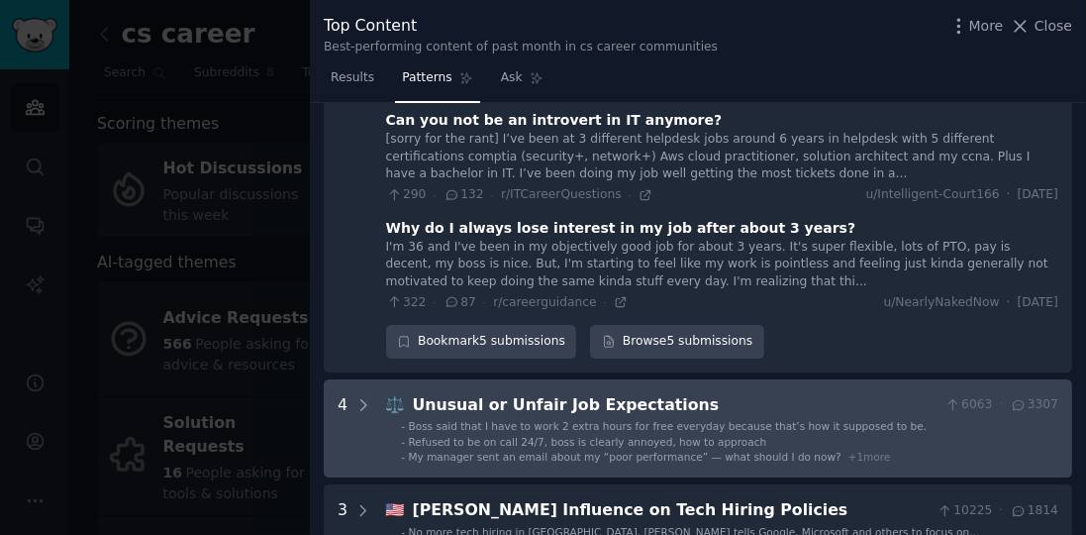
click at [723, 420] on span "Boss said that I have to work 2 extra hours for free everyday because that’s ho…" at bounding box center [668, 426] width 519 height 12
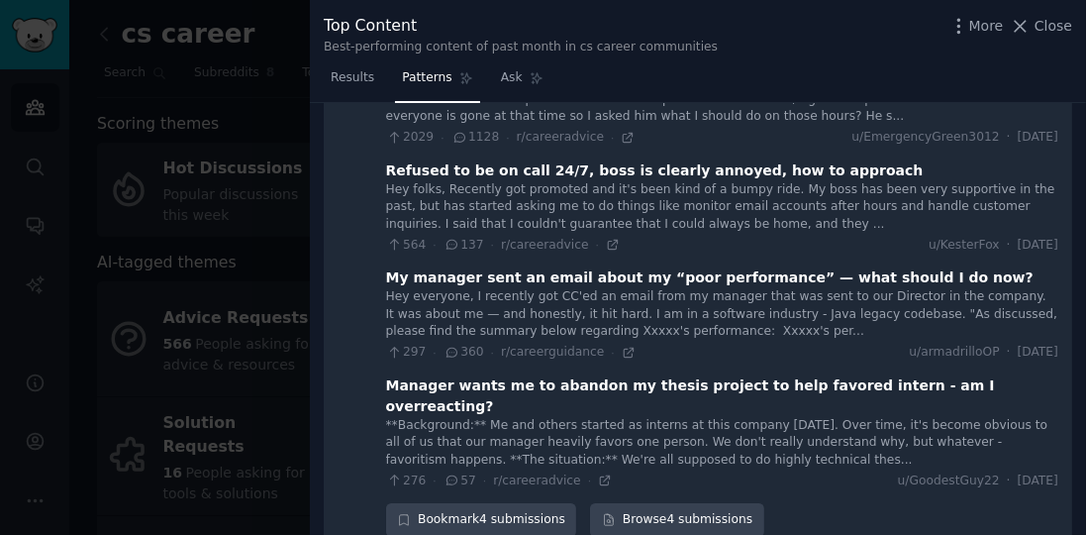
scroll to position [5419, 0]
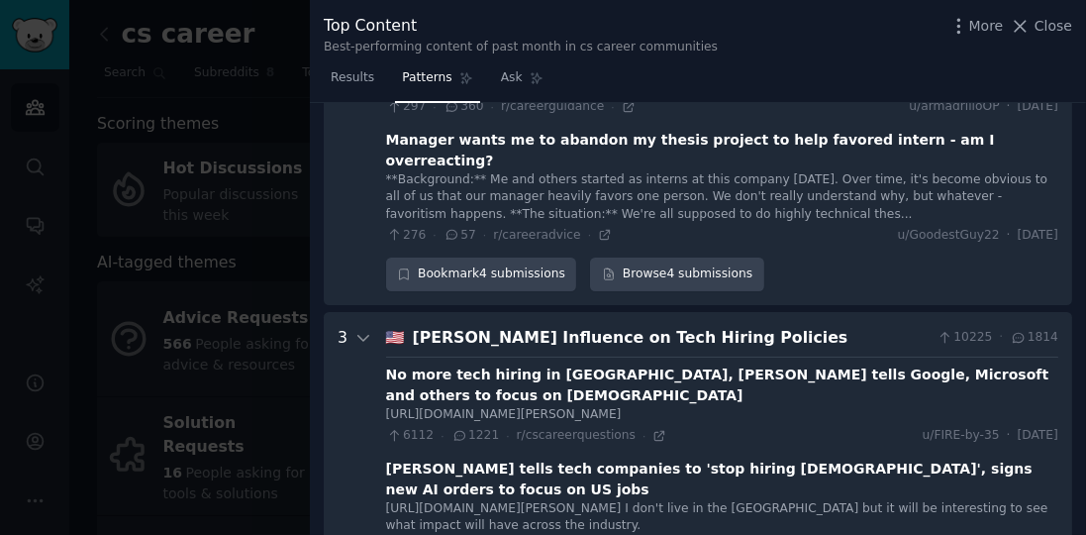
scroll to position [5728, 0]
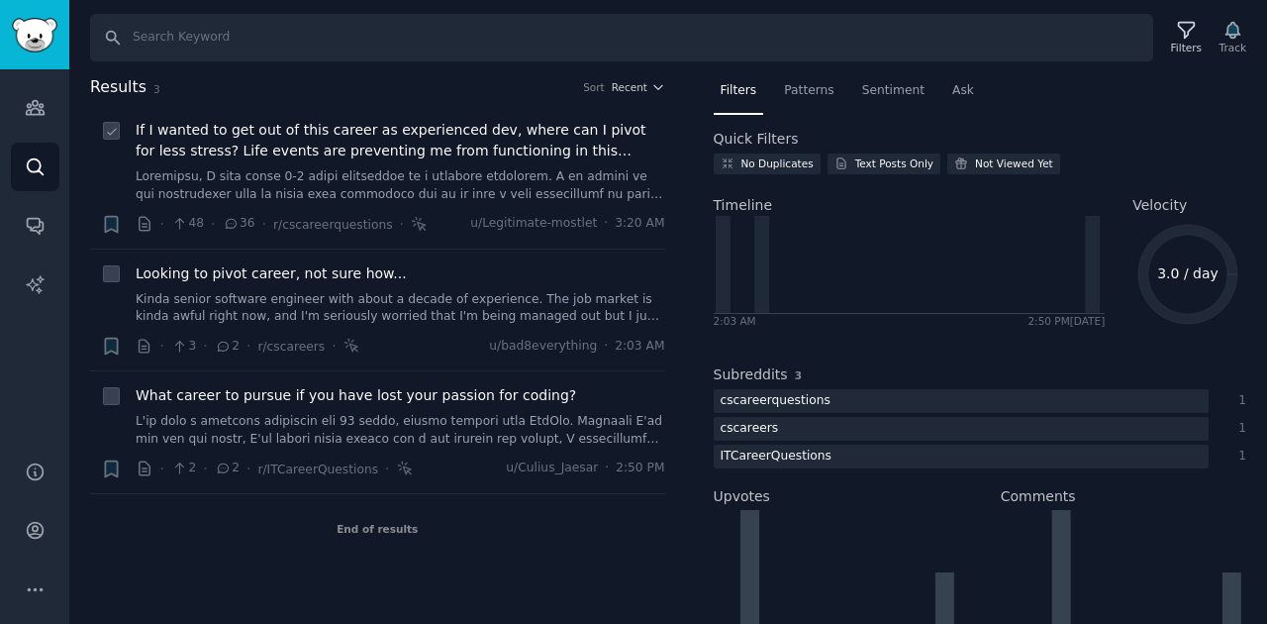
click at [395, 187] on link at bounding box center [401, 185] width 530 height 35
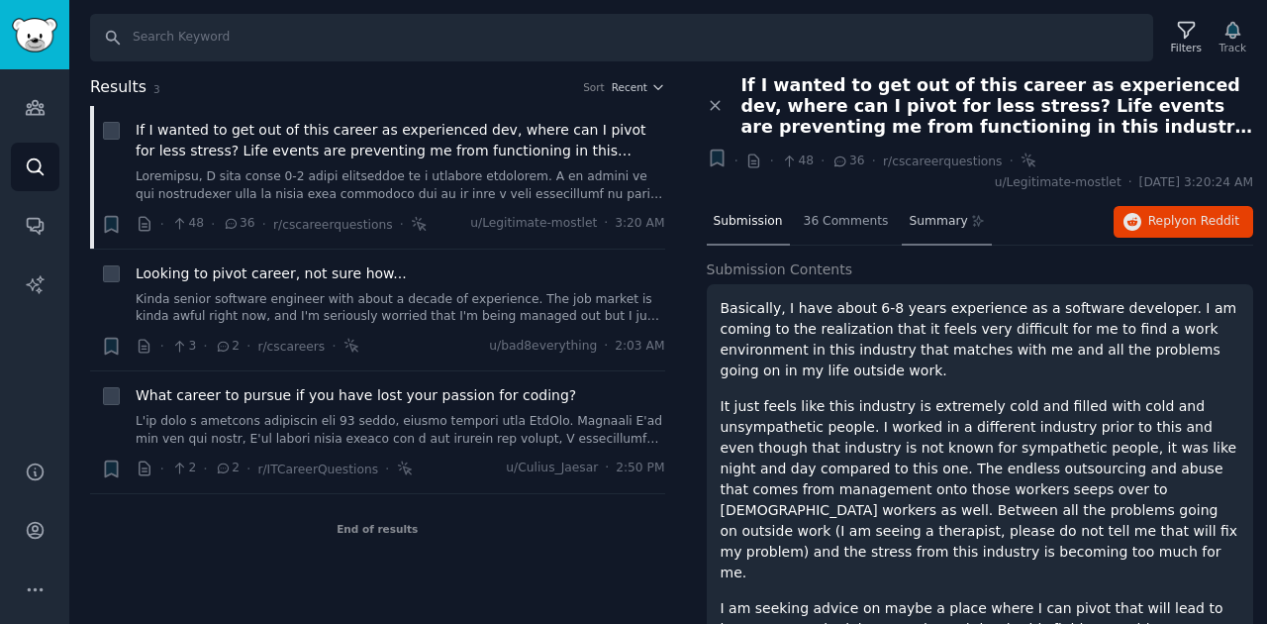
click at [947, 219] on div "Summary" at bounding box center [947, 223] width 90 height 48
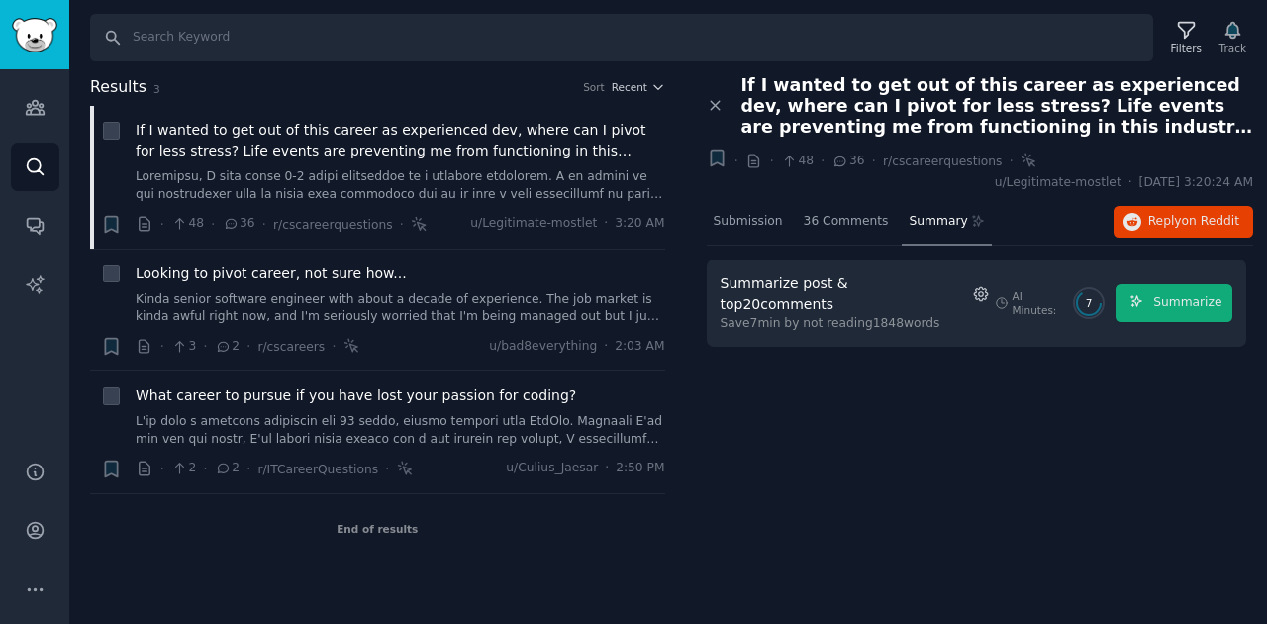
click at [972, 285] on icon "button" at bounding box center [981, 294] width 18 height 18
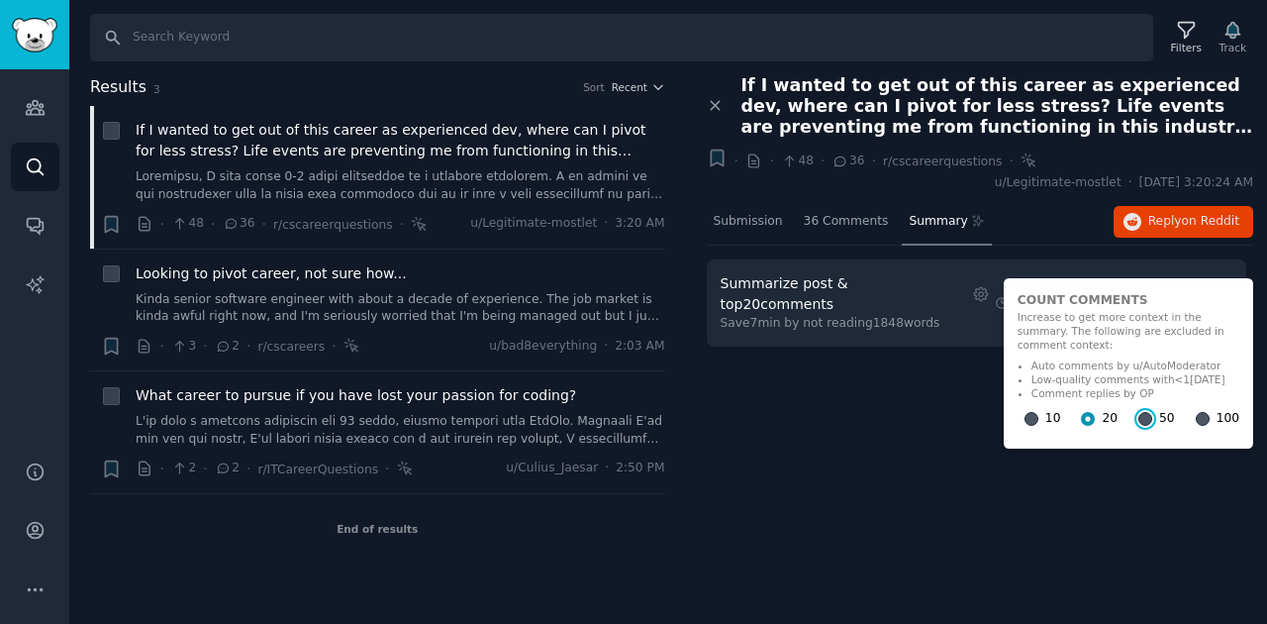
click at [1138, 412] on input "50" at bounding box center [1145, 419] width 14 height 14
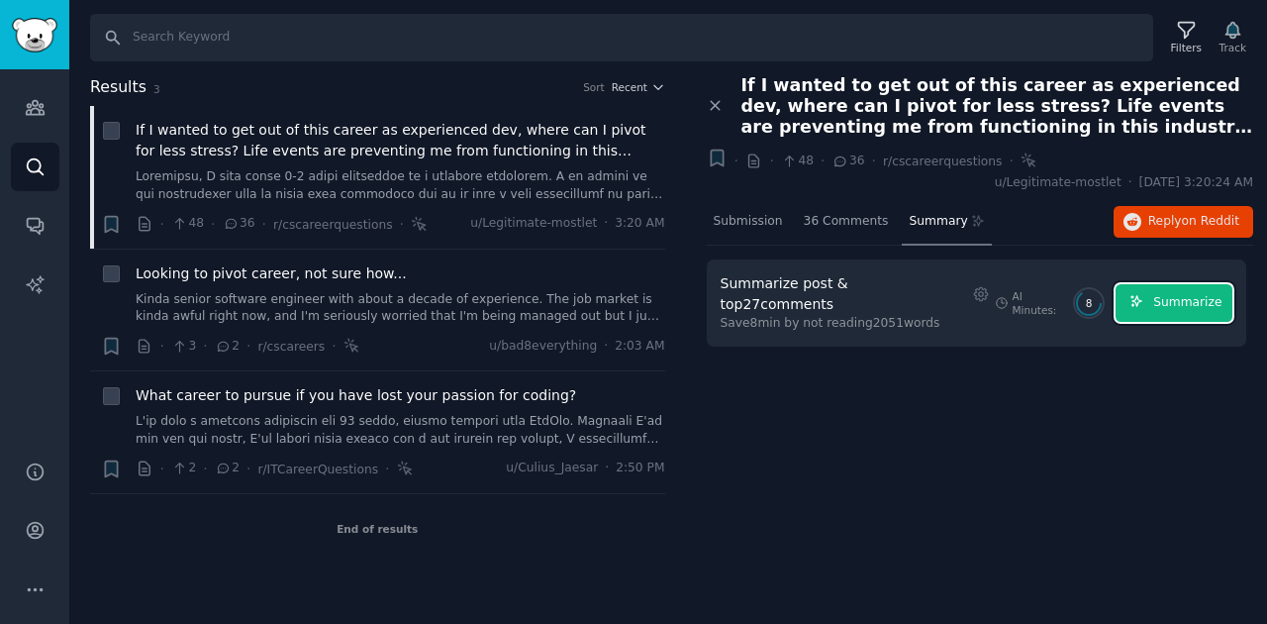
click at [1164, 294] on span "Summarize" at bounding box center [1187, 303] width 68 height 18
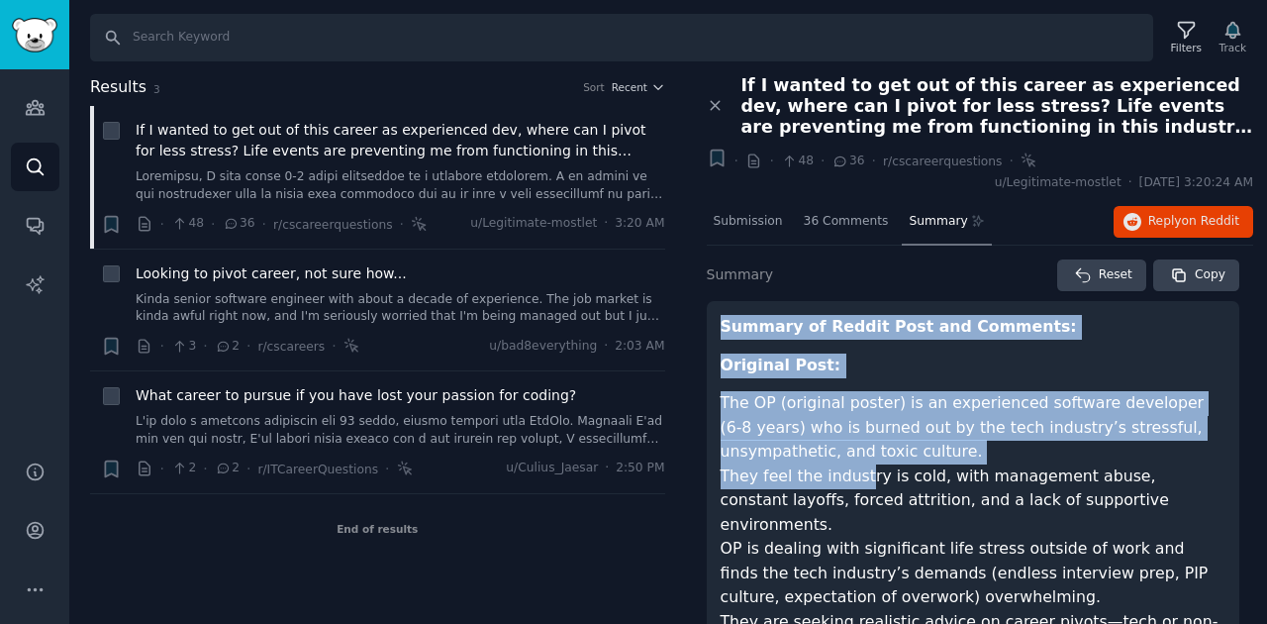
drag, startPoint x: 720, startPoint y: 315, endPoint x: 1047, endPoint y: 337, distance: 328.4
click at [1177, 283] on button "Copy" at bounding box center [1196, 275] width 86 height 32
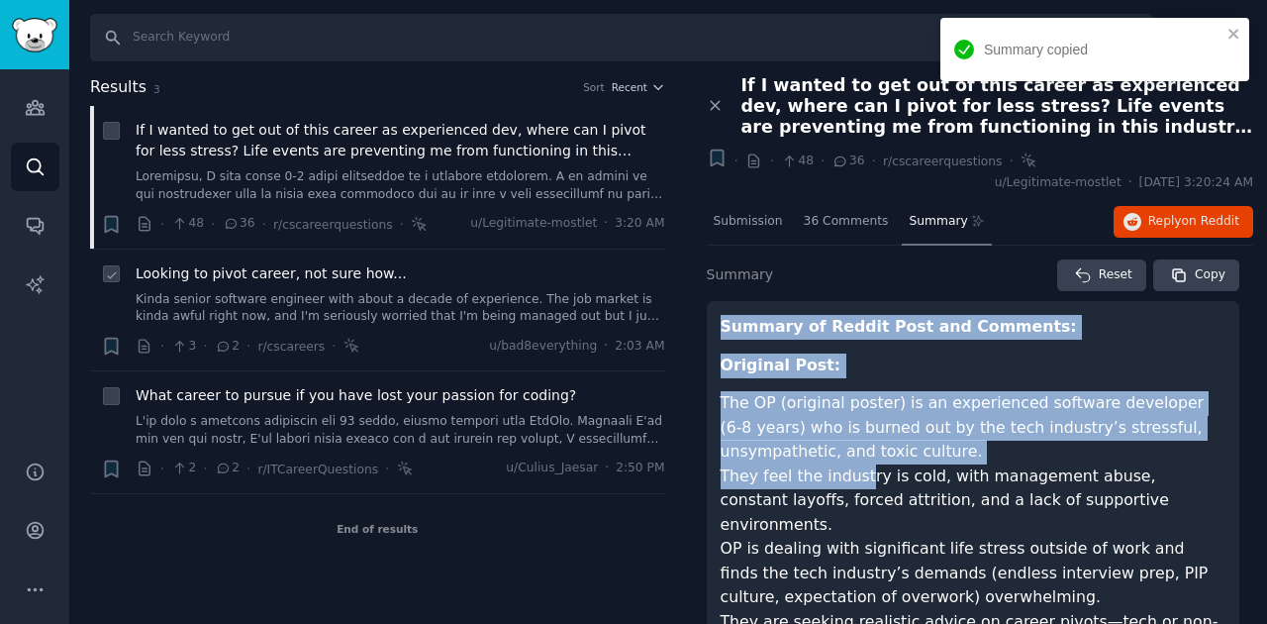
click at [408, 311] on link "Kinda senior software engineer with about a decade of experience. The job marke…" at bounding box center [401, 308] width 530 height 35
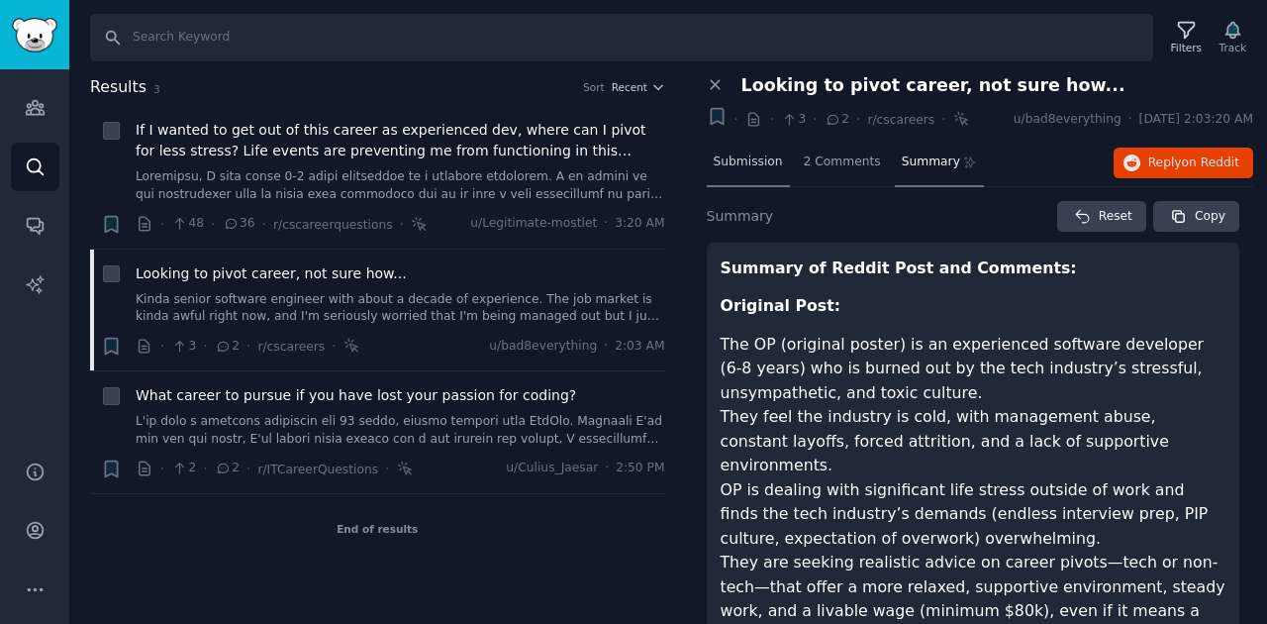
click at [764, 162] on span "Submission" at bounding box center [748, 162] width 69 height 18
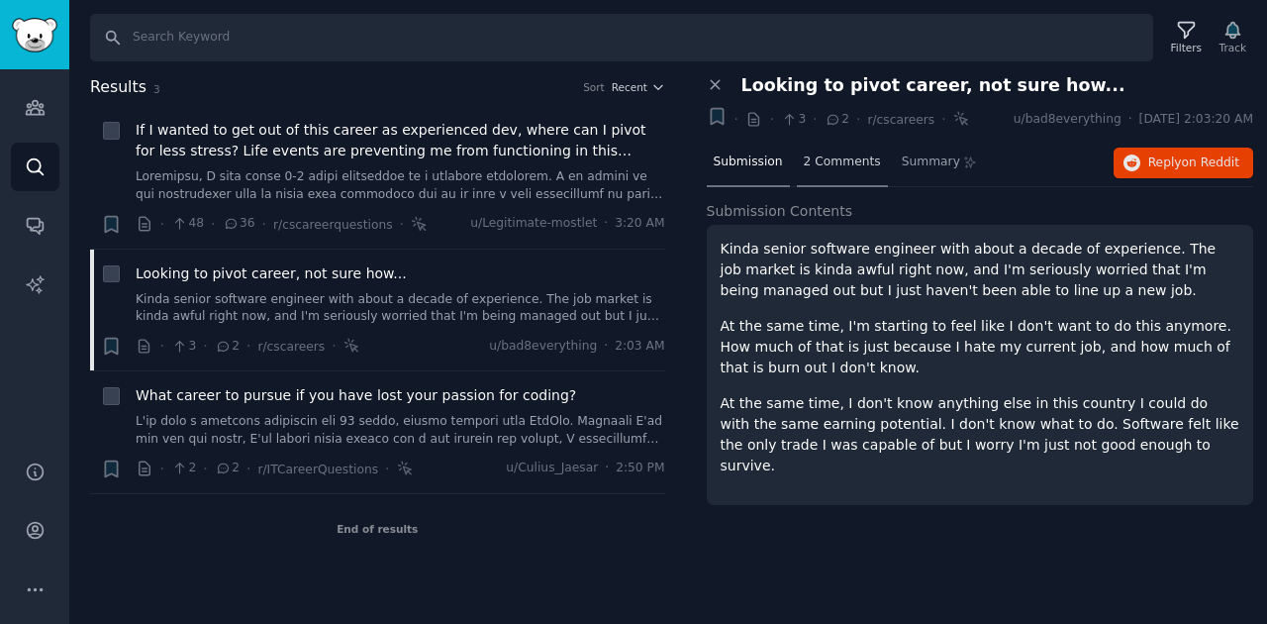
click at [810, 179] on div "2 Comments" at bounding box center [842, 164] width 91 height 48
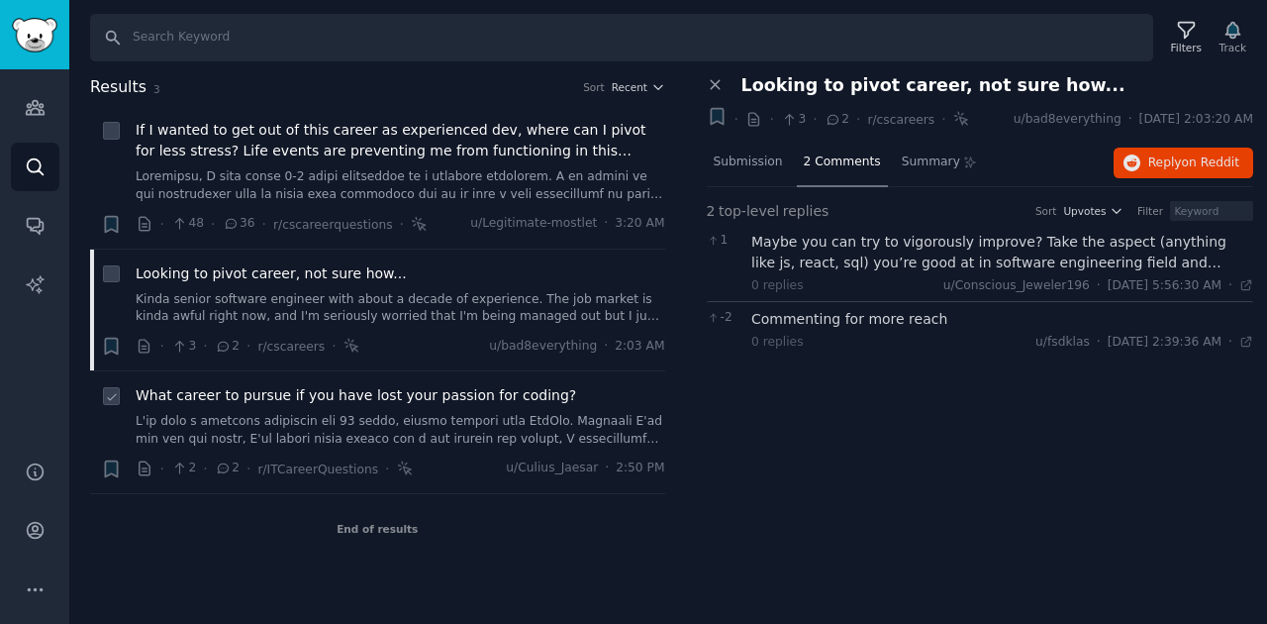
click at [511, 400] on span "What career to pursue if you have lost your passion for coding?" at bounding box center [356, 395] width 441 height 21
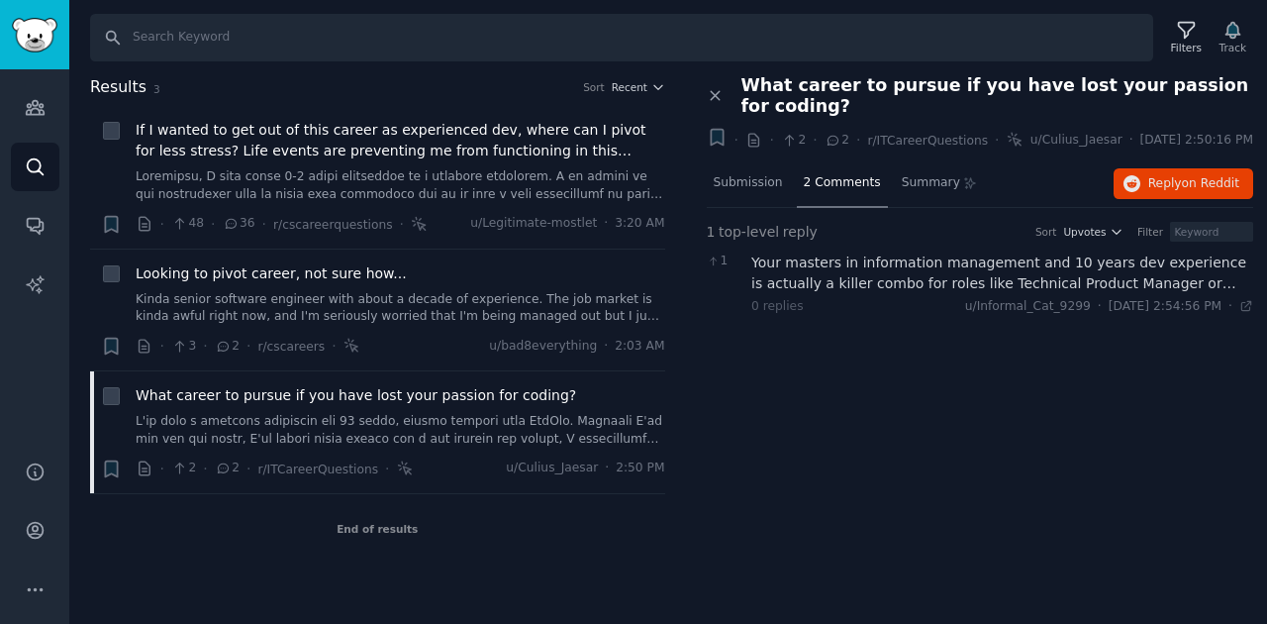
click at [1220, 283] on div "Your masters in information management and 10 years dev experience is actually …" at bounding box center [1002, 273] width 502 height 42
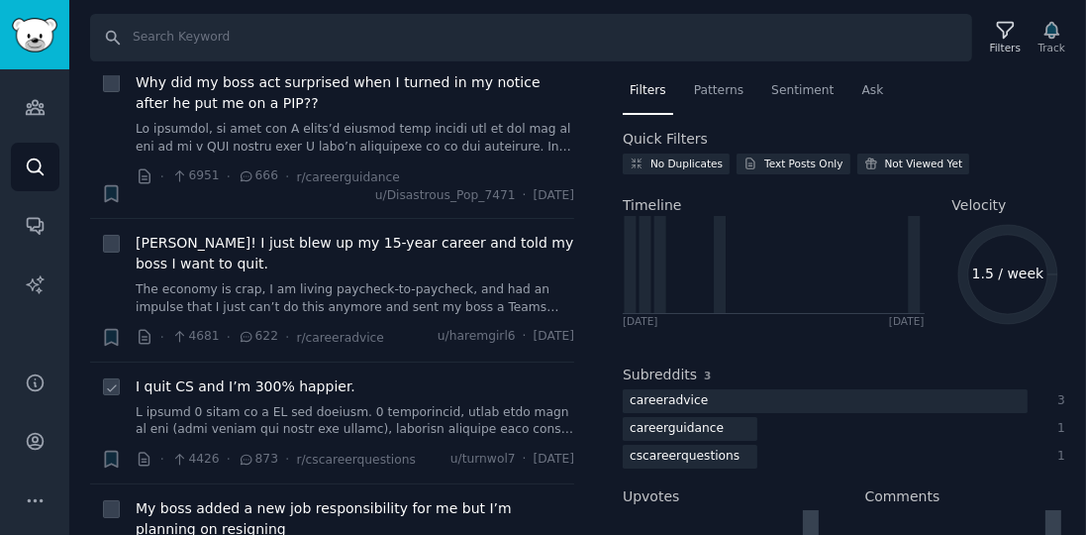
scroll to position [113, 0]
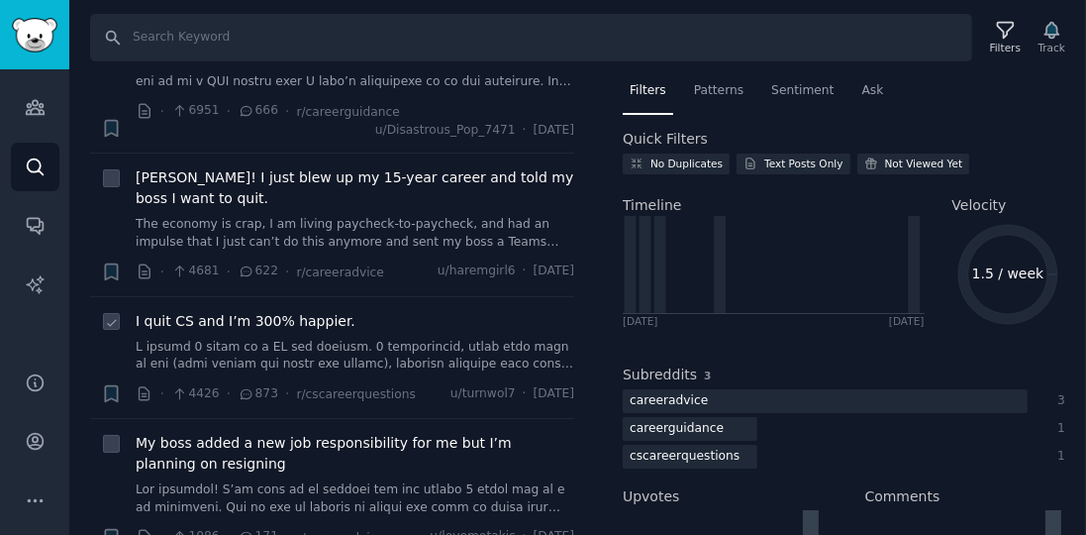
click at [317, 323] on span "I quit CS and I’m 300% happier." at bounding box center [246, 321] width 220 height 21
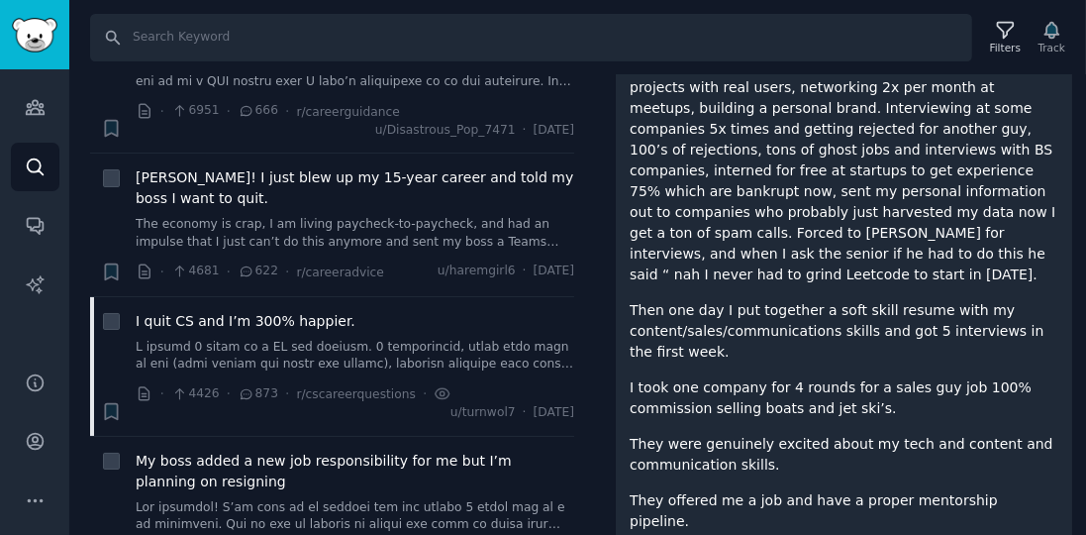
scroll to position [226, 0]
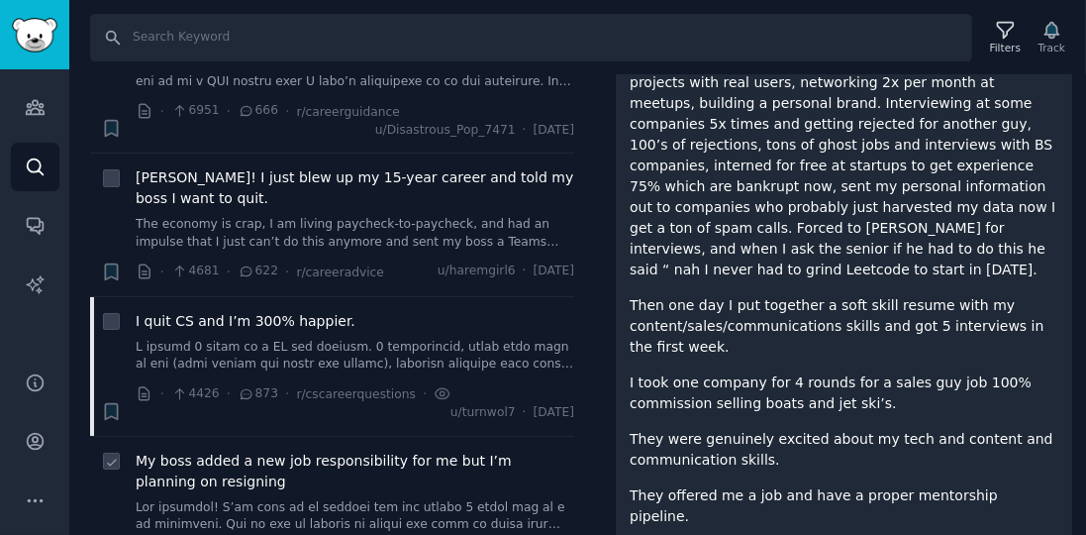
click at [368, 464] on span "My boss added a new job responsibility for me but I’m planning on resigning" at bounding box center [355, 471] width 439 height 42
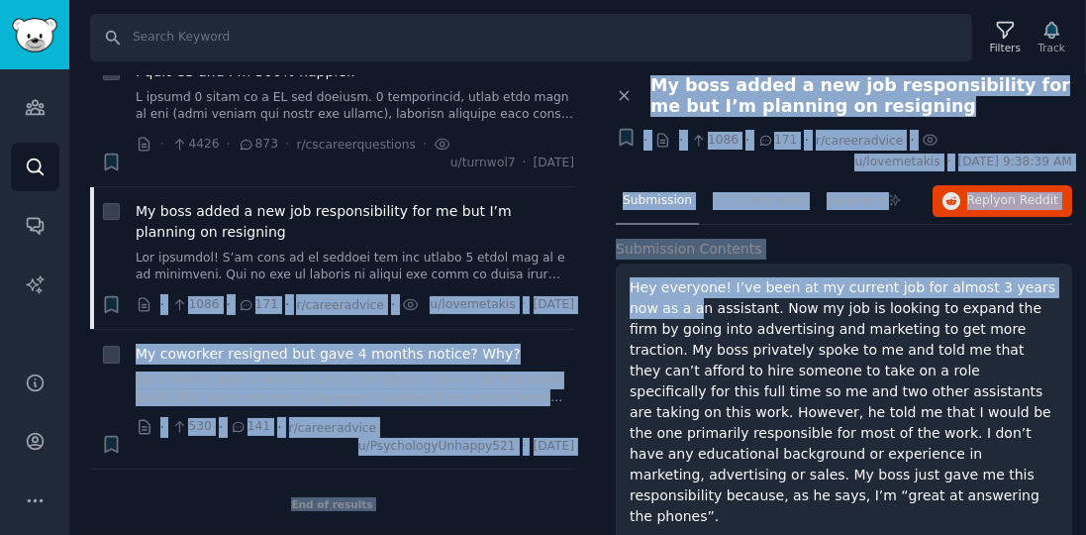
drag, startPoint x: 616, startPoint y: 295, endPoint x: 651, endPoint y: 312, distance: 39.4
click at [650, 312] on div "Results 5 Sort Recent + Why did my boss act surprised when I turned in my notic…" at bounding box center [577, 305] width 1017 height 460
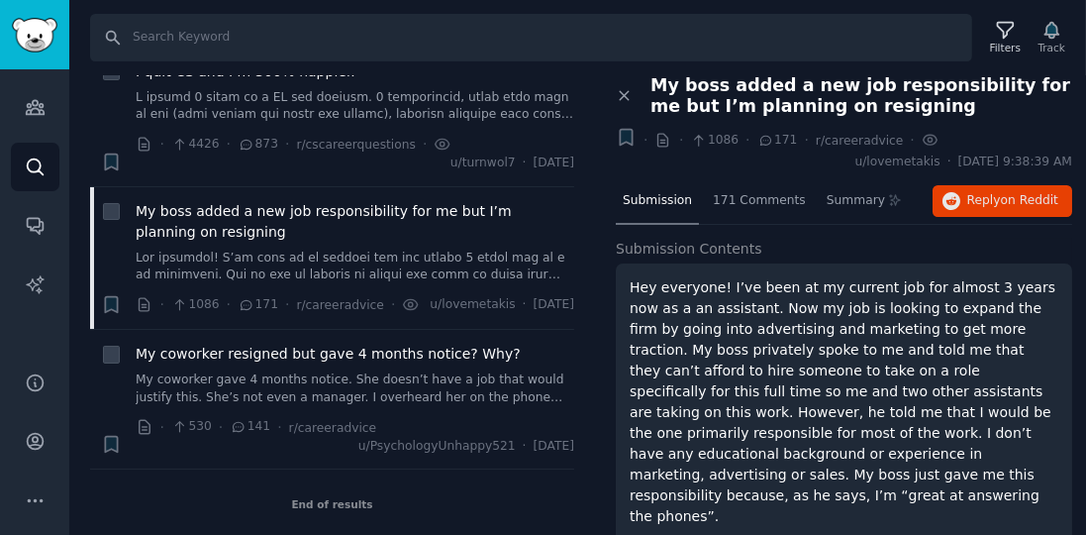
click at [651, 303] on p "Hey everyone! I’ve been at my current job for almost 3 years now as a an assist…" at bounding box center [844, 401] width 429 height 249
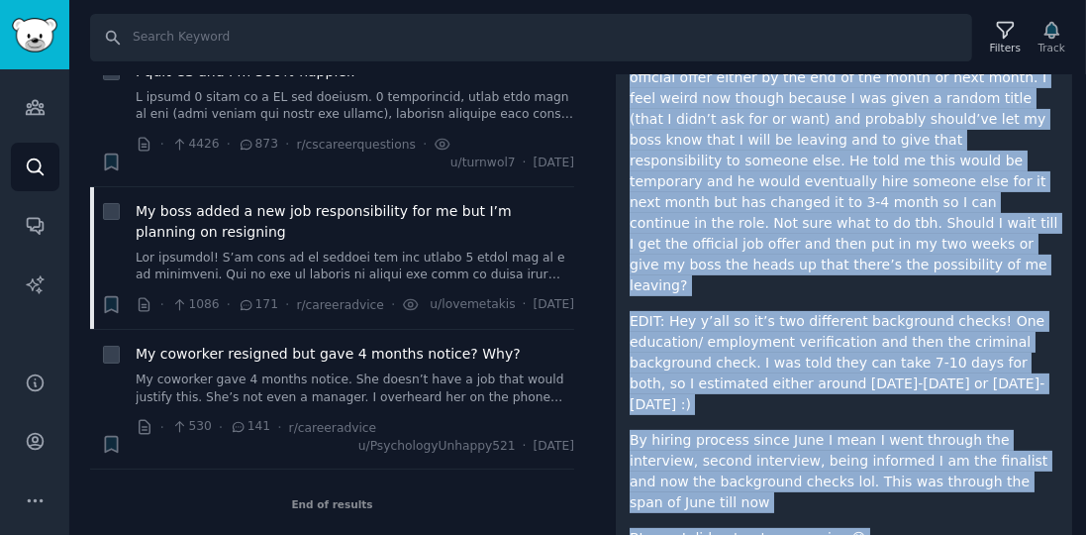
scroll to position [580, 0]
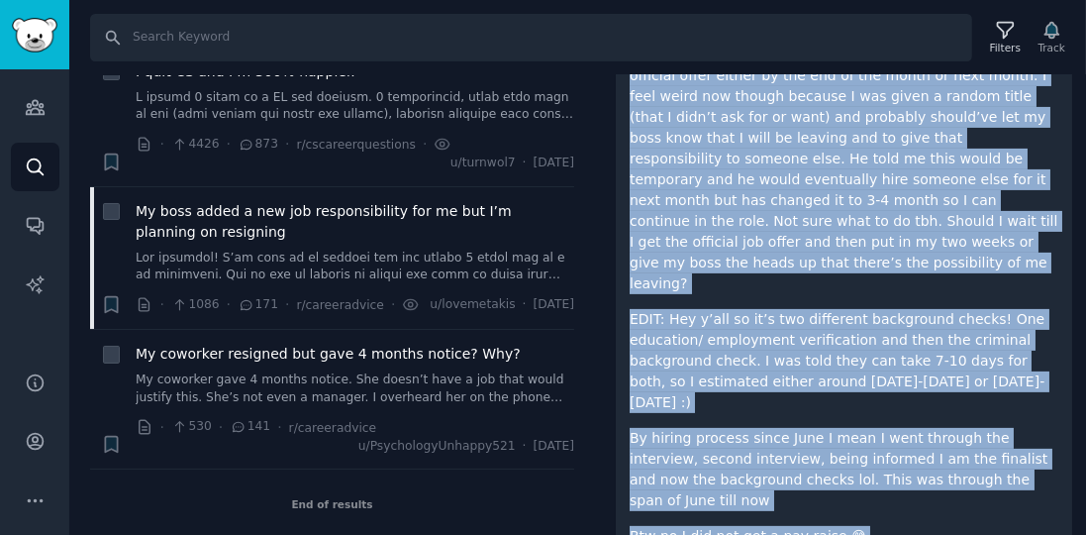
copy div "Hey everyone! I’ve been at my current job for almost 3 years now as a an assist…"
drag, startPoint x: 630, startPoint y: 317, endPoint x: 793, endPoint y: 443, distance: 206.1
click at [793, 443] on div "Close panel My boss added a new job responsibility for me but I’m planning on r…" at bounding box center [844, 79] width 484 height 1168
click at [717, 389] on div "Hey everyone! I’ve been at my current job for almost 3 years now as a an assist…" at bounding box center [844, 139] width 429 height 885
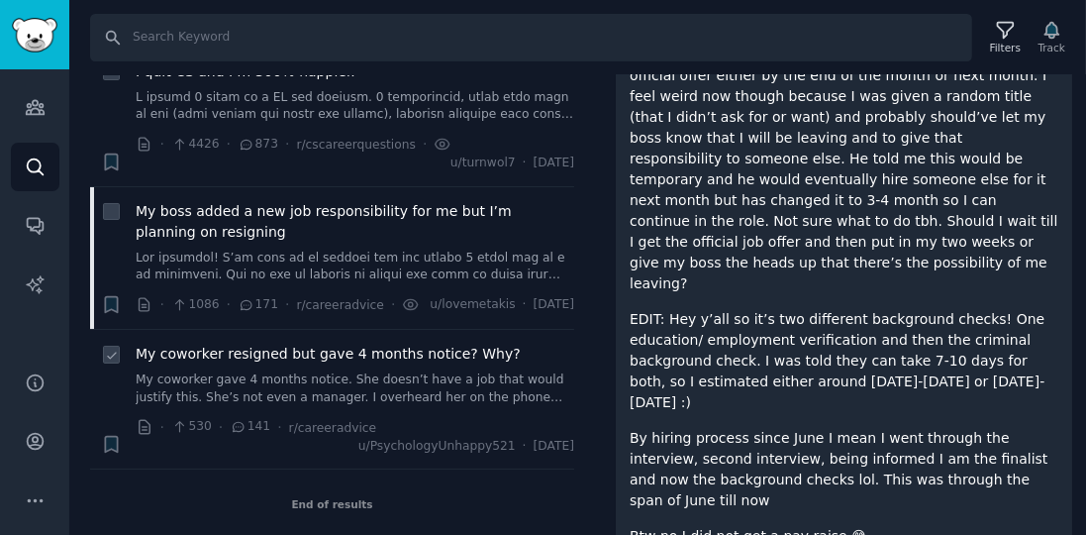
click at [484, 401] on link "My coworker gave 4 months notice. She doesn’t have a job that would justify thi…" at bounding box center [355, 388] width 439 height 35
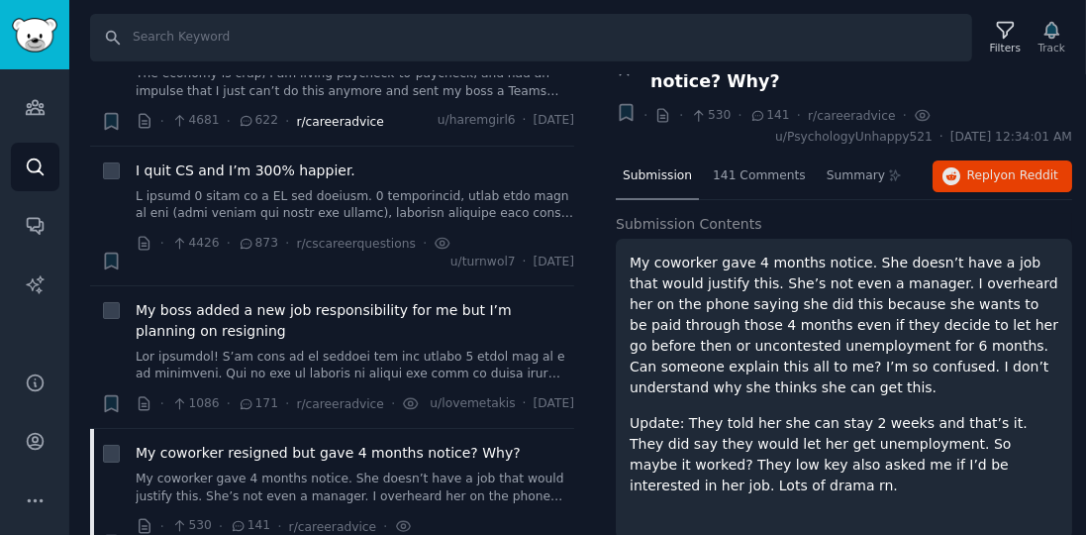
scroll to position [24, 0]
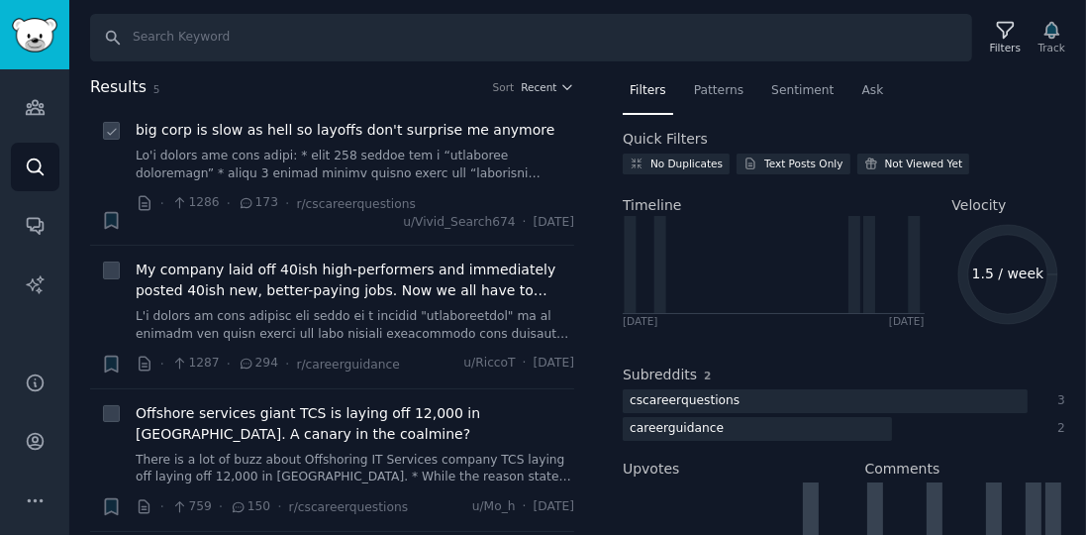
click at [402, 172] on link at bounding box center [355, 165] width 439 height 35
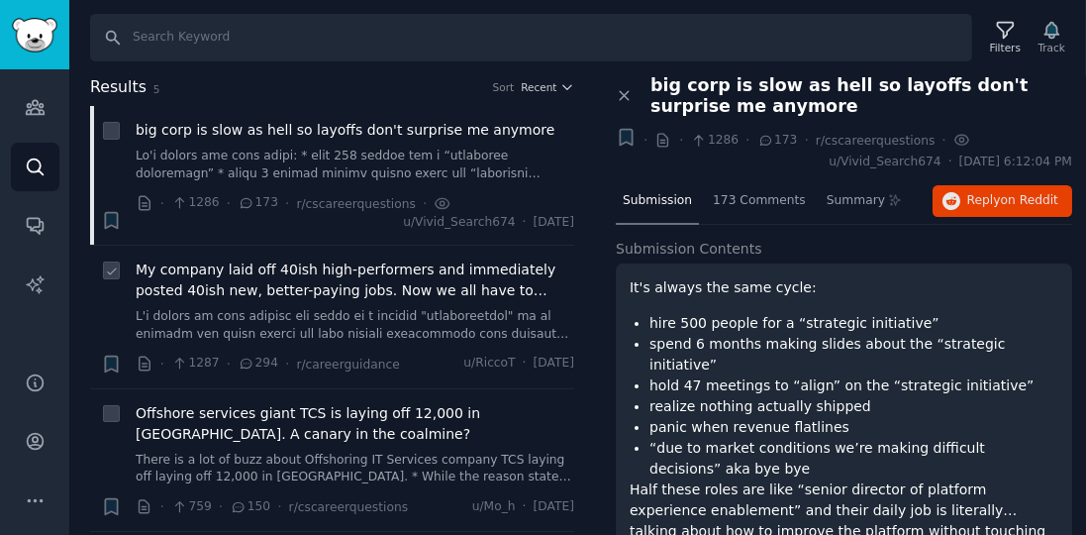
click at [358, 270] on span "My company laid off 40ish high-performers and immediately posted 40ish new, bet…" at bounding box center [355, 280] width 439 height 42
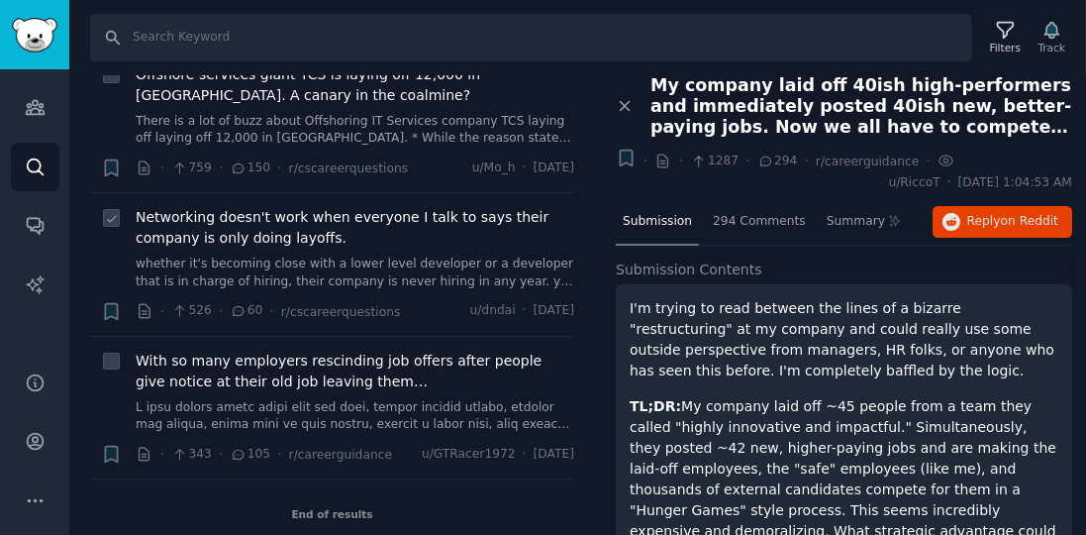
scroll to position [339, 0]
click at [444, 268] on link "whether it's becoming close with a lower level developer or a developer that is…" at bounding box center [355, 272] width 439 height 35
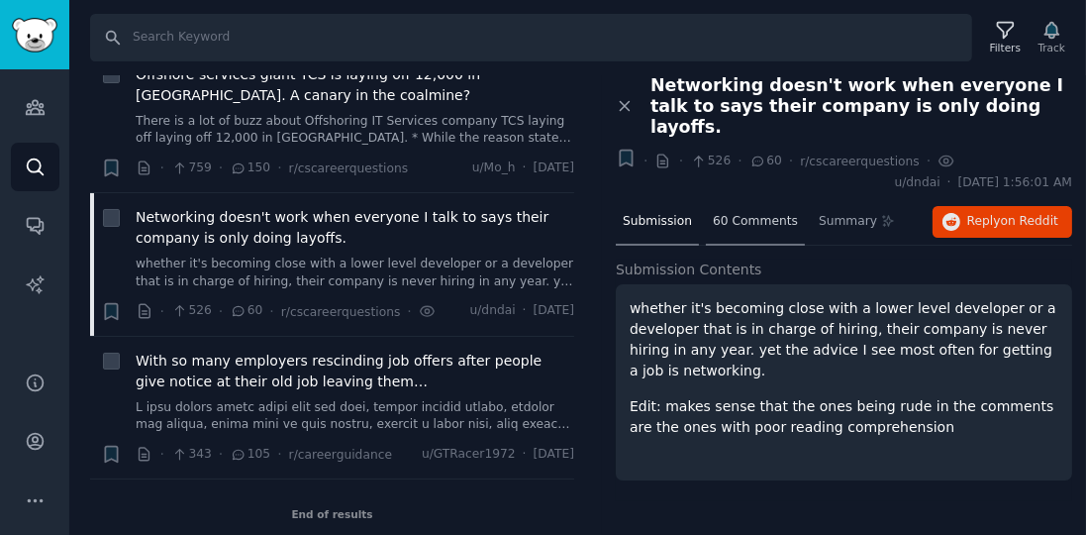
click at [714, 213] on span "60 Comments" at bounding box center [755, 222] width 85 height 18
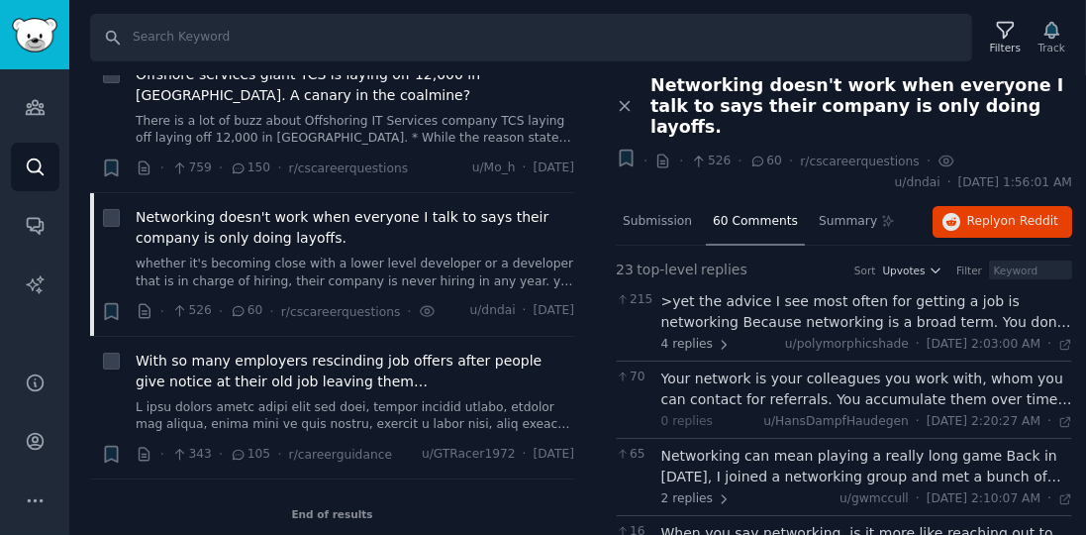
click at [1034, 294] on div ">yet the advice I see most often for getting a job is networking Because networ…" at bounding box center [867, 312] width 412 height 42
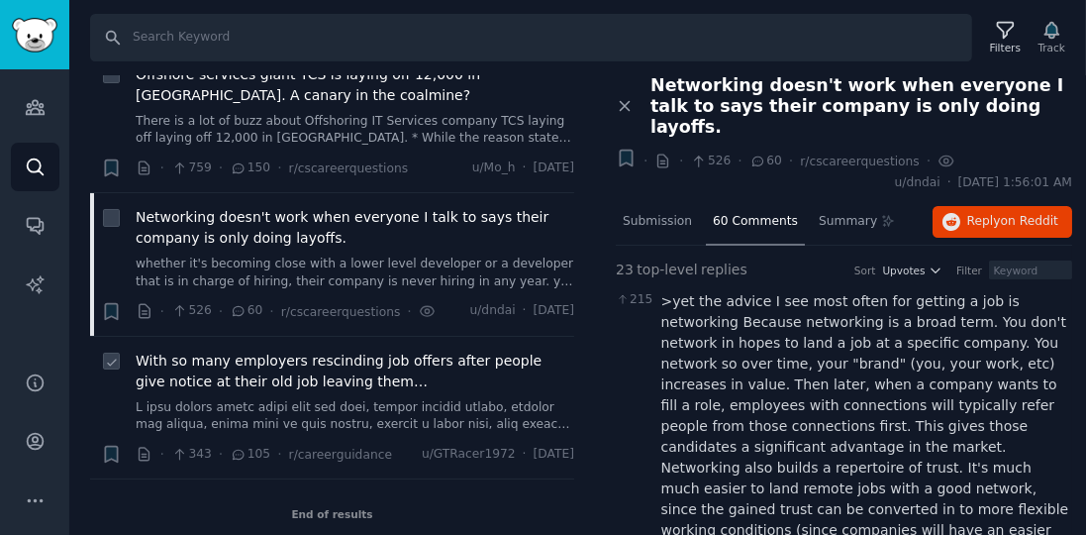
click at [531, 367] on span "With so many employers rescinding job offers after people give notice at their …" at bounding box center [355, 371] width 439 height 42
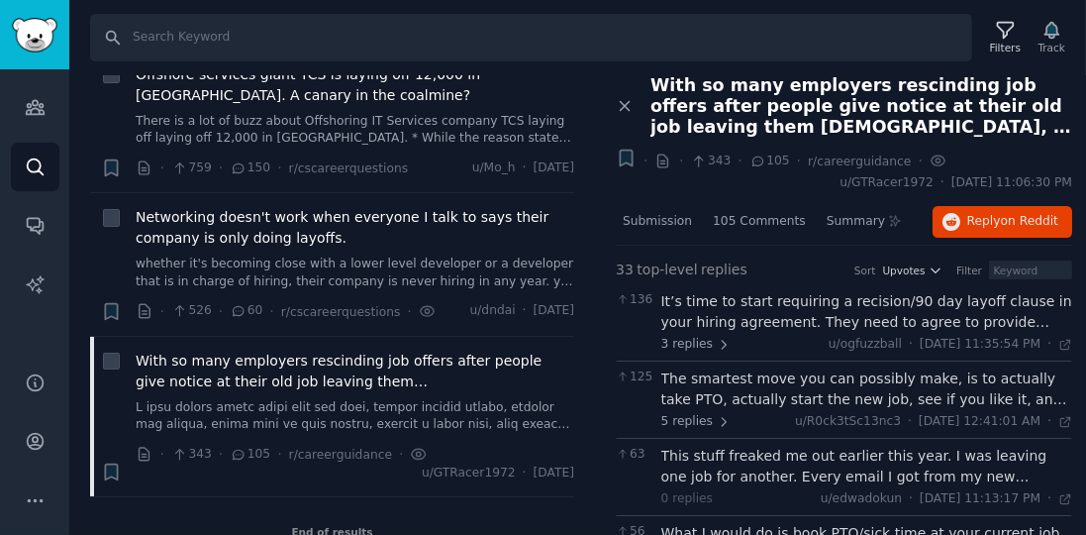
click at [1051, 131] on span "With so many employers rescinding job offers after people give notice at their …" at bounding box center [861, 106] width 422 height 62
click at [673, 232] on div "Submission" at bounding box center [657, 223] width 83 height 48
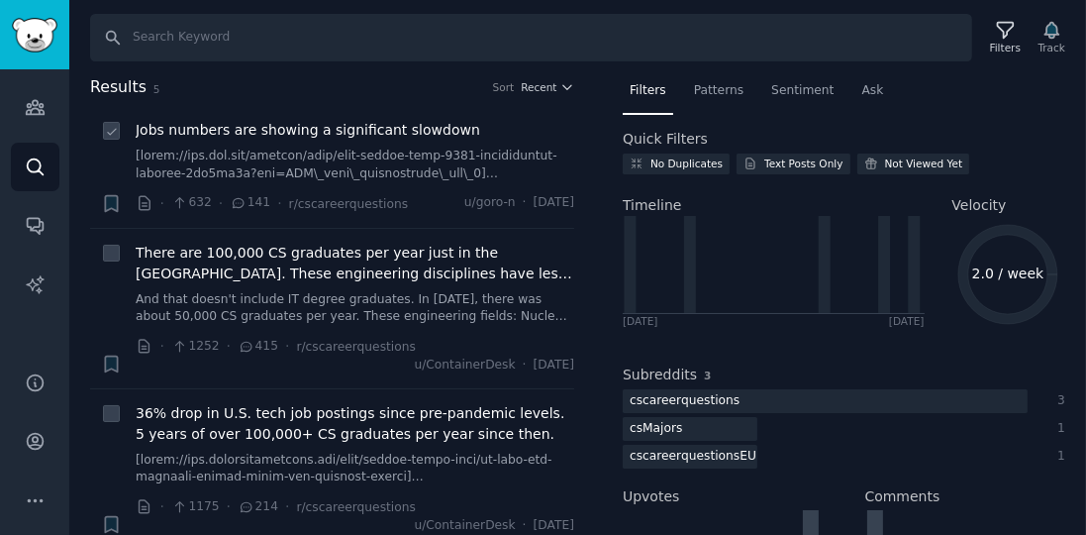
click at [339, 138] on span "Jobs numbers are showing a significant slowdown" at bounding box center [308, 130] width 345 height 21
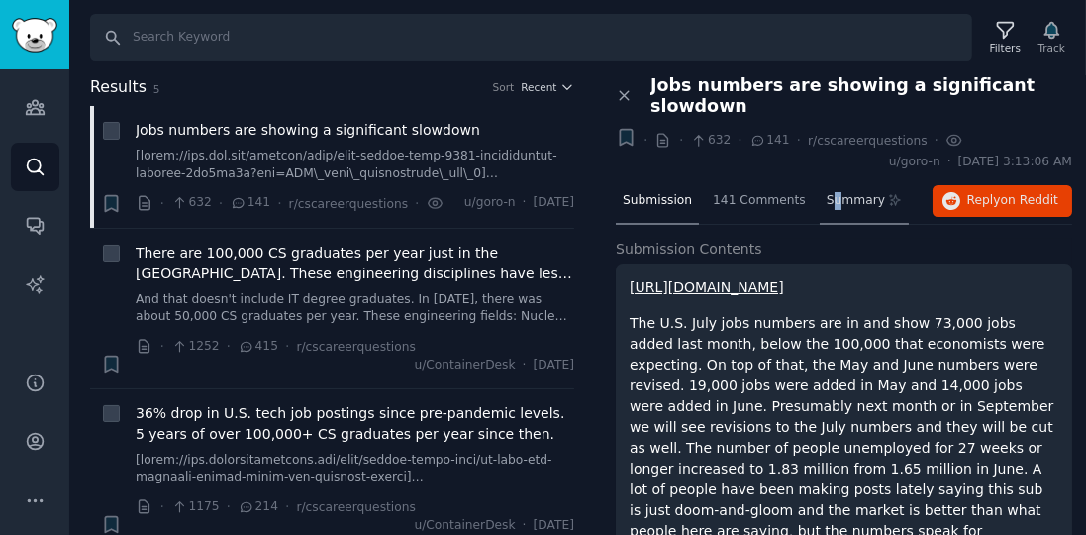
click at [827, 192] on span "Summary" at bounding box center [856, 201] width 58 height 18
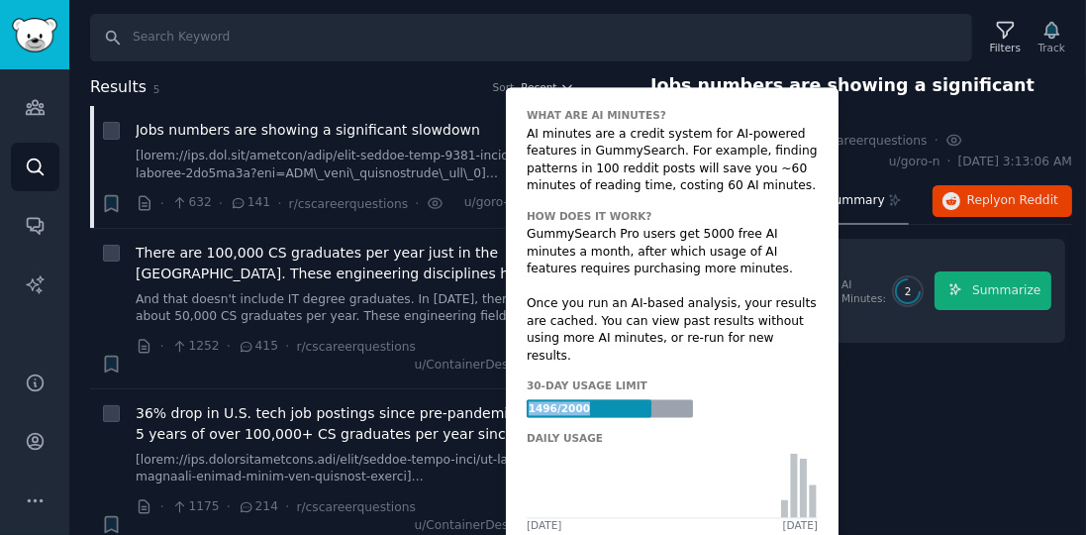
drag, startPoint x: 529, startPoint y: 390, endPoint x: 611, endPoint y: 396, distance: 82.4
click at [611, 400] on div "1496 / 2000" at bounding box center [610, 409] width 166 height 18
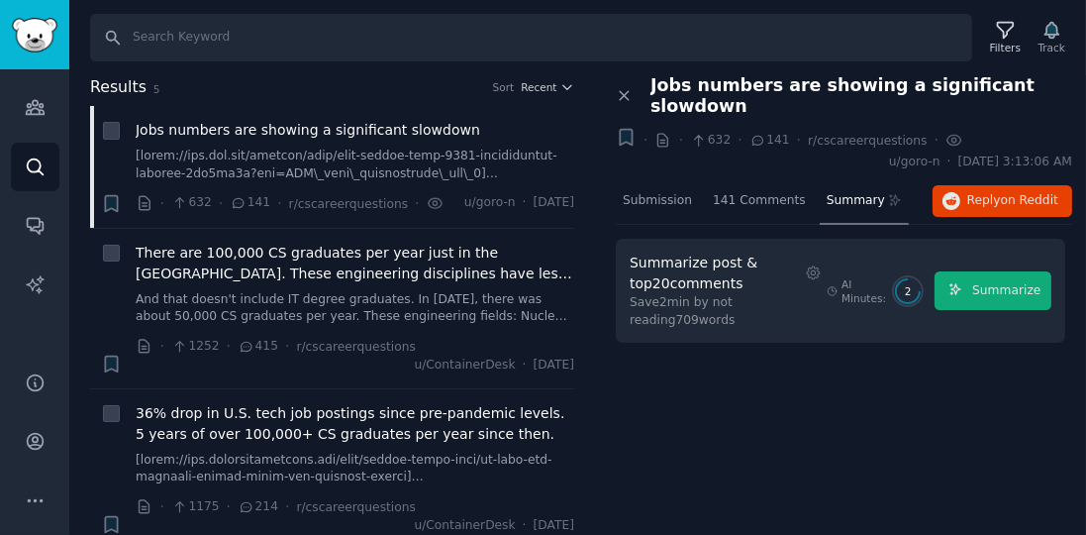
click at [913, 354] on div "Close panel Jobs numbers are showing a significant slowdown Bookmark this conve…" at bounding box center [844, 223] width 456 height 297
click at [665, 192] on span "Submission" at bounding box center [657, 201] width 69 height 18
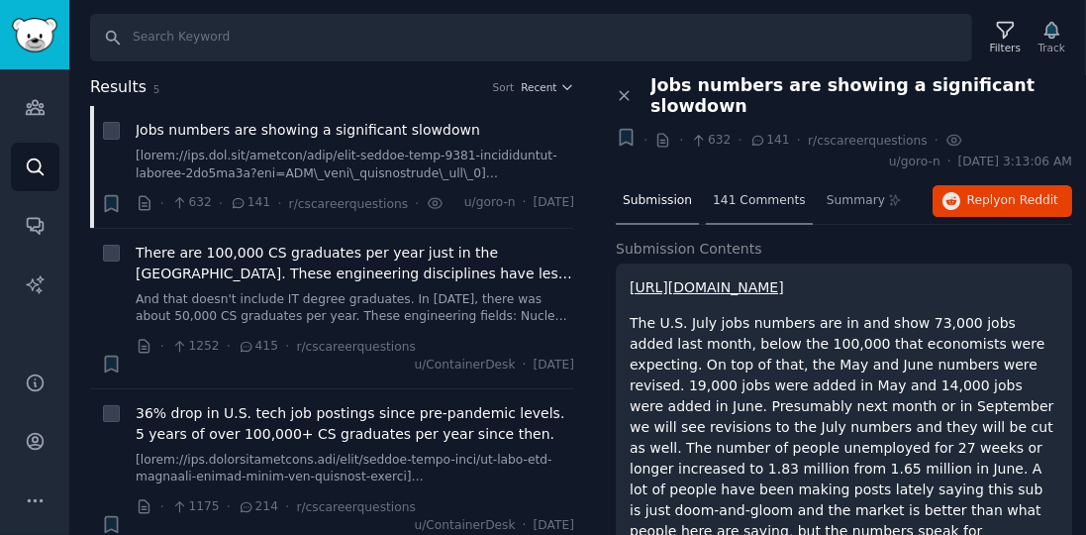
click at [756, 192] on span "141 Comments" at bounding box center [759, 201] width 93 height 18
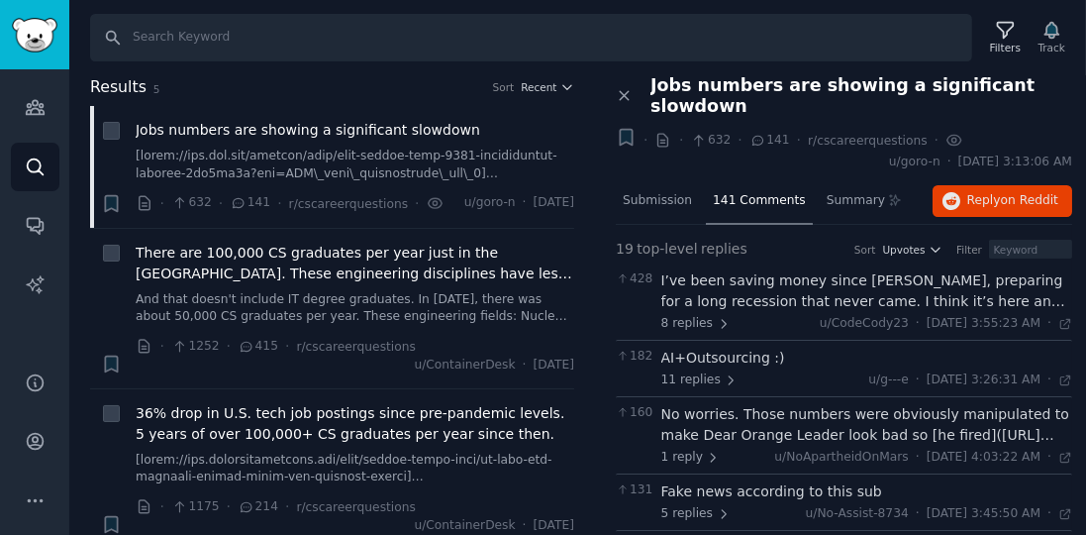
click at [1032, 279] on div "I’ve been saving money since [PERSON_NAME], preparing for a long recession that…" at bounding box center [867, 291] width 412 height 42
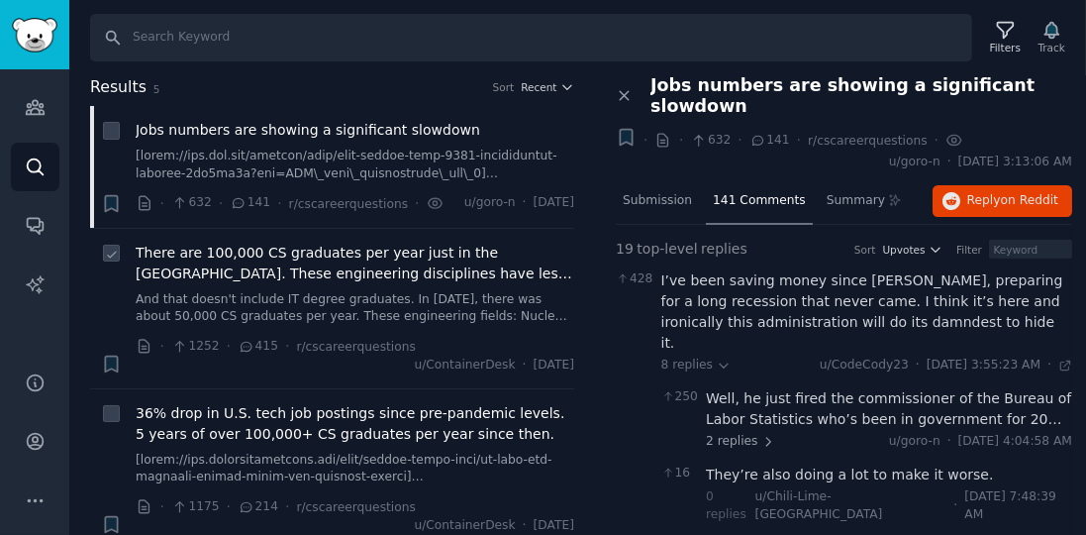
click at [458, 274] on span "There are 100,000 CS graduates per year just in the [GEOGRAPHIC_DATA]. These en…" at bounding box center [355, 264] width 439 height 42
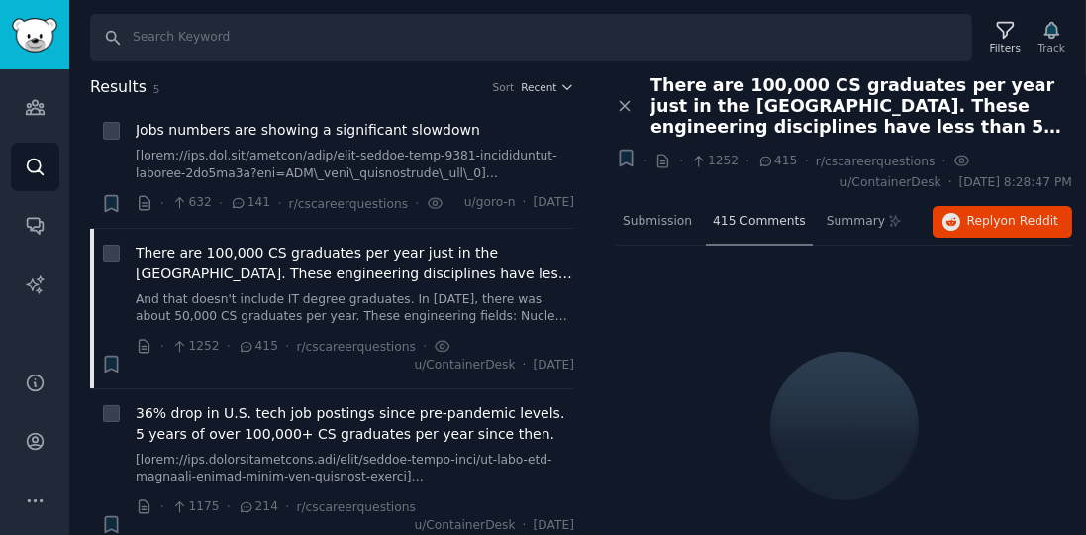
click at [757, 229] on div "415 Comments" at bounding box center [759, 223] width 107 height 48
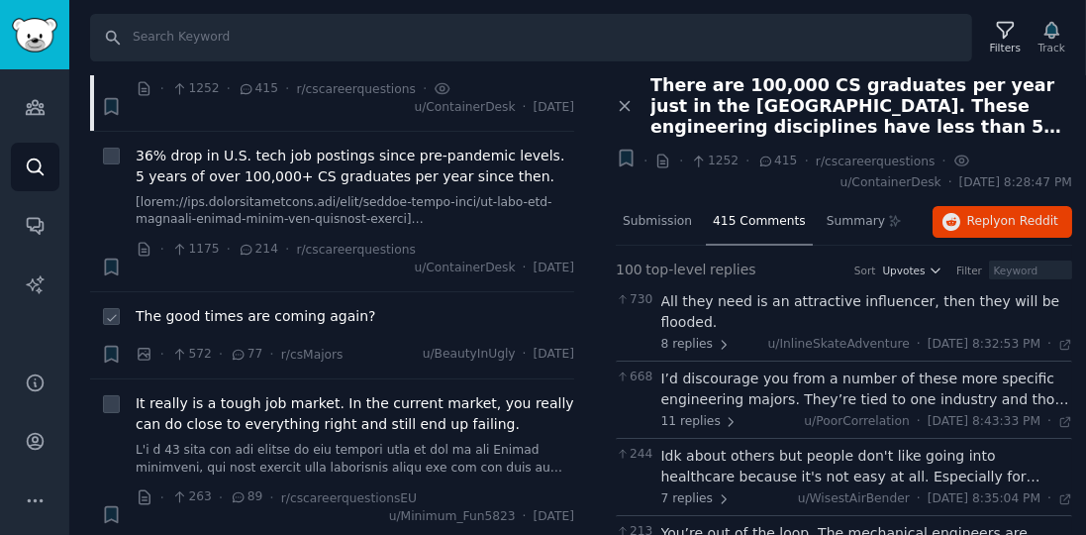
scroll to position [282, 0]
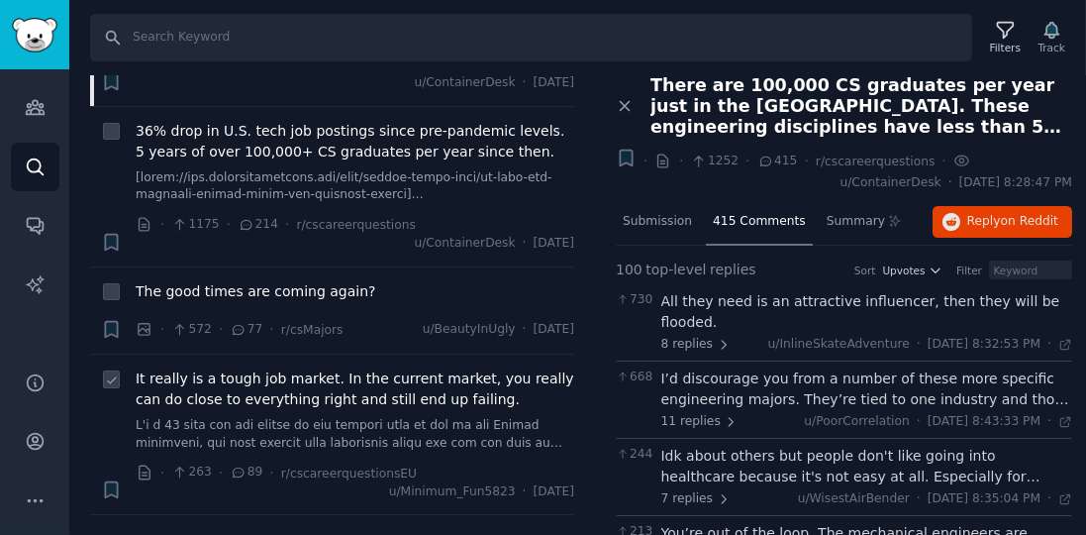
click at [460, 376] on span "It really is a tough job market. In the current market, you really can do close…" at bounding box center [355, 389] width 439 height 42
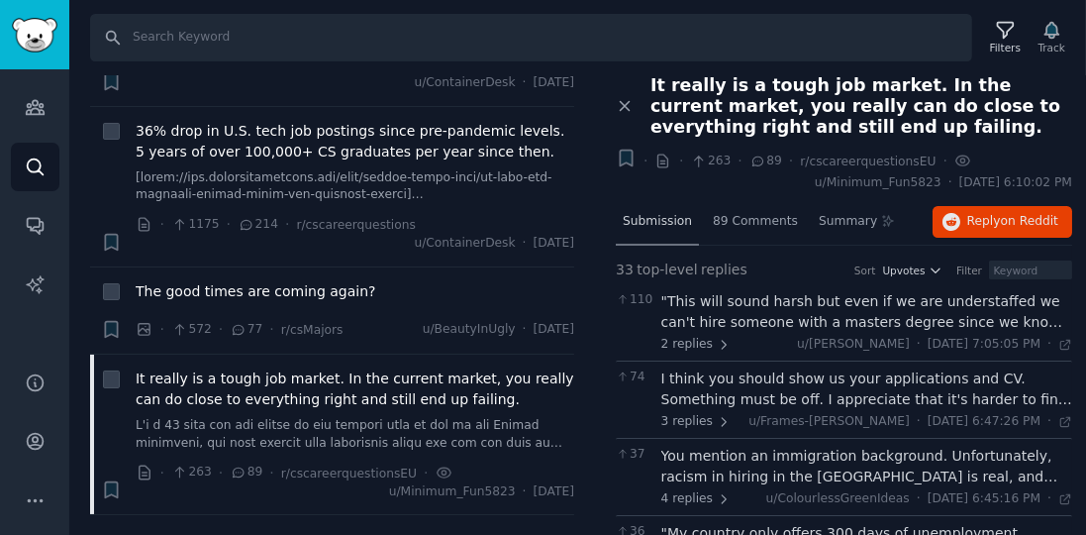
click at [667, 222] on span "Submission" at bounding box center [657, 222] width 69 height 18
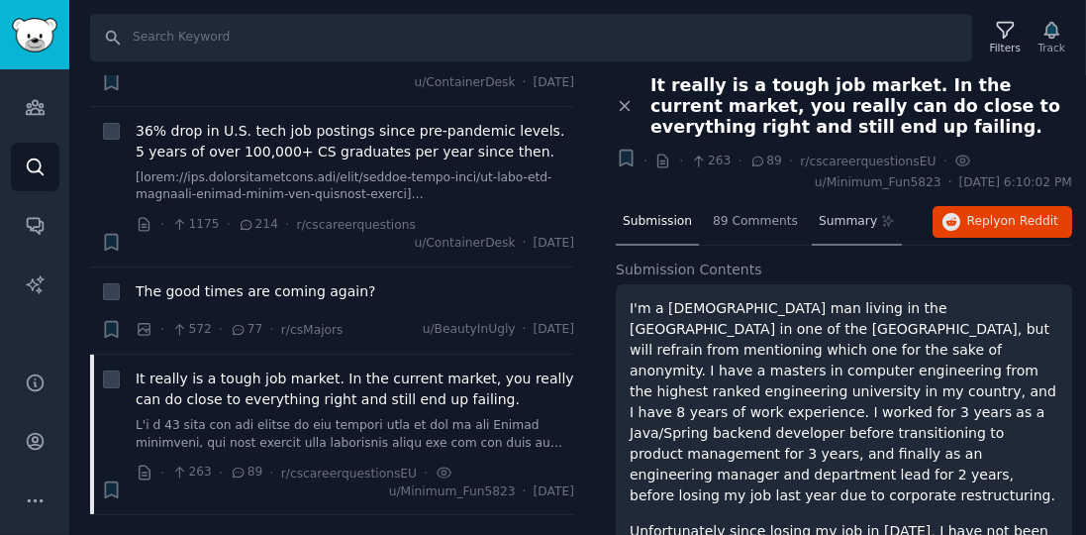
click at [789, 216] on nav "Submission 89 Comments Summary" at bounding box center [759, 223] width 286 height 48
click at [820, 216] on span "Summary" at bounding box center [848, 222] width 58 height 18
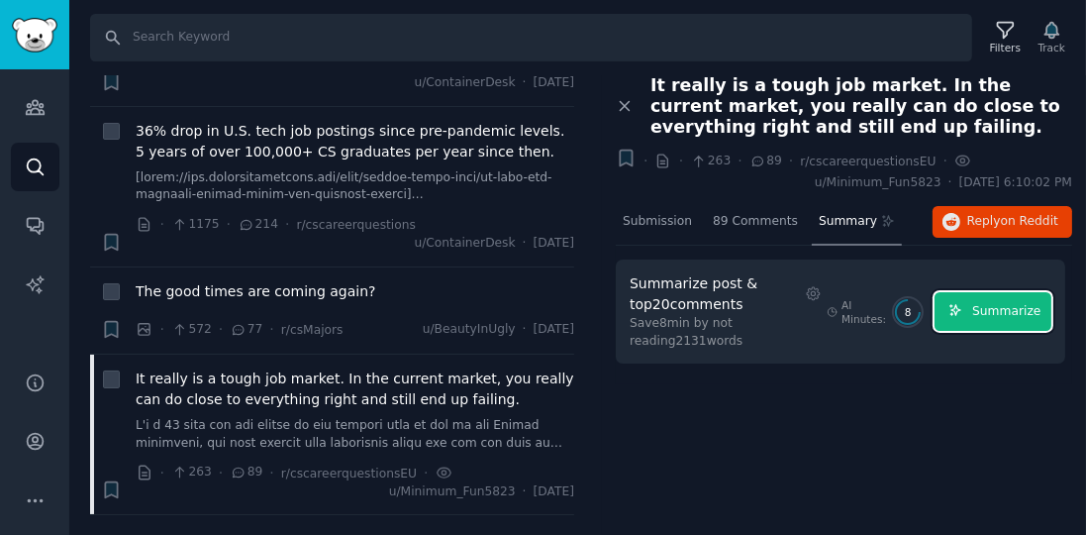
click at [986, 303] on span "Summarize" at bounding box center [1006, 312] width 68 height 18
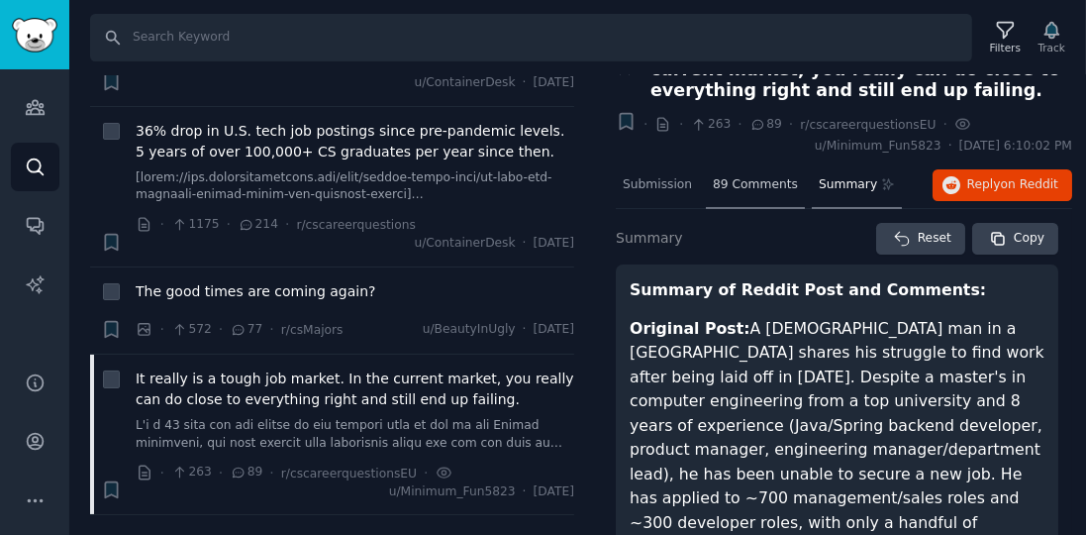
scroll to position [113, 0]
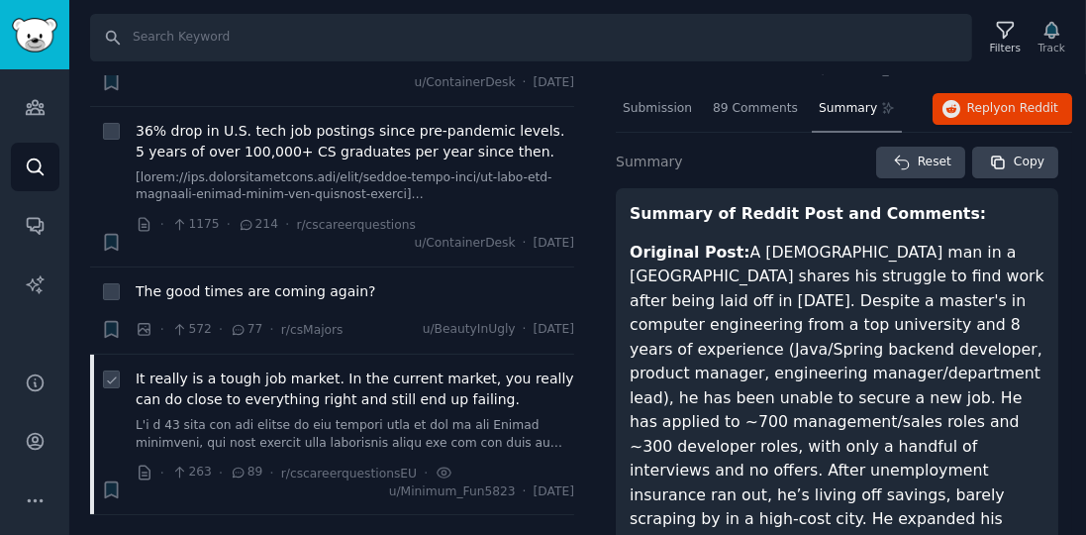
click at [424, 370] on span "It really is a tough job market. In the current market, you really can do close…" at bounding box center [355, 389] width 439 height 42
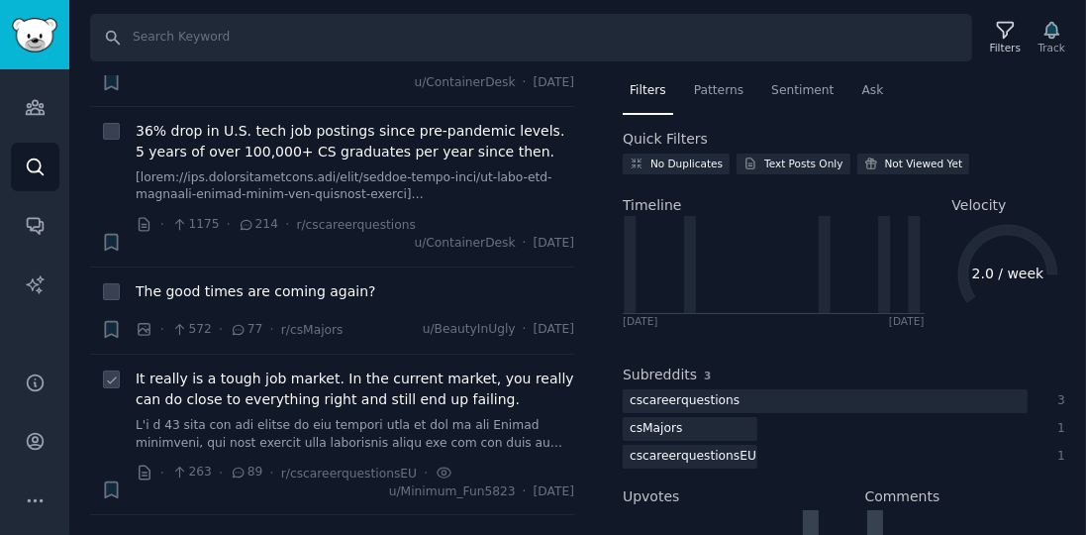
click at [503, 368] on span "It really is a tough job market. In the current market, you really can do close…" at bounding box center [355, 389] width 439 height 42
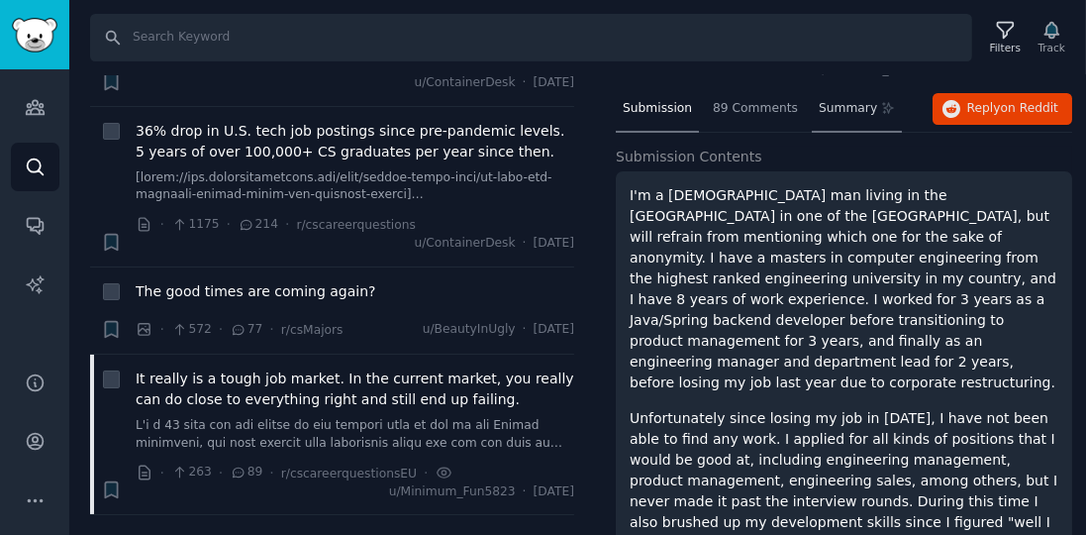
click at [881, 109] on icon at bounding box center [888, 108] width 14 height 14
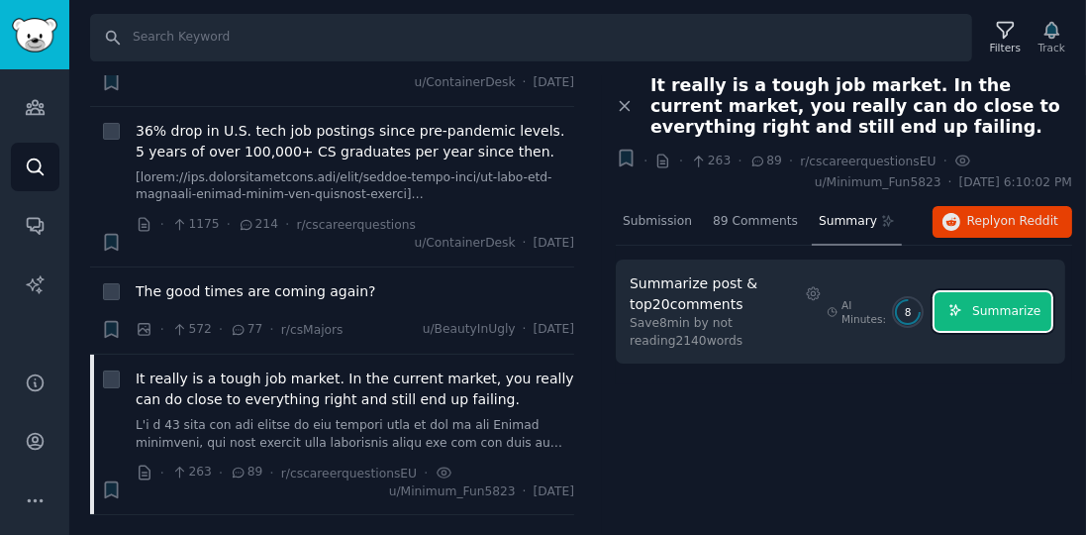
click at [1034, 303] on span "Summarize" at bounding box center [1006, 312] width 68 height 18
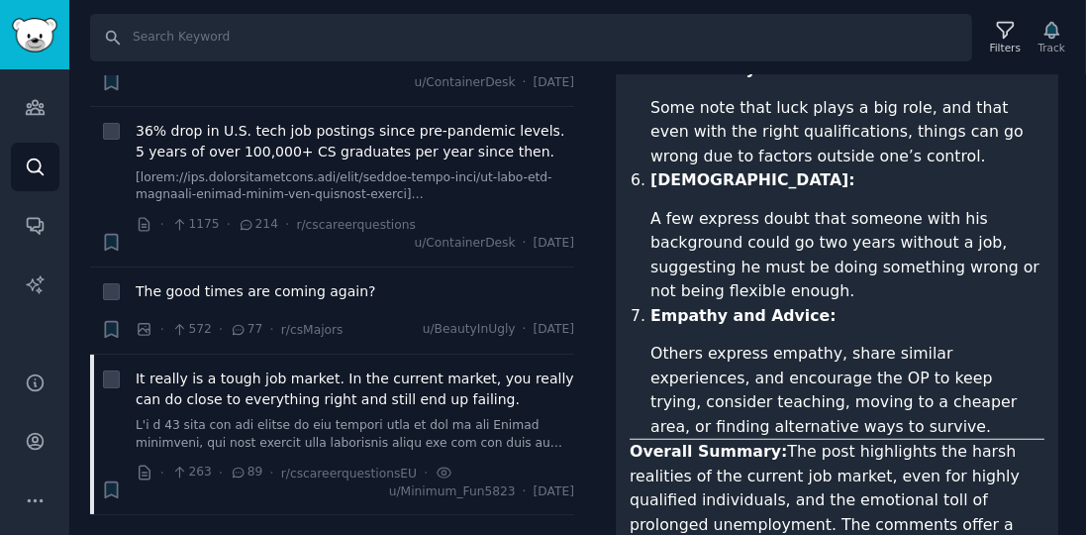
scroll to position [1590, 0]
